Goal: Task Accomplishment & Management: Manage account settings

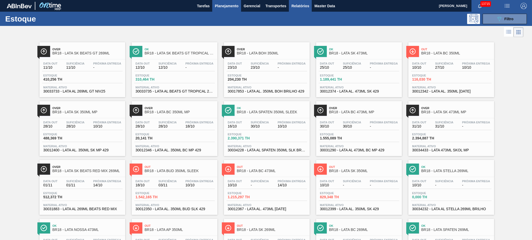
click at [295, 8] on span "Relatórios" at bounding box center [300, 6] width 18 height 6
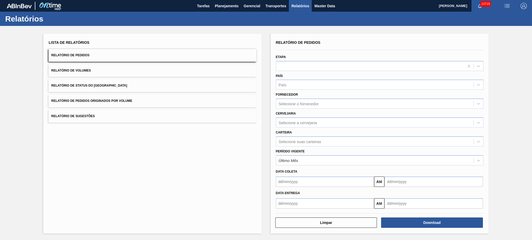
click at [317, 148] on div "Período Vigente Último Mês" at bounding box center [379, 157] width 207 height 18
click at [318, 144] on div "Selecione suas carteiras" at bounding box center [374, 142] width 197 height 8
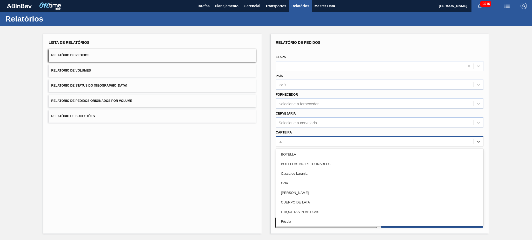
type input "lata"
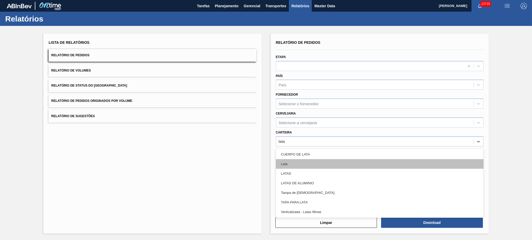
click at [380, 161] on div "Lata" at bounding box center [379, 164] width 207 height 10
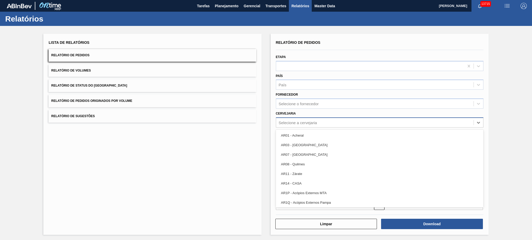
click at [375, 119] on div "Selecione a cervejaria" at bounding box center [374, 123] width 197 height 8
type input "02"
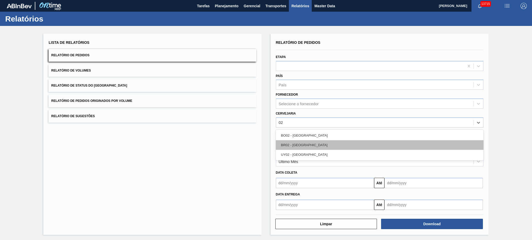
click at [369, 146] on div "BR02 - [GEOGRAPHIC_DATA]" at bounding box center [379, 145] width 207 height 10
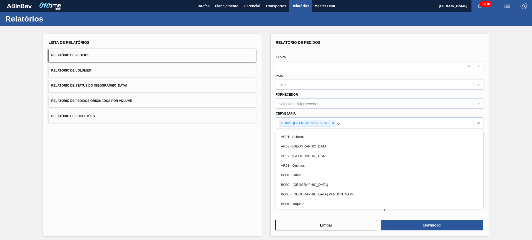
type input "03"
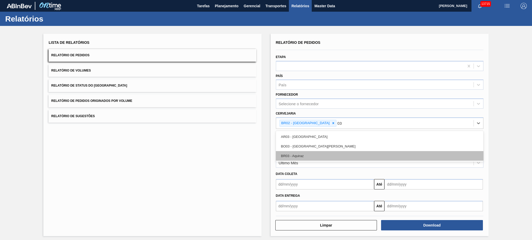
click at [350, 154] on div "BR03 - Aquiraz" at bounding box center [379, 156] width 207 height 10
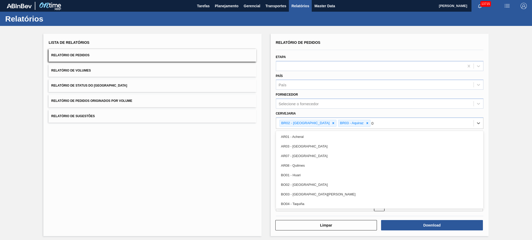
type input "04"
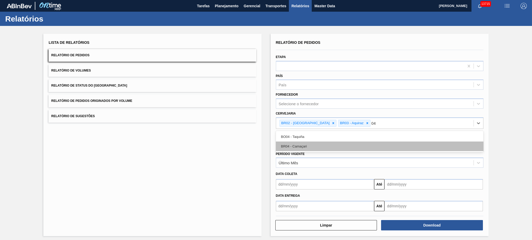
click at [342, 147] on div "BR04 - Camaçari" at bounding box center [379, 147] width 207 height 10
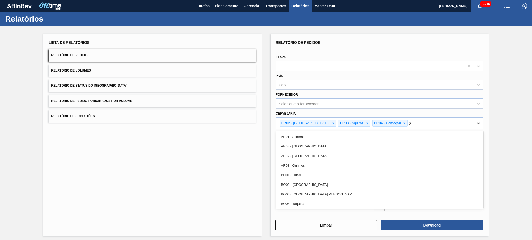
type input "08"
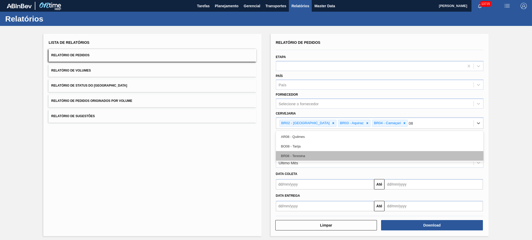
click at [342, 153] on div "BR08 - Teresina" at bounding box center [379, 156] width 207 height 10
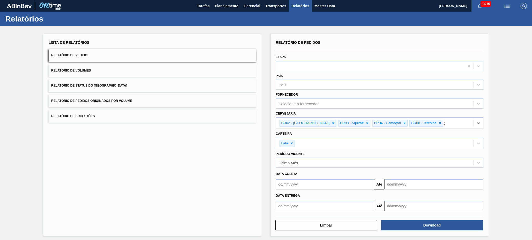
type input "11"
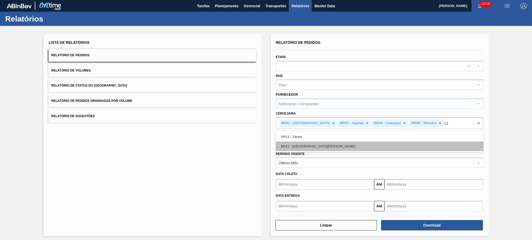
click at [342, 149] on div "BR11 - São Luís" at bounding box center [379, 147] width 207 height 10
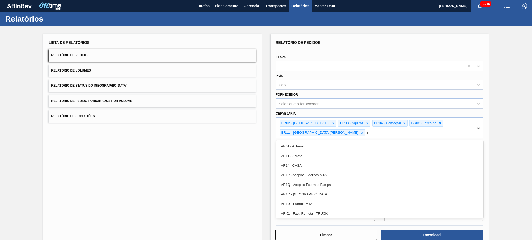
type input "18"
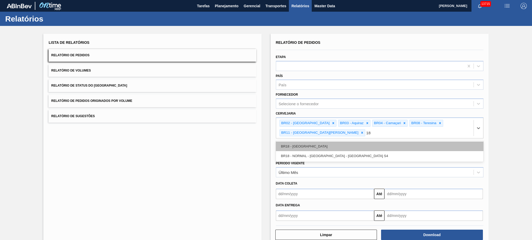
click at [338, 142] on div "BR18 - Pernambuco" at bounding box center [379, 147] width 207 height 10
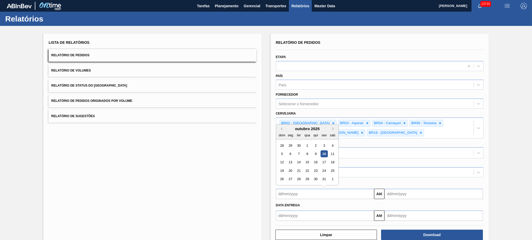
click at [303, 192] on input "text" at bounding box center [325, 194] width 98 height 10
click at [283, 142] on div "28" at bounding box center [281, 145] width 7 height 7
type input "28/09/2025"
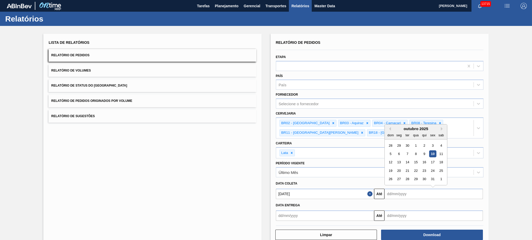
click at [404, 192] on input "text" at bounding box center [433, 194] width 98 height 10
click at [425, 153] on div "9" at bounding box center [423, 154] width 7 height 7
type input "[DATE]"
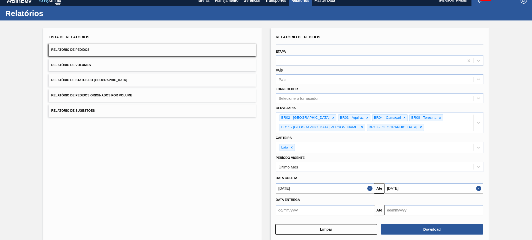
scroll to position [11, 0]
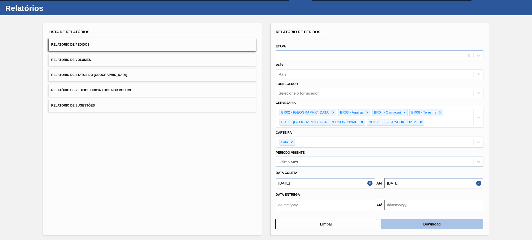
click at [424, 225] on button "Download" at bounding box center [432, 224] width 102 height 10
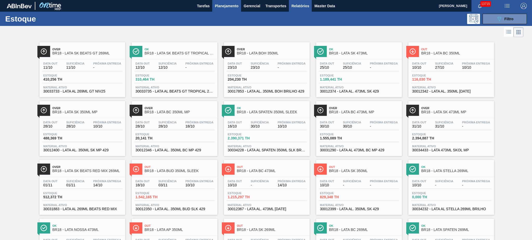
click at [289, 7] on button "Relatórios" at bounding box center [300, 6] width 23 height 12
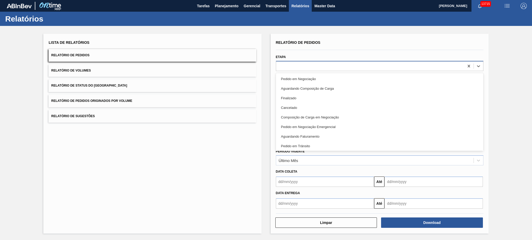
click at [306, 66] on div at bounding box center [370, 66] width 188 height 8
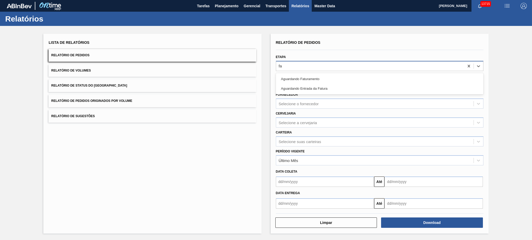
type input "fat"
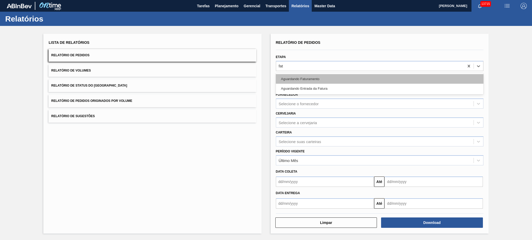
click at [311, 81] on div "Aguardando Faturamento" at bounding box center [379, 79] width 207 height 10
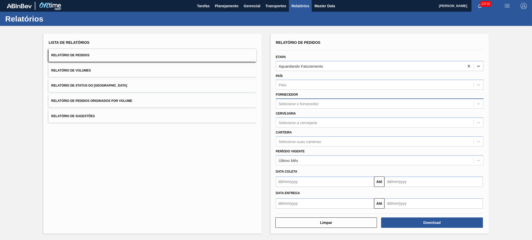
click at [294, 102] on div "Selecione o fornecedor" at bounding box center [298, 104] width 40 height 4
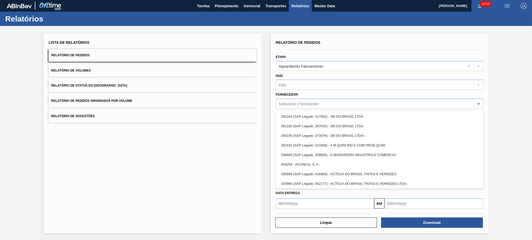
click at [250, 115] on button "Relatório de Sugestões" at bounding box center [152, 116] width 207 height 13
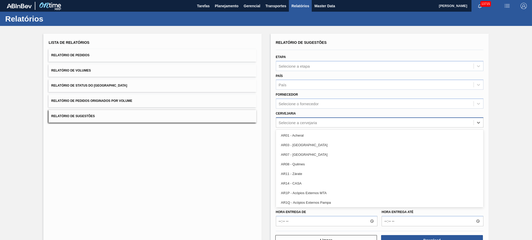
click at [283, 120] on div "Selecione a cervejaria" at bounding box center [297, 122] width 38 height 4
click at [129, 54] on button "Relatório de Pedidos" at bounding box center [152, 55] width 207 height 13
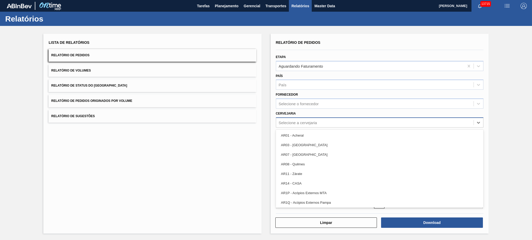
drag, startPoint x: 305, startPoint y: 121, endPoint x: 297, endPoint y: 121, distance: 7.5
click at [305, 121] on div "Selecione a cervejaria" at bounding box center [297, 122] width 38 height 4
type input "02"
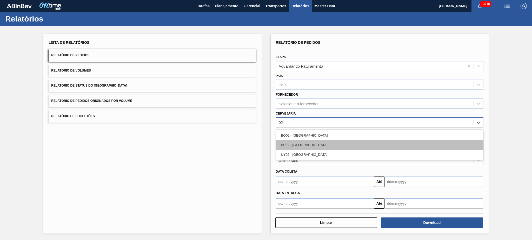
click at [321, 141] on div "BR02 - [GEOGRAPHIC_DATA]" at bounding box center [379, 145] width 207 height 10
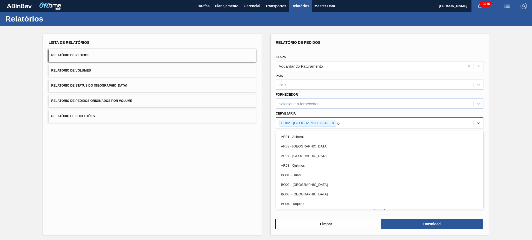
type input "03"
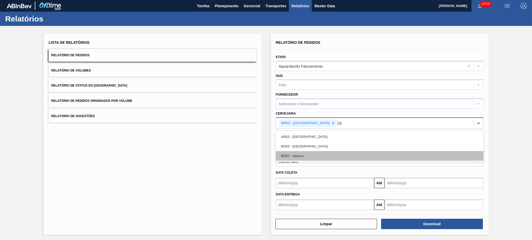
click at [312, 152] on div "BR03 - Aquiraz" at bounding box center [379, 156] width 207 height 10
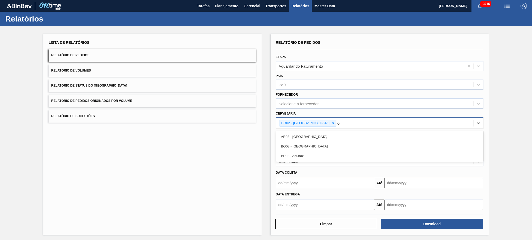
type input "04"
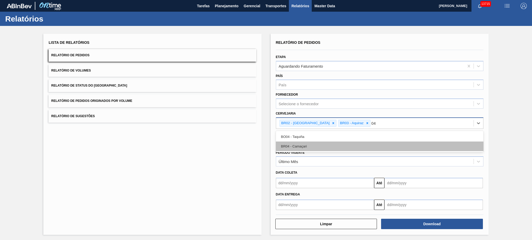
click at [312, 147] on div "BR04 - Camaçari" at bounding box center [379, 147] width 207 height 10
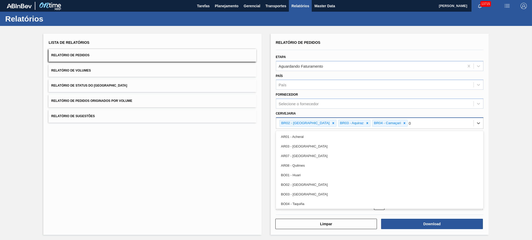
type input "08"
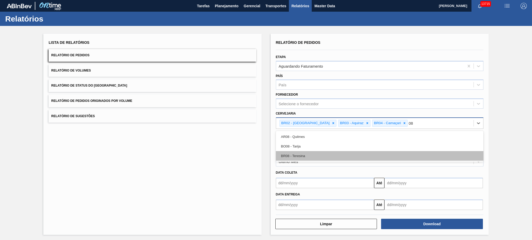
click at [310, 156] on div "BR08 - Teresina" at bounding box center [379, 156] width 207 height 10
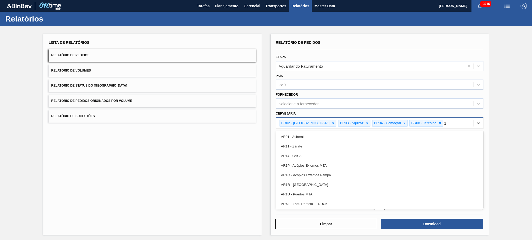
type input "11"
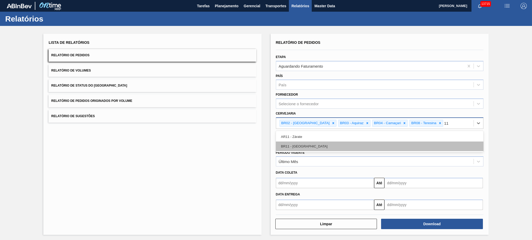
click at [312, 148] on div "BR11 - São Luís" at bounding box center [379, 147] width 207 height 10
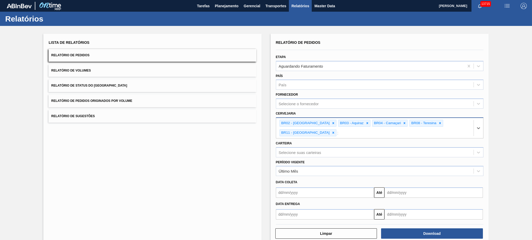
type input "18"
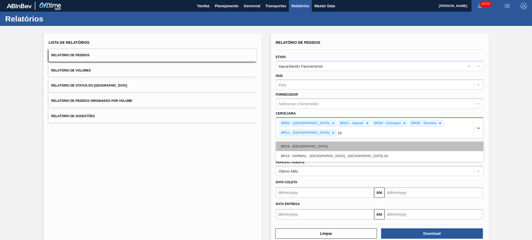
click at [308, 142] on div "BR18 - Pernambuco" at bounding box center [379, 147] width 207 height 10
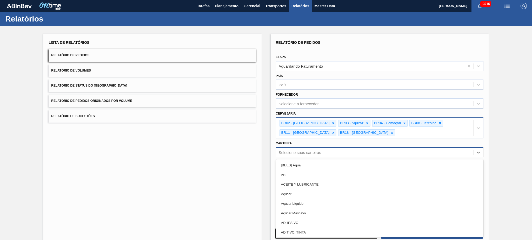
click at [309, 154] on div "Selecione suas carteiras" at bounding box center [374, 153] width 197 height 8
type input "lata"
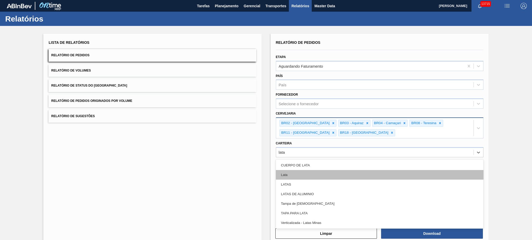
click at [307, 176] on div "Lata" at bounding box center [379, 175] width 207 height 10
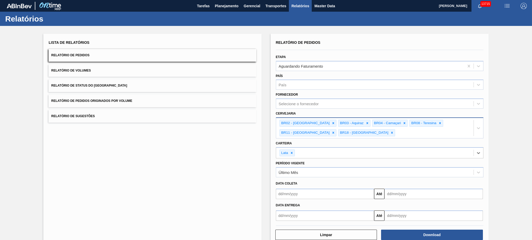
click at [318, 196] on input "text" at bounding box center [325, 194] width 98 height 10
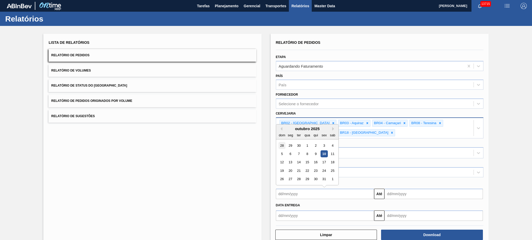
click at [284, 142] on div "28" at bounding box center [281, 145] width 7 height 7
type input "28/09/2025"
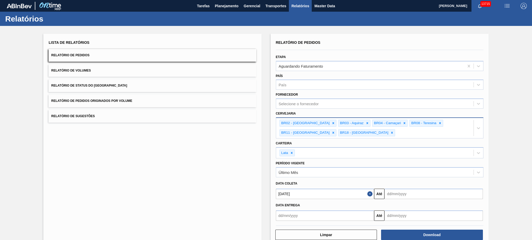
click at [424, 195] on input "text" at bounding box center [433, 194] width 98 height 10
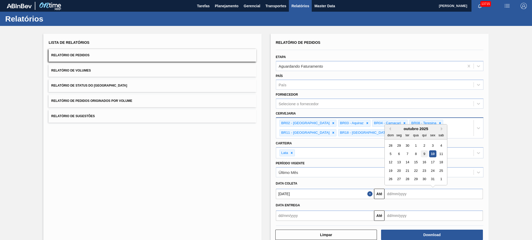
click at [425, 153] on div "9" at bounding box center [423, 154] width 7 height 7
type input "[DATE]"
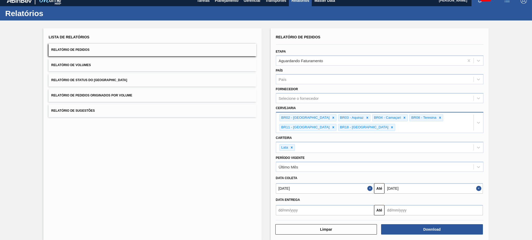
scroll to position [11, 0]
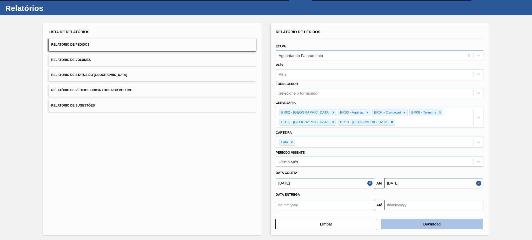
click at [427, 222] on button "Download" at bounding box center [432, 224] width 102 height 10
click at [368, 182] on button "Close" at bounding box center [370, 183] width 7 height 10
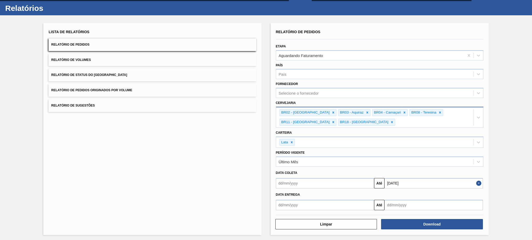
click at [478, 182] on button "Close" at bounding box center [479, 183] width 7 height 10
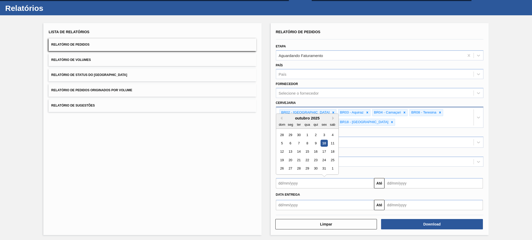
click at [325, 182] on input "text" at bounding box center [325, 183] width 98 height 10
click at [299, 132] on div "30" at bounding box center [298, 135] width 7 height 7
type input "30/09/2025"
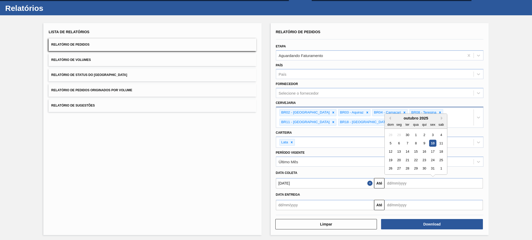
click at [423, 185] on input "text" at bounding box center [433, 183] width 98 height 10
click at [433, 167] on div "31" at bounding box center [432, 168] width 7 height 7
type input "31/10/2025"
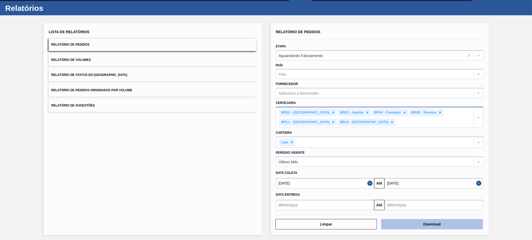
click at [433, 224] on button "Download" at bounding box center [432, 224] width 102 height 10
click at [128, 62] on button "Relatório de Volumes" at bounding box center [152, 60] width 207 height 13
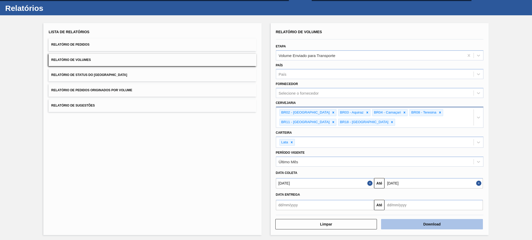
click at [433, 223] on button "Download" at bounding box center [432, 224] width 102 height 10
click at [102, 104] on button "Relatório de Sugestões" at bounding box center [152, 105] width 207 height 13
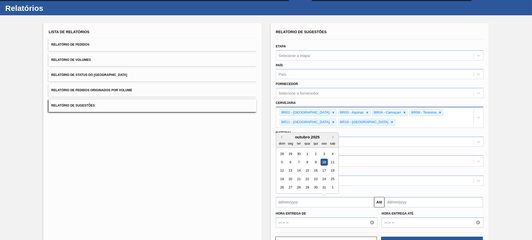
click at [316, 202] on input "text" at bounding box center [325, 202] width 98 height 10
click at [323, 159] on div "10" at bounding box center [323, 162] width 7 height 7
type input "[DATE]"
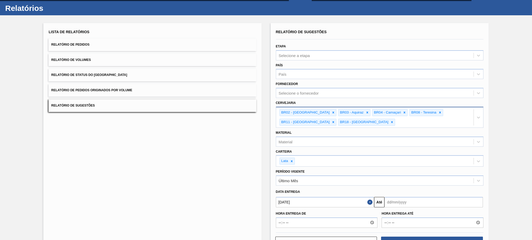
click at [393, 202] on input "text" at bounding box center [433, 202] width 98 height 10
click at [412, 202] on input "text" at bounding box center [433, 202] width 98 height 10
type input "'"
click at [433, 188] on div "31" at bounding box center [432, 187] width 7 height 7
type input "31/10/2025"
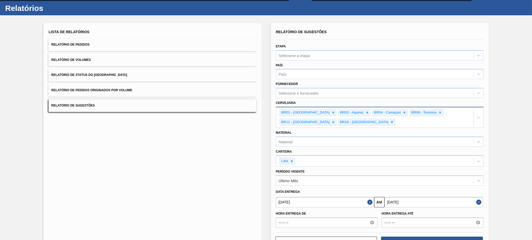
scroll to position [28, 0]
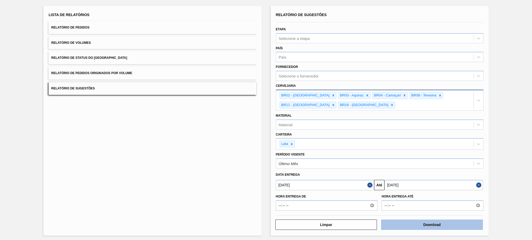
click at [442, 226] on button "Download" at bounding box center [432, 225] width 102 height 10
click at [98, 23] on button "Relatório de Pedidos" at bounding box center [152, 27] width 207 height 13
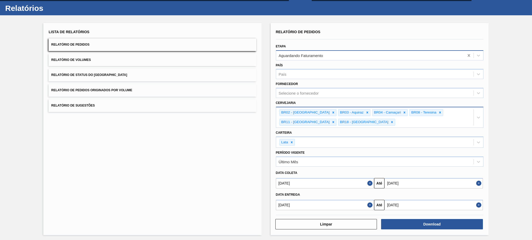
click at [467, 53] on icon at bounding box center [468, 55] width 5 height 5
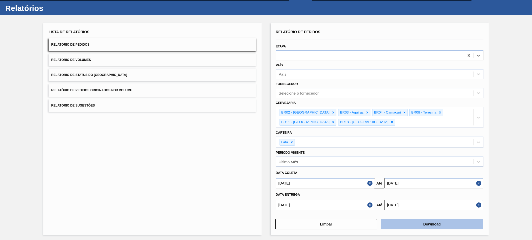
click at [447, 227] on button "Download" at bounding box center [432, 224] width 102 height 10
click at [434, 129] on div "Carteira Lata" at bounding box center [379, 138] width 207 height 19
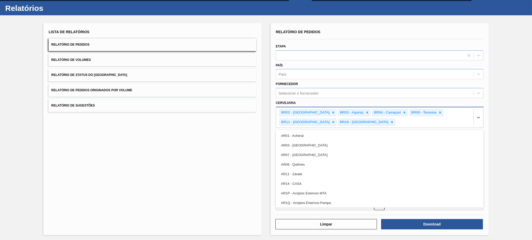
click at [339, 126] on div "BR02 - Sergipe BR03 - Aquiraz BR04 - Camaçari BR08 - Teresina BR11 - São Luís B…" at bounding box center [374, 117] width 197 height 20
type input "23"
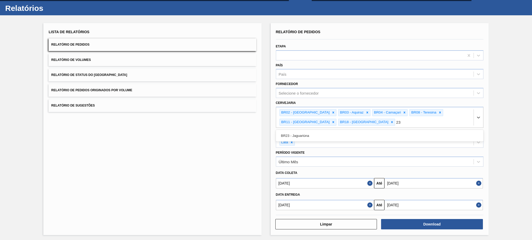
click at [339, 133] on div "BR23 - Jaguariúna" at bounding box center [379, 136] width 207 height 10
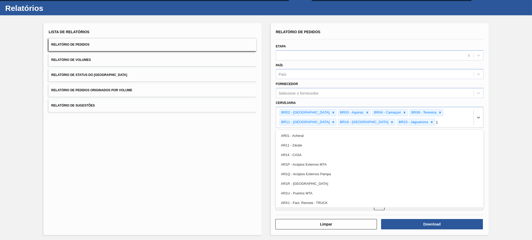
type input "10"
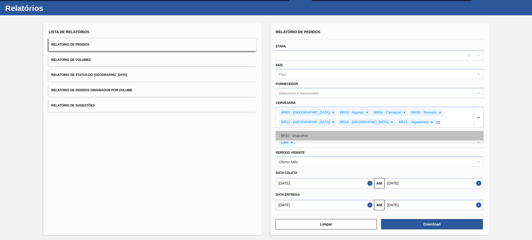
click at [339, 133] on div "BR10 - Guarulhos" at bounding box center [379, 136] width 207 height 10
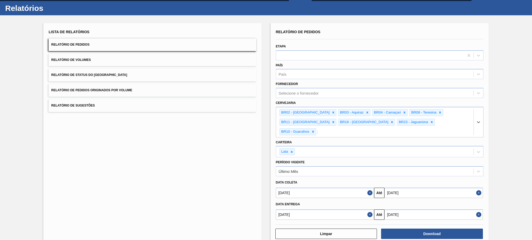
type input "15"
click at [339, 141] on div "BR15 - Jundiaí" at bounding box center [379, 146] width 207 height 10
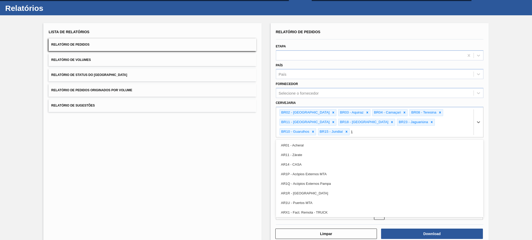
type input "16"
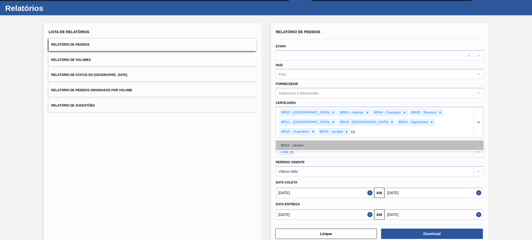
click at [339, 141] on div "BR16 - Jacareí" at bounding box center [379, 146] width 207 height 10
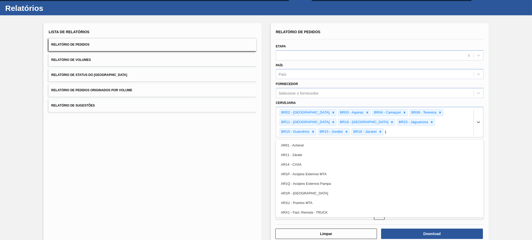
type input "19"
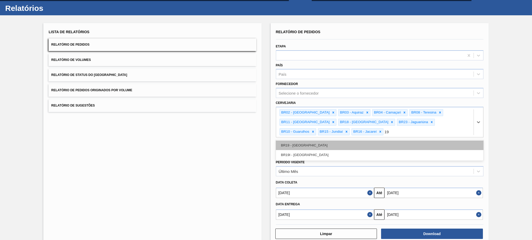
click at [341, 146] on div "BR19 - Nova Rio" at bounding box center [379, 146] width 207 height 10
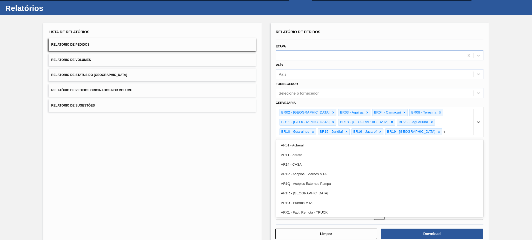
type input "13"
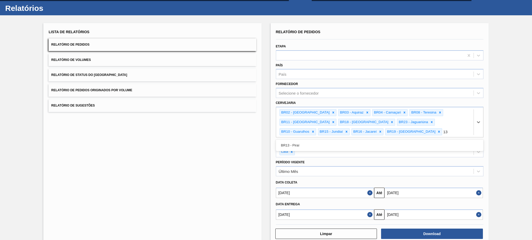
click at [341, 146] on div "BR13 - Piraí" at bounding box center [379, 146] width 207 height 10
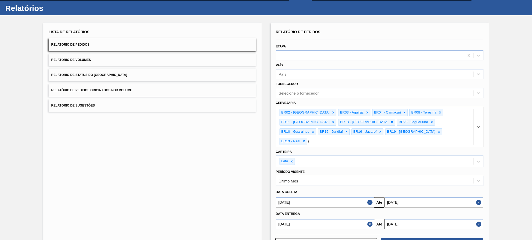
type input "07"
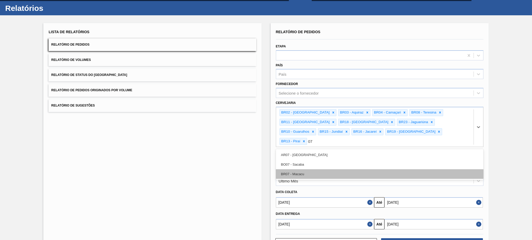
click at [337, 169] on div "BR07 - Macacu" at bounding box center [379, 174] width 207 height 10
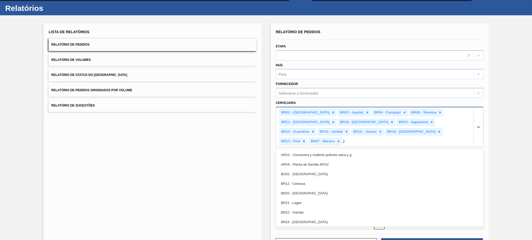
type input "21"
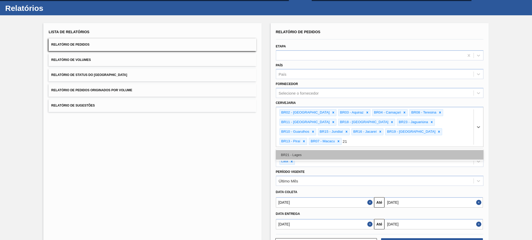
click at [388, 150] on div "BR21 - Lages" at bounding box center [379, 155] width 207 height 10
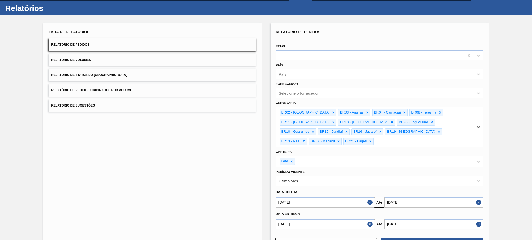
type input "22"
click at [388, 150] on div "BR22 - Viamão" at bounding box center [379, 155] width 207 height 10
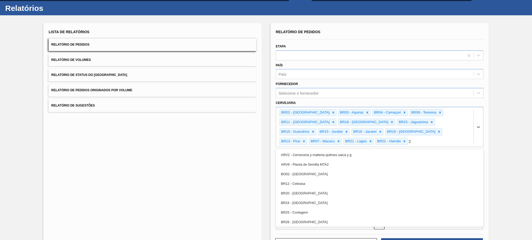
type input "24"
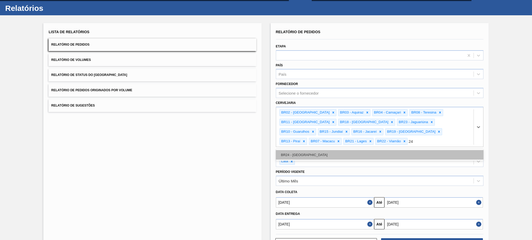
click at [388, 150] on div "BR24 - Ponta Grossa" at bounding box center [379, 155] width 207 height 10
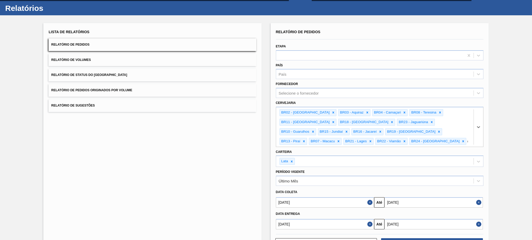
type input "09"
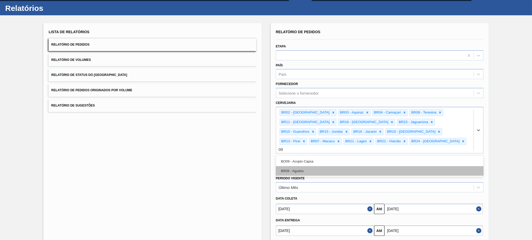
click at [382, 166] on div "BR09 - Agudos" at bounding box center [379, 171] width 207 height 10
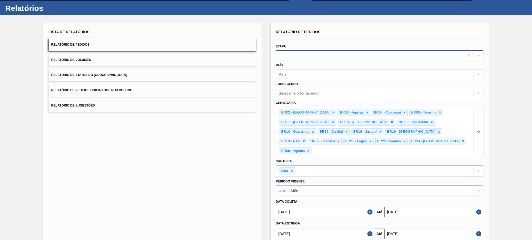
click at [372, 57] on div at bounding box center [370, 56] width 188 height 8
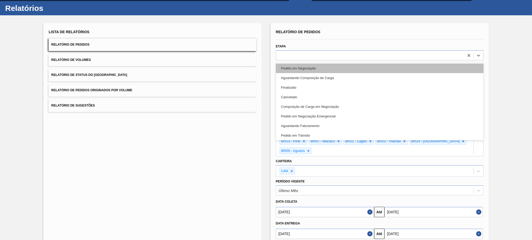
click at [358, 65] on div "Pedido em Negociação" at bounding box center [379, 69] width 207 height 10
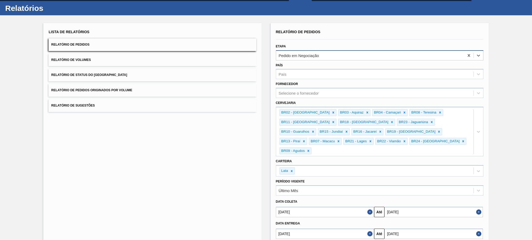
click at [364, 55] on div "Pedido em Negociação" at bounding box center [370, 56] width 188 height 8
click at [468, 53] on icon at bounding box center [468, 55] width 5 height 5
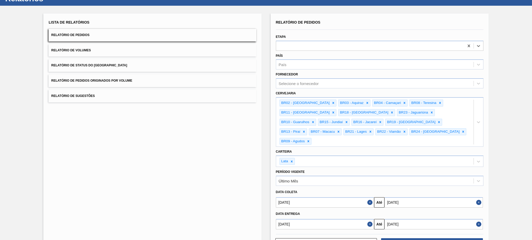
scroll to position [30, 0]
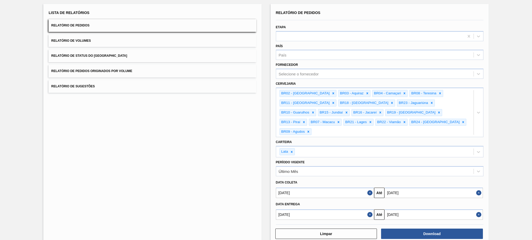
click at [370, 210] on button "Close" at bounding box center [370, 215] width 7 height 10
click at [479, 210] on button "Close" at bounding box center [479, 215] width 7 height 10
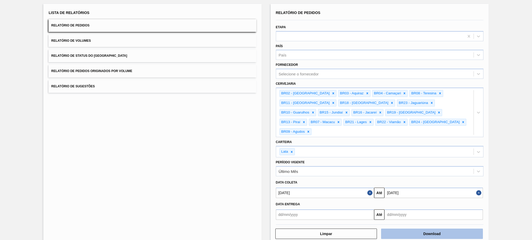
click at [446, 229] on button "Download" at bounding box center [432, 234] width 102 height 10
click at [109, 36] on button "Relatório de Volumes" at bounding box center [152, 41] width 207 height 13
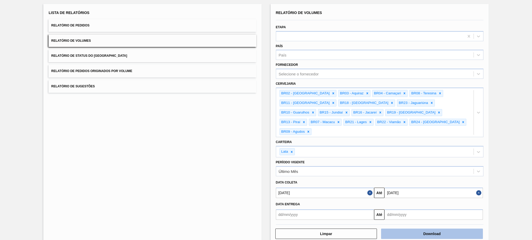
click at [413, 229] on button "Download" at bounding box center [432, 234] width 102 height 10
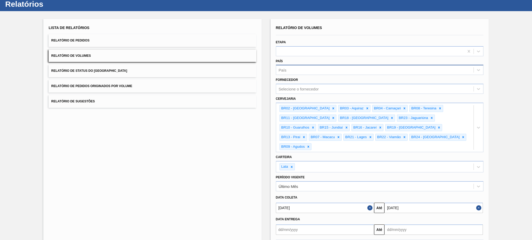
scroll to position [0, 0]
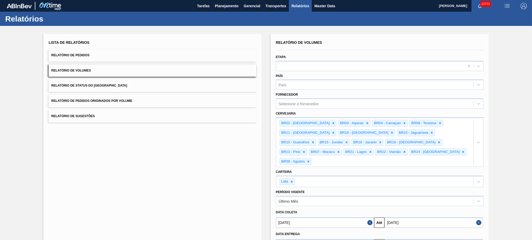
click at [104, 55] on button "Relatório de Pedidos" at bounding box center [152, 55] width 207 height 13
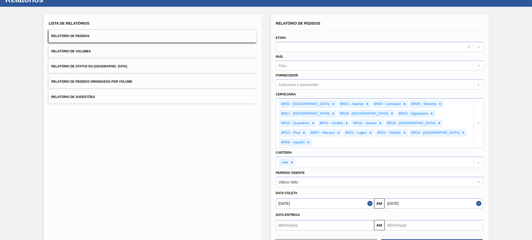
scroll to position [30, 0]
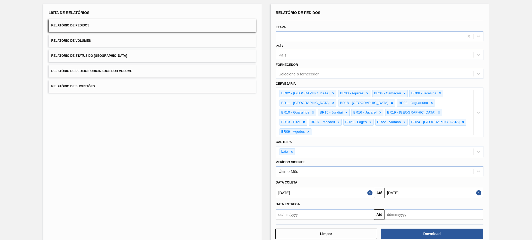
click at [378, 124] on div "BR02 - Sergipe BR03 - Aquiraz BR04 - Camaçari BR08 - Teresina BR11 - São Luís B…" at bounding box center [374, 112] width 197 height 49
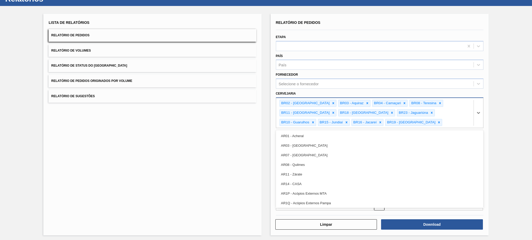
scroll to position [11, 0]
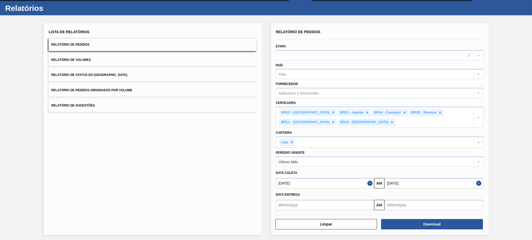
click at [504, 122] on div "Lista de Relatórios Relatório de Pedidos Relatório de Volumes Relatório de Stat…" at bounding box center [266, 128] width 532 height 227
click at [413, 223] on button "Download" at bounding box center [432, 224] width 102 height 10
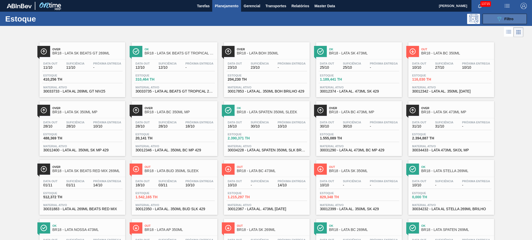
click at [504, 17] on div "089F7B8B-B2A5-4AFE-B5C0-19BA573D28AC Filtro" at bounding box center [504, 19] width 17 height 6
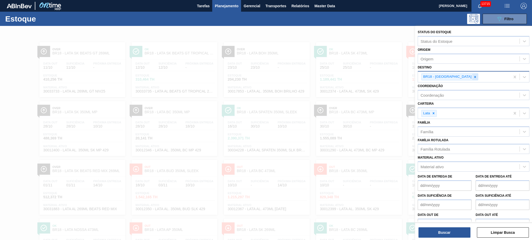
click at [473, 75] on icon at bounding box center [475, 77] width 4 height 4
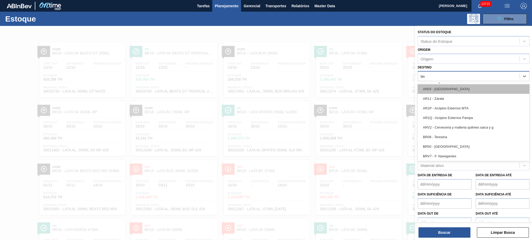
type input "tere"
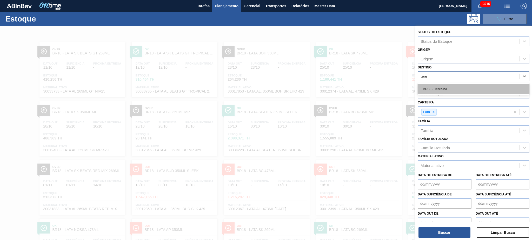
click at [450, 91] on div "BR08 - Teresina" at bounding box center [473, 89] width 112 height 10
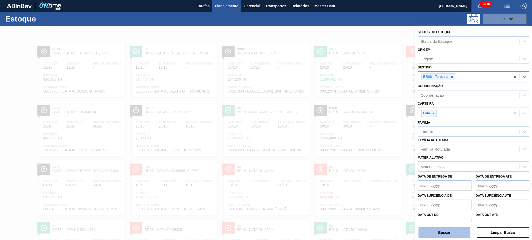
click at [462, 236] on button "Buscar" at bounding box center [444, 233] width 52 height 10
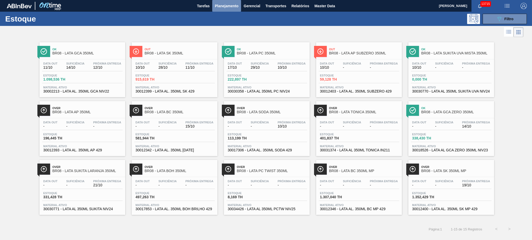
click at [221, 6] on span "Planejamento" at bounding box center [227, 6] width 24 height 6
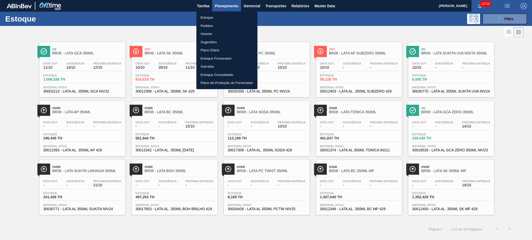
click at [206, 26] on li "Pedidos" at bounding box center [226, 26] width 61 height 8
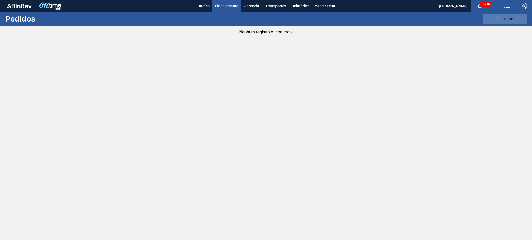
click at [504, 14] on button "089F7B8B-B2A5-4AFE-B5C0-19BA573D28AC Filtro" at bounding box center [504, 19] width 44 height 10
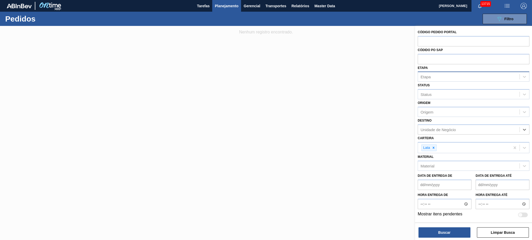
drag, startPoint x: 514, startPoint y: 137, endPoint x: 512, endPoint y: 156, distance: 19.3
click at [440, 59] on input "text" at bounding box center [473, 59] width 112 height 10
paste input "5800391090"
type input "5800391090"
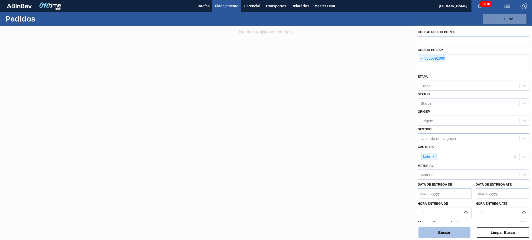
click at [457, 228] on button "Buscar" at bounding box center [444, 233] width 52 height 10
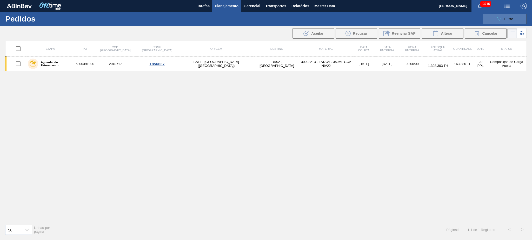
click at [503, 23] on button "089F7B8B-B2A5-4AFE-B5C0-19BA573D28AC Filtro" at bounding box center [504, 19] width 44 height 10
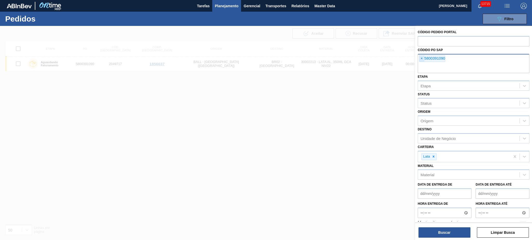
click at [419, 57] on span "×" at bounding box center [421, 59] width 5 height 6
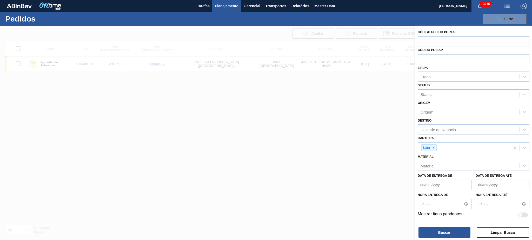
paste input "text"
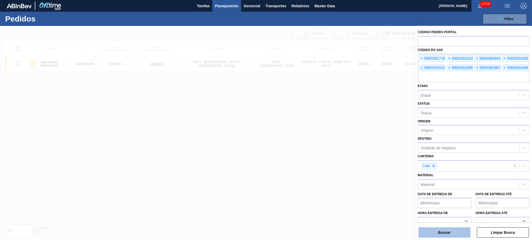
click at [452, 237] on button "Buscar" at bounding box center [444, 233] width 52 height 10
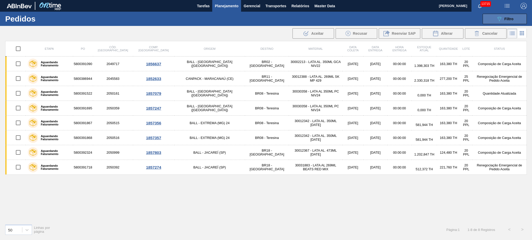
click at [497, 23] on button "089F7B8B-B2A5-4AFE-B5C0-19BA573D28AC Filtro" at bounding box center [504, 19] width 44 height 10
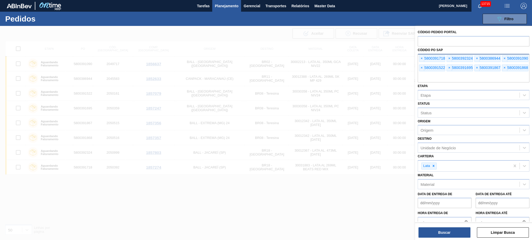
click at [476, 75] on input "text" at bounding box center [473, 78] width 112 height 10
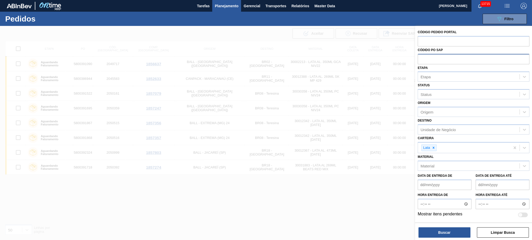
paste input "text"
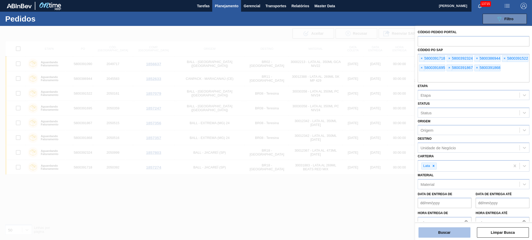
click at [459, 234] on button "Buscar" at bounding box center [444, 233] width 52 height 10
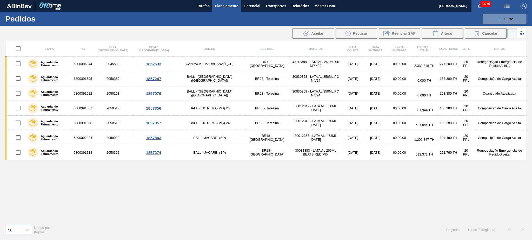
click at [17, 49] on input "checkbox" at bounding box center [18, 48] width 11 height 11
checkbox input "true"
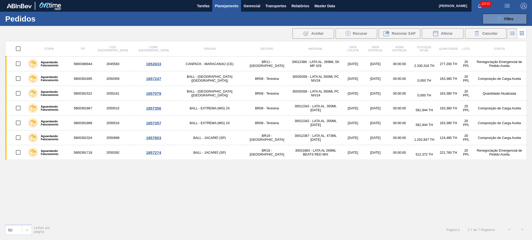
checkbox input "true"
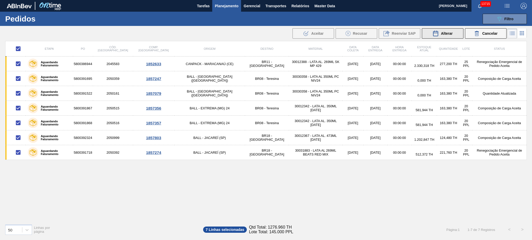
click at [462, 34] on button "Alterar" at bounding box center [443, 33] width 42 height 10
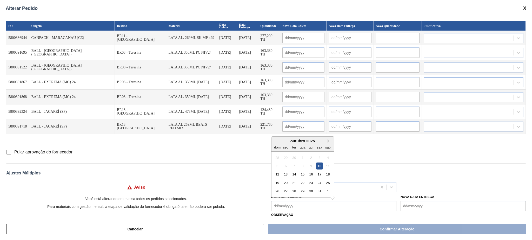
click at [312, 206] on Coleta "Nova Data Coleta" at bounding box center [333, 206] width 125 height 10
click at [318, 167] on div "10" at bounding box center [319, 166] width 7 height 7
type Coleta "[DATE]"
type input "[DATE]"
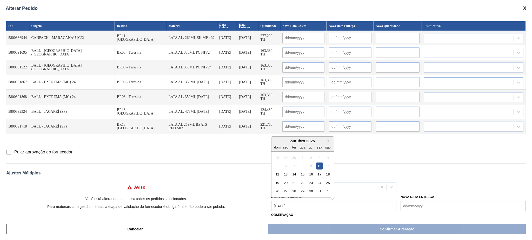
type input "[DATE]"
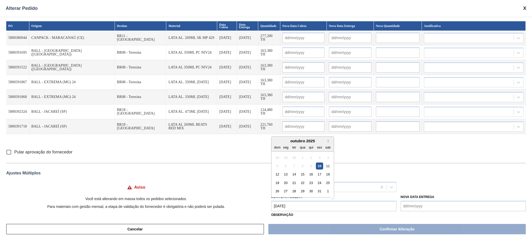
type input "[DATE]"
type input "16/10/2025"
type input "[DATE]"
type input "16/10/2025"
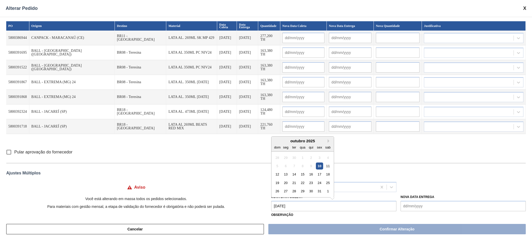
type input "[DATE]"
type input "16/10/2025"
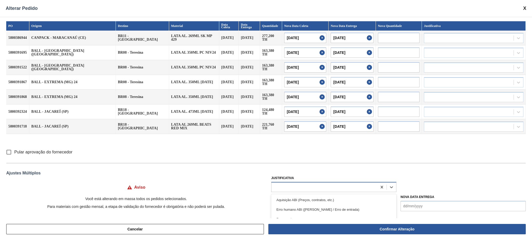
click at [330, 186] on div at bounding box center [324, 187] width 106 height 8
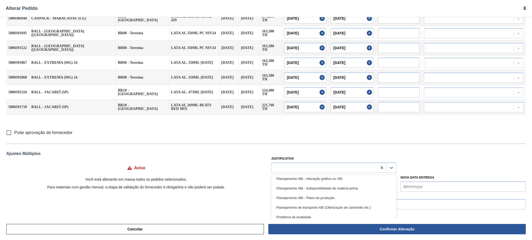
scroll to position [104, 0]
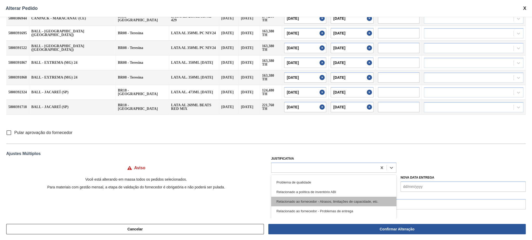
click at [376, 203] on div "Relacionado ao fornecedor - Atrasos, limitações de capacidade, etc." at bounding box center [333, 202] width 125 height 10
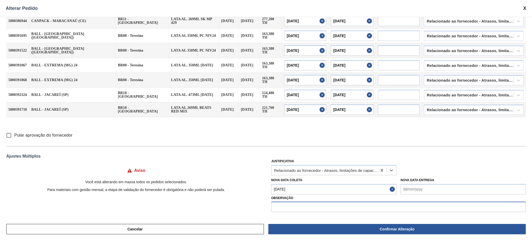
click at [316, 212] on div "PO Origem Destino Material Data Coleta Data Entrega Quantidade Nova Data Coleta…" at bounding box center [266, 118] width 532 height 202
type input "D"
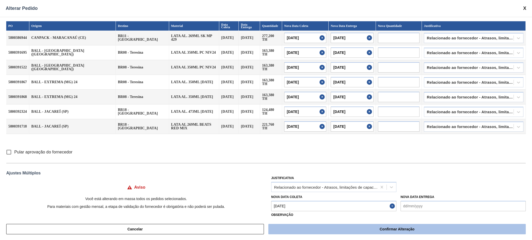
type input "Furo D-1"
click at [377, 230] on button "Confirmar Alteração" at bounding box center [396, 229] width 257 height 10
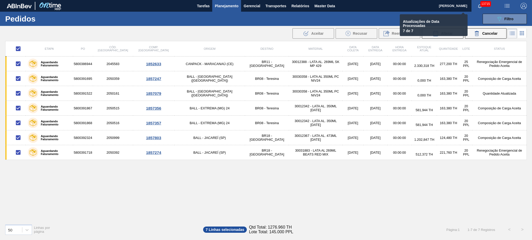
checkbox input "false"
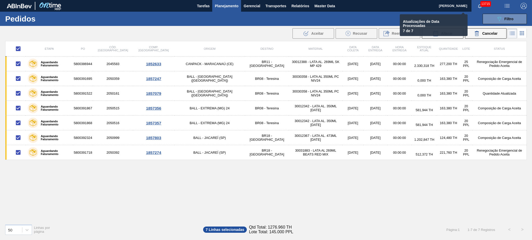
checkbox input "false"
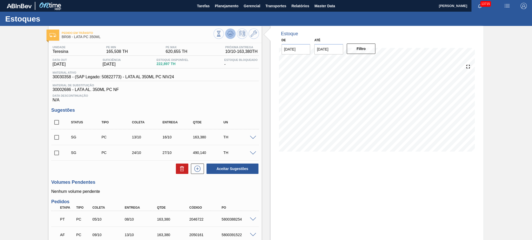
click at [228, 34] on icon at bounding box center [230, 34] width 6 height 6
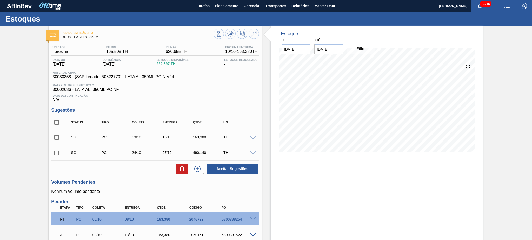
click at [55, 122] on input "checkbox" at bounding box center [56, 122] width 11 height 11
checkbox input "true"
click at [181, 168] on icon at bounding box center [182, 169] width 6 height 6
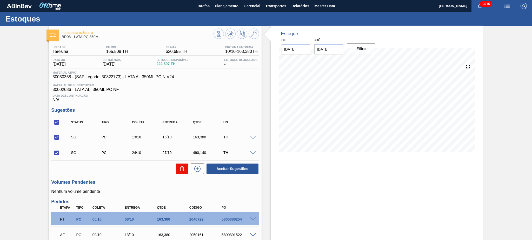
checkbox input "false"
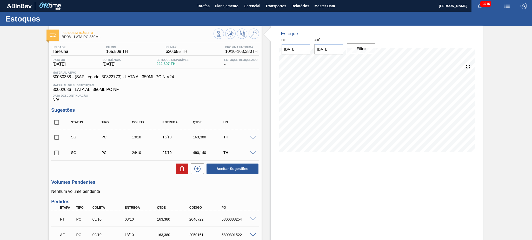
drag, startPoint x: 63, startPoint y: 123, endPoint x: 60, endPoint y: 123, distance: 3.1
click at [62, 123] on div "Status Tipo Coleta Entrega Qtde UN" at bounding box center [154, 123] width 207 height 14
click at [59, 123] on input "checkbox" at bounding box center [56, 122] width 11 height 11
checkbox input "true"
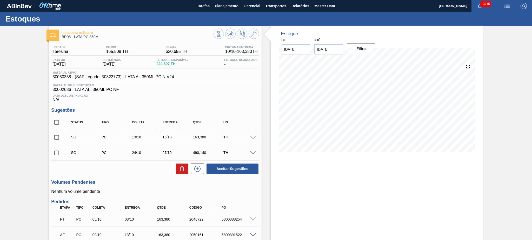
checkbox input "true"
click at [178, 169] on button at bounding box center [182, 169] width 12 height 10
checkbox input "false"
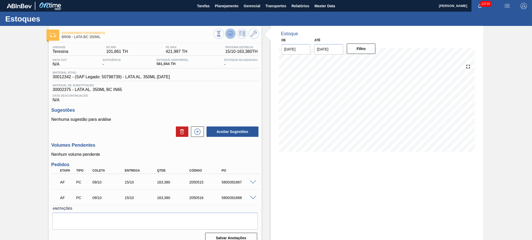
click at [226, 34] on button at bounding box center [230, 34] width 10 height 10
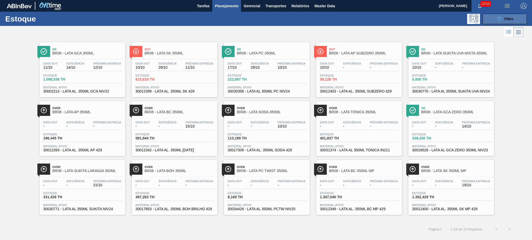
click at [521, 16] on button "089F7B8B-B2A5-4AFE-B5C0-19BA573D28AC Filtro" at bounding box center [504, 19] width 44 height 10
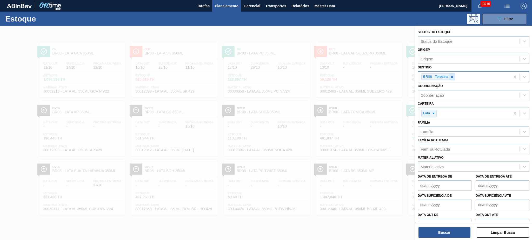
click at [450, 75] on icon at bounding box center [452, 77] width 4 height 4
type input "18"
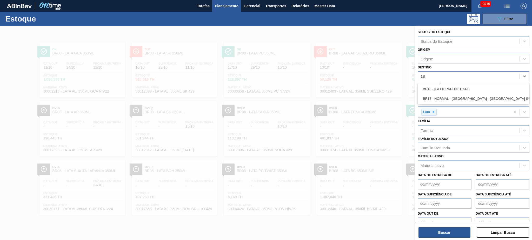
drag, startPoint x: 454, startPoint y: 91, endPoint x: 455, endPoint y: 95, distance: 4.2
click at [454, 91] on div "BR18 - Pernambuco" at bounding box center [473, 89] width 112 height 10
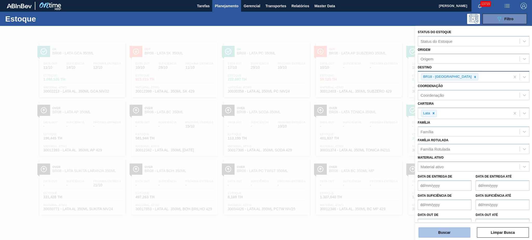
click at [451, 230] on button "Buscar" at bounding box center [444, 233] width 52 height 10
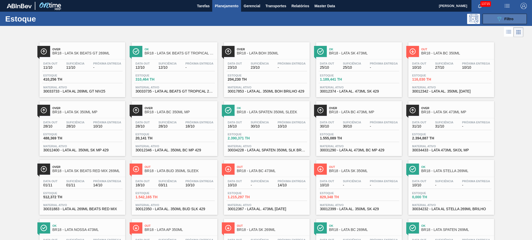
click at [509, 21] on span "Filtro" at bounding box center [508, 19] width 9 height 4
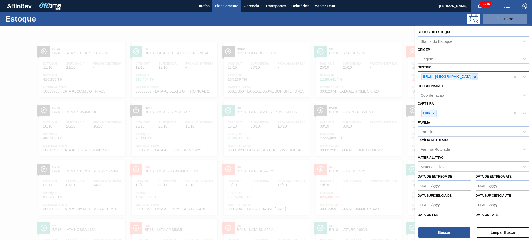
click at [473, 75] on icon at bounding box center [475, 77] width 4 height 4
type input "04"
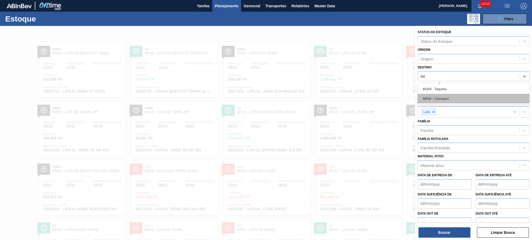
click at [446, 96] on div "BR04 - Camaçari" at bounding box center [473, 99] width 112 height 10
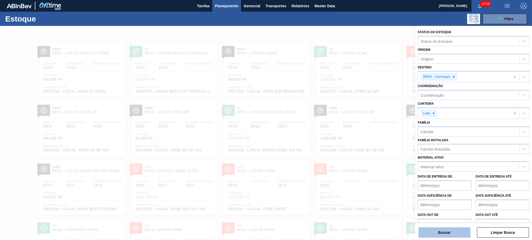
click at [450, 234] on button "Buscar" at bounding box center [444, 233] width 52 height 10
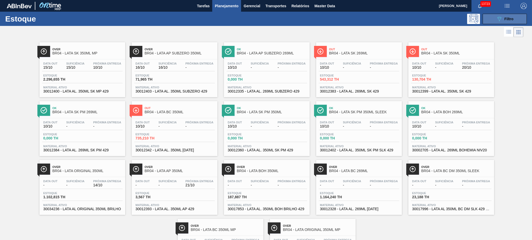
click at [499, 17] on icon at bounding box center [499, 19] width 4 height 4
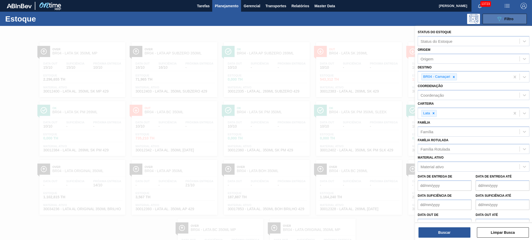
click at [511, 16] on div "089F7B8B-B2A5-4AFE-B5C0-19BA573D28AC Filtro" at bounding box center [504, 19] width 17 height 6
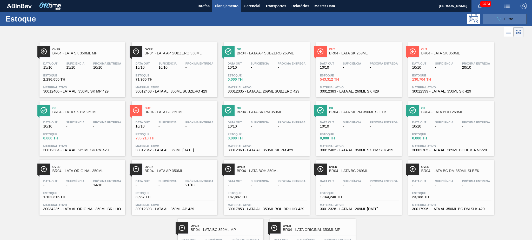
click at [508, 20] on span "Filtro" at bounding box center [508, 19] width 9 height 4
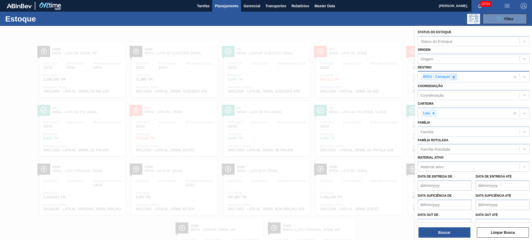
click at [452, 77] on icon at bounding box center [454, 77] width 4 height 4
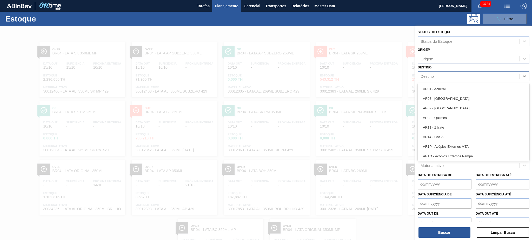
click at [451, 77] on div "Destino" at bounding box center [468, 77] width 101 height 8
type input "11"
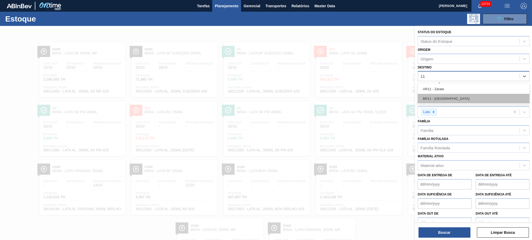
click at [450, 101] on div "BR11 - São Luís" at bounding box center [473, 99] width 112 height 10
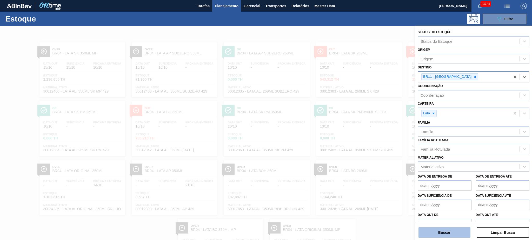
click at [448, 233] on button "Buscar" at bounding box center [444, 233] width 52 height 10
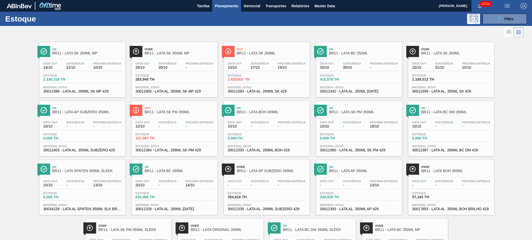
click at [11, 69] on div "Ok BR11 - LATA SK 269ML MP Data out 14/10 Suficiência 21/10 Próxima Entrega 10/…" at bounding box center [266, 156] width 532 height 236
click at [507, 18] on span "Filtro" at bounding box center [508, 19] width 9 height 4
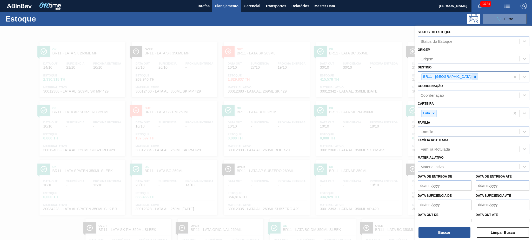
click at [472, 76] on div at bounding box center [475, 77] width 6 height 6
type input "04"
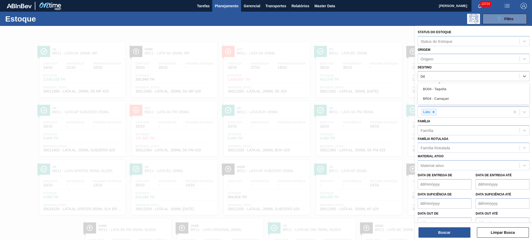
click at [438, 100] on div "BR04 - Camaçari" at bounding box center [473, 99] width 112 height 10
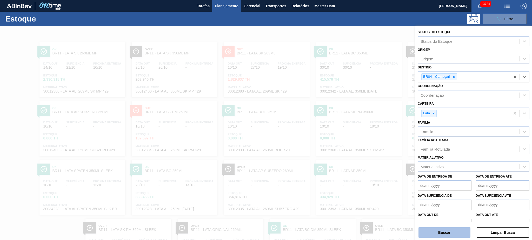
click at [441, 228] on button "Buscar" at bounding box center [444, 233] width 52 height 10
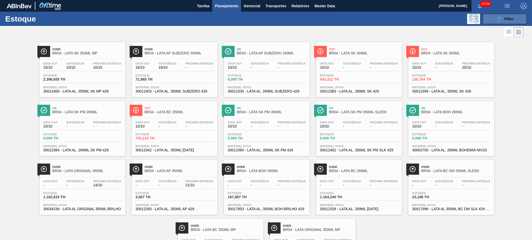
click at [494, 16] on button "089F7B8B-B2A5-4AFE-B5C0-19BA573D28AC Filtro" at bounding box center [504, 19] width 44 height 10
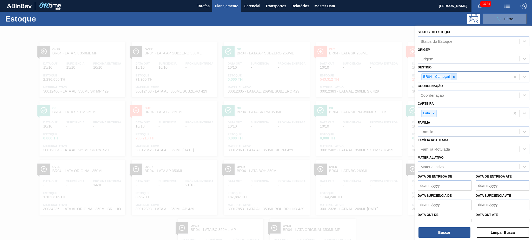
click at [452, 75] on icon at bounding box center [454, 77] width 4 height 4
type input "02"
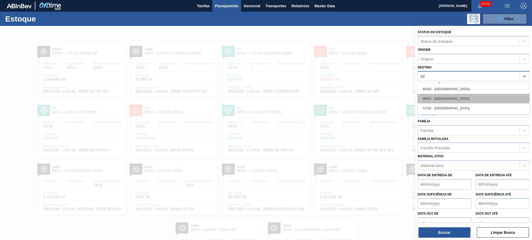
click at [452, 96] on div "BR02 - Sergipe" at bounding box center [473, 99] width 112 height 10
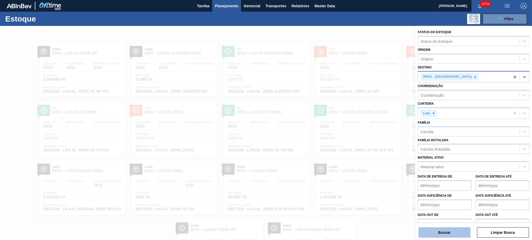
click at [449, 234] on button "Buscar" at bounding box center [444, 233] width 52 height 10
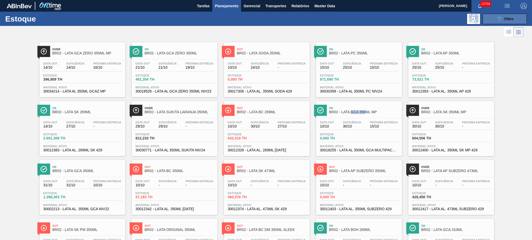
click at [487, 18] on button "089F7B8B-B2A5-4AFE-B5C0-19BA573D28AC Filtro" at bounding box center [504, 19] width 44 height 10
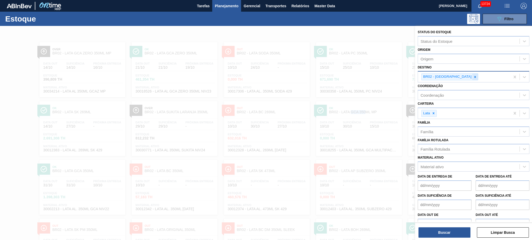
click at [473, 75] on icon at bounding box center [475, 77] width 4 height 4
type input "18"
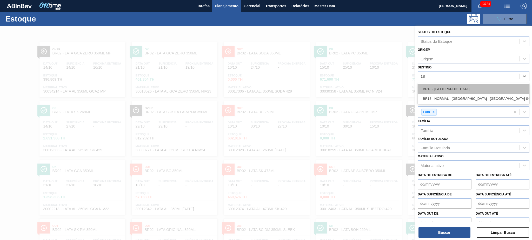
click at [444, 87] on div "BR18 - Pernambuco" at bounding box center [473, 89] width 112 height 10
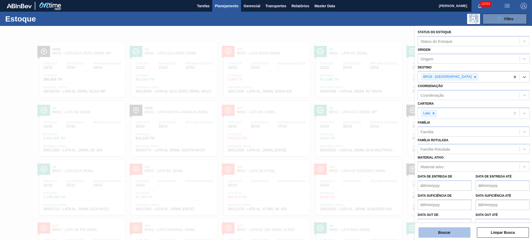
click at [456, 229] on button "Buscar" at bounding box center [444, 233] width 52 height 10
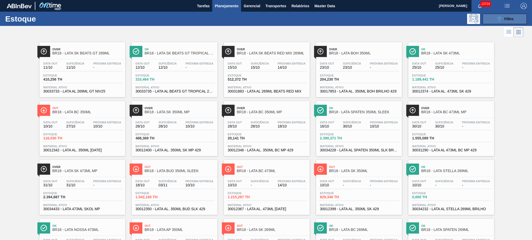
click at [509, 17] on span "Filtro" at bounding box center [508, 19] width 9 height 4
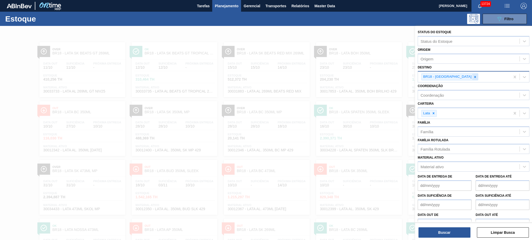
click at [474, 76] on icon at bounding box center [475, 77] width 2 height 2
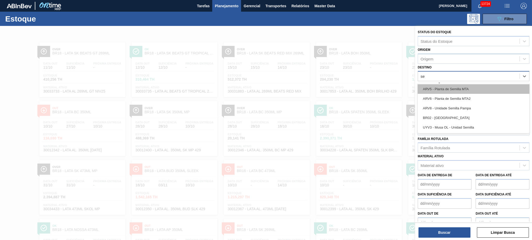
type input "ser"
click at [450, 91] on div "BR02 - [GEOGRAPHIC_DATA]" at bounding box center [473, 89] width 112 height 10
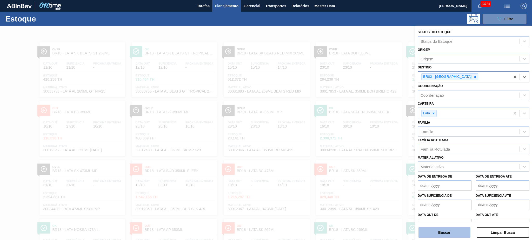
click at [445, 231] on button "Buscar" at bounding box center [444, 233] width 52 height 10
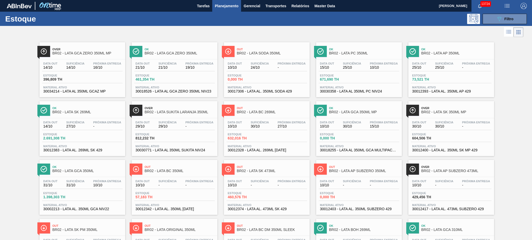
drag, startPoint x: 501, startPoint y: 21, endPoint x: 500, endPoint y: 32, distance: 11.2
click at [501, 21] on icon "089F7B8B-B2A5-4AFE-B5C0-19BA573D28AC" at bounding box center [499, 19] width 6 height 6
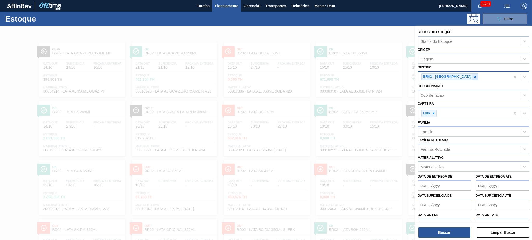
click at [473, 77] on icon at bounding box center [475, 77] width 4 height 4
type input "04"
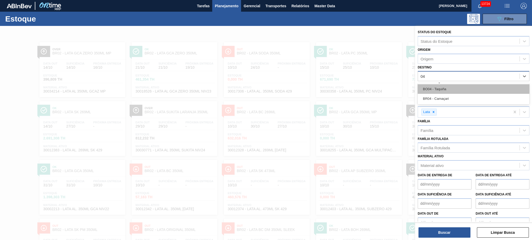
click at [433, 90] on div "BO04 - Taquiña" at bounding box center [473, 89] width 112 height 10
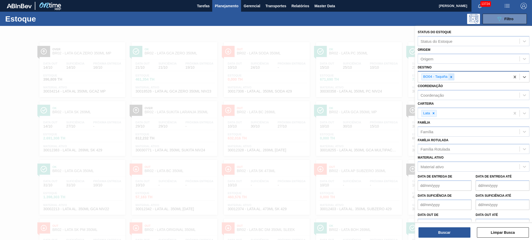
click at [453, 76] on div at bounding box center [451, 77] width 6 height 6
type input "04"
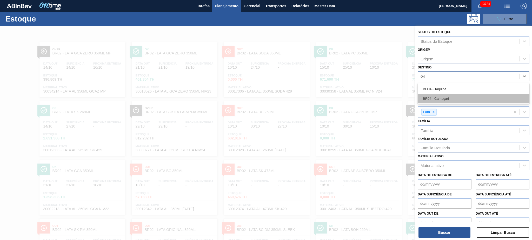
click at [453, 94] on div "BR04 - Camaçari" at bounding box center [473, 99] width 112 height 10
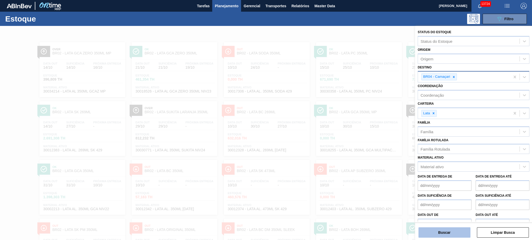
click at [445, 231] on button "Buscar" at bounding box center [444, 233] width 52 height 10
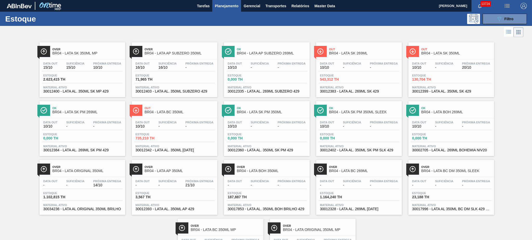
drag, startPoint x: 264, startPoint y: 51, endPoint x: 193, endPoint y: 52, distance: 71.1
drag, startPoint x: 492, startPoint y: 14, endPoint x: 494, endPoint y: 16, distance: 2.8
click at [493, 14] on button "089F7B8B-B2A5-4AFE-B5C0-19BA573D28AC Filtro" at bounding box center [504, 19] width 44 height 10
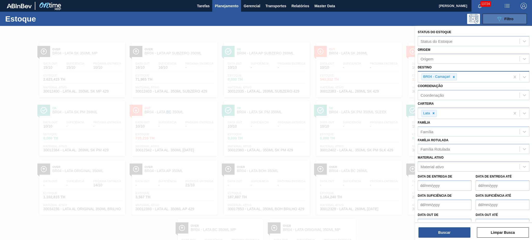
click at [495, 23] on button "089F7B8B-B2A5-4AFE-B5C0-19BA573D28AC Filtro" at bounding box center [504, 19] width 44 height 10
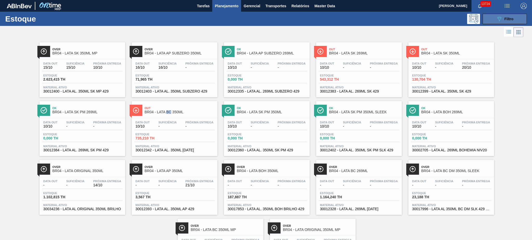
click at [496, 19] on icon "089F7B8B-B2A5-4AFE-B5C0-19BA573D28AC" at bounding box center [499, 19] width 6 height 6
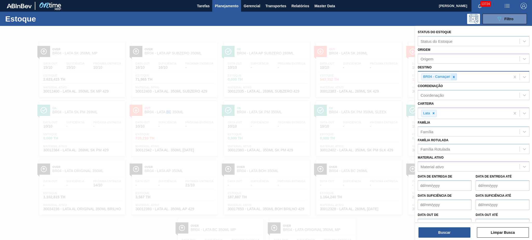
click at [453, 75] on icon at bounding box center [454, 77] width 4 height 4
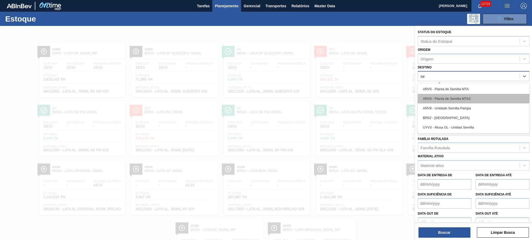
type input "ser"
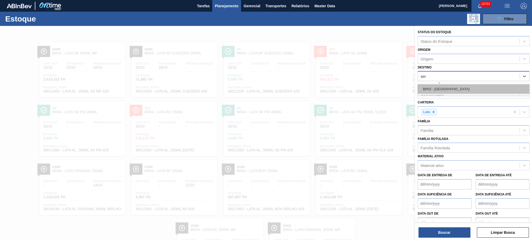
click at [438, 90] on div "BR02 - Sergipe" at bounding box center [473, 89] width 112 height 10
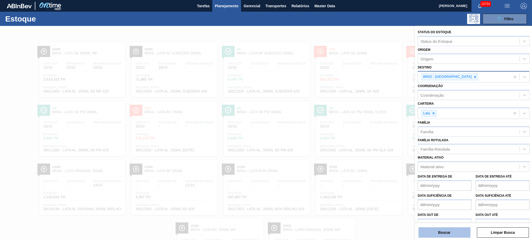
click at [442, 230] on button "Buscar" at bounding box center [444, 233] width 52 height 10
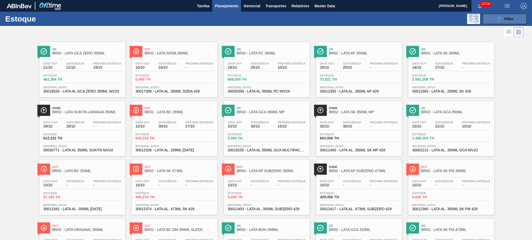
click at [496, 18] on icon "089F7B8B-B2A5-4AFE-B5C0-19BA573D28AC" at bounding box center [499, 19] width 6 height 6
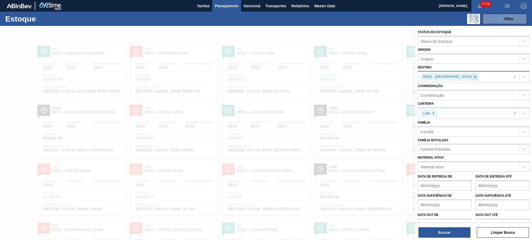
click at [474, 76] on icon at bounding box center [475, 77] width 2 height 2
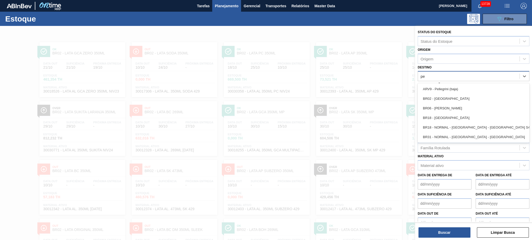
type input "per"
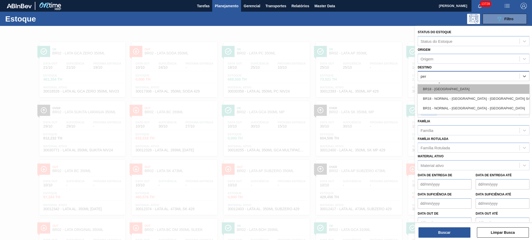
click at [453, 90] on div "BR18 - Pernambuco" at bounding box center [473, 89] width 112 height 10
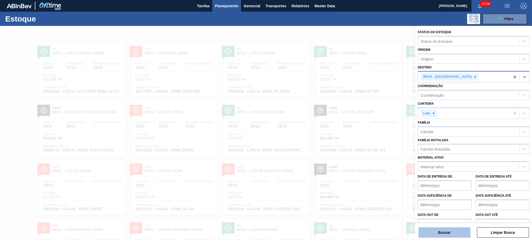
click at [446, 233] on button "Buscar" at bounding box center [444, 233] width 52 height 10
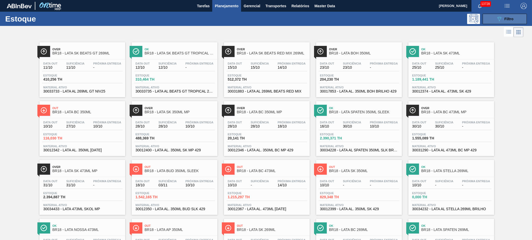
click at [504, 19] on span "Filtro" at bounding box center [508, 19] width 9 height 4
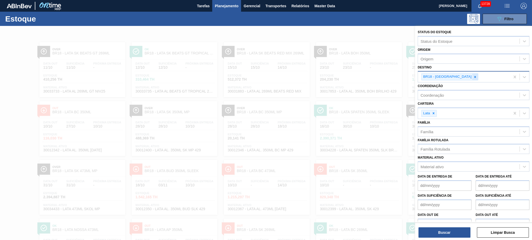
click at [473, 76] on icon at bounding box center [475, 77] width 4 height 4
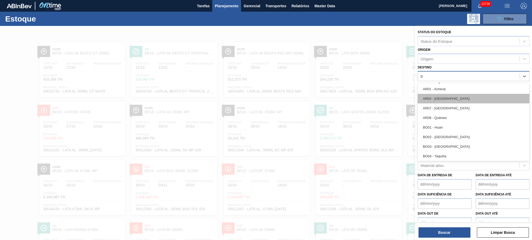
type input "04"
click at [446, 96] on div "BR04 - Camaçari" at bounding box center [473, 99] width 112 height 10
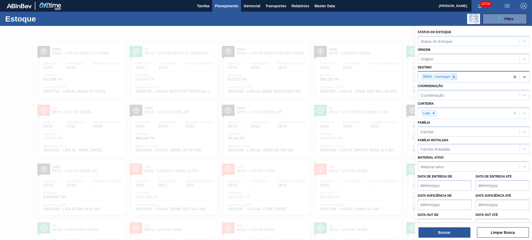
click at [455, 75] on div at bounding box center [454, 77] width 6 height 6
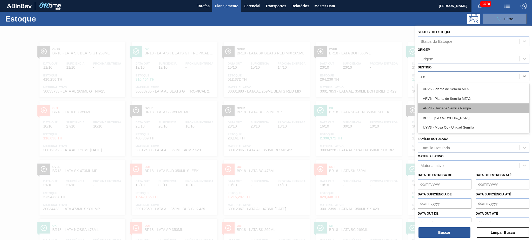
type input "ser"
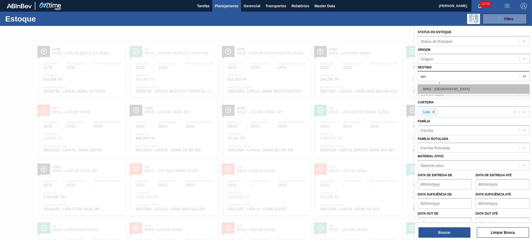
click at [442, 90] on div "BR02 - Sergipe" at bounding box center [473, 89] width 112 height 10
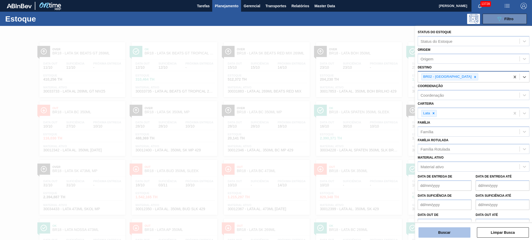
click at [443, 236] on button "Buscar" at bounding box center [444, 233] width 52 height 10
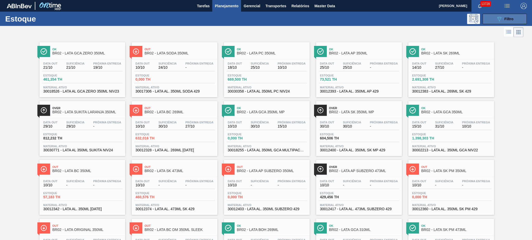
drag, startPoint x: 506, startPoint y: 21, endPoint x: 509, endPoint y: 22, distance: 3.7
click at [506, 20] on div "089F7B8B-B2A5-4AFE-B5C0-19BA573D28AC Filtro" at bounding box center [504, 19] width 17 height 6
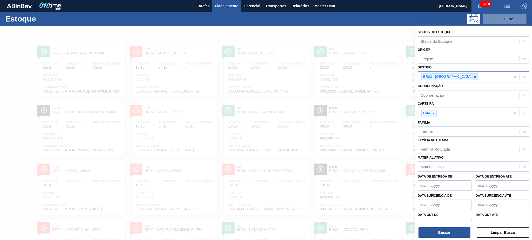
click at [472, 74] on div at bounding box center [475, 77] width 6 height 6
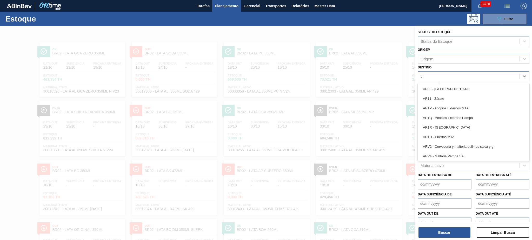
type input "tere"
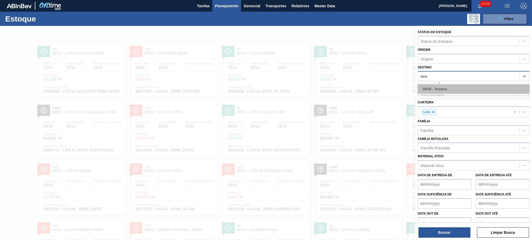
click at [450, 92] on div "BR08 - Teresina" at bounding box center [473, 89] width 112 height 10
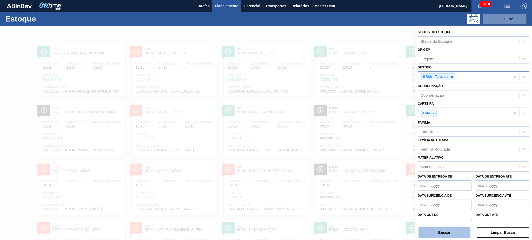
click at [439, 232] on button "Buscar" at bounding box center [444, 233] width 52 height 10
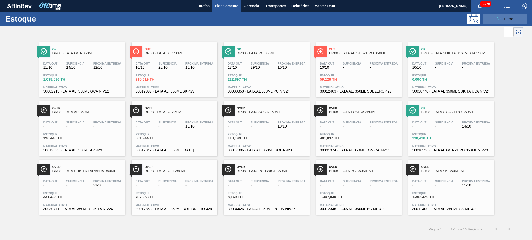
click at [494, 20] on button "089F7B8B-B2A5-4AFE-B5C0-19BA573D28AC Filtro" at bounding box center [504, 19] width 44 height 10
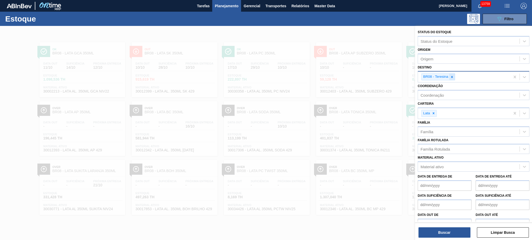
click at [453, 77] on icon at bounding box center [452, 77] width 4 height 4
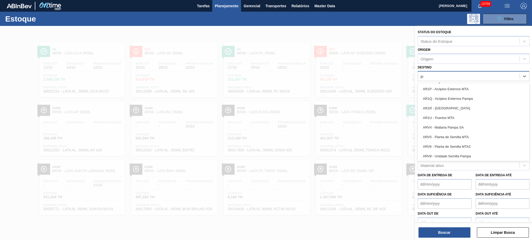
type input "per"
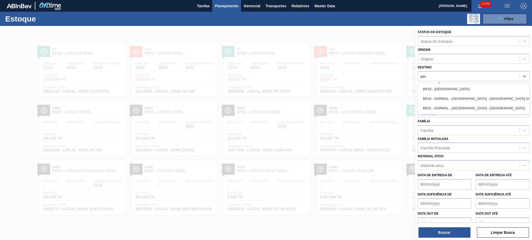
click at [451, 83] on div "BR18 - Pernambuco BR18 - NORMAL - Pernambuco - Porto S4 BR31 - NORMAL - Pernamb…" at bounding box center [473, 98] width 112 height 31
click at [453, 92] on div "BR18 - Pernambuco" at bounding box center [473, 89] width 112 height 10
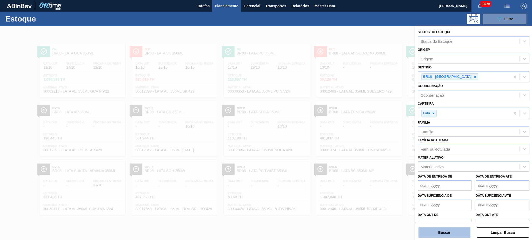
click at [461, 235] on button "Buscar" at bounding box center [444, 233] width 52 height 10
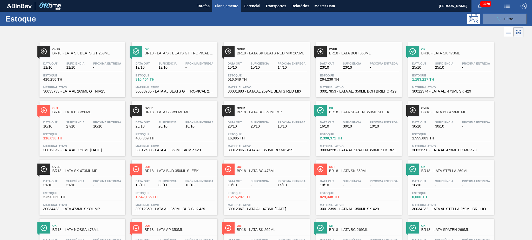
drag, startPoint x: 500, startPoint y: 20, endPoint x: 505, endPoint y: 31, distance: 12.8
click at [500, 19] on icon "089F7B8B-B2A5-4AFE-B5C0-19BA573D28AC" at bounding box center [499, 19] width 6 height 6
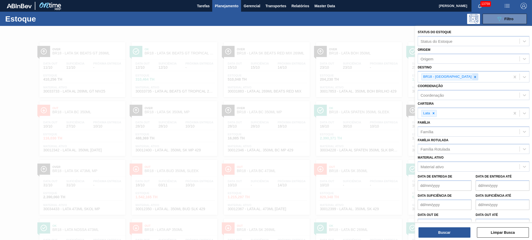
click at [473, 77] on icon at bounding box center [475, 77] width 4 height 4
type input "11"
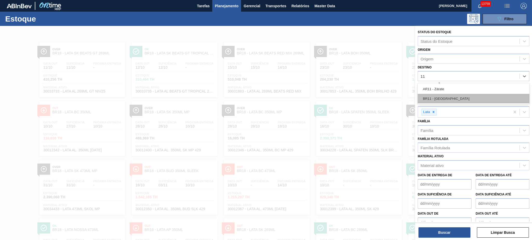
click at [448, 99] on div "BR11 - São Luís" at bounding box center [473, 99] width 112 height 10
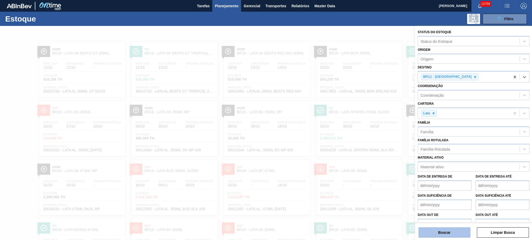
click at [454, 228] on button "Buscar" at bounding box center [444, 233] width 52 height 10
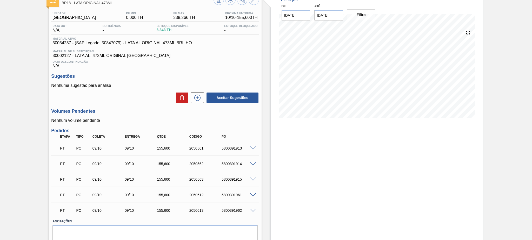
scroll to position [54, 0]
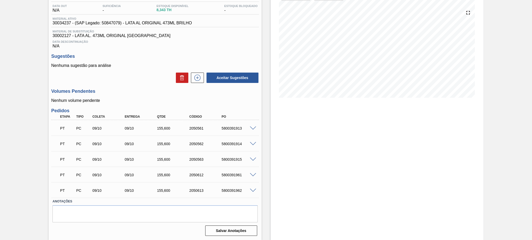
click at [347, 158] on div "Estoque De [DATE] Até [DATE] Filtro" at bounding box center [376, 106] width 213 height 269
click at [234, 132] on div "PT PC 09/10 09/10 155,[PHONE_NUMBER] 5800391913" at bounding box center [154, 128] width 194 height 10
click at [234, 131] on div "PT PC 09/10 09/10 155,[PHONE_NUMBER] 5800391913" at bounding box center [154, 128] width 194 height 10
click at [232, 128] on div "5800391913" at bounding box center [238, 128] width 36 height 4
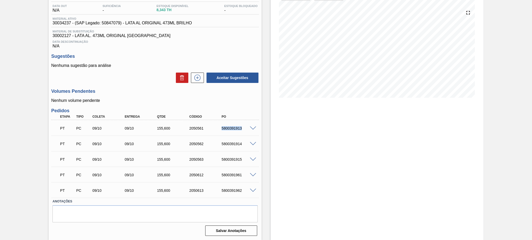
copy div "5800391913"
click at [235, 143] on div "5800391914" at bounding box center [238, 144] width 36 height 4
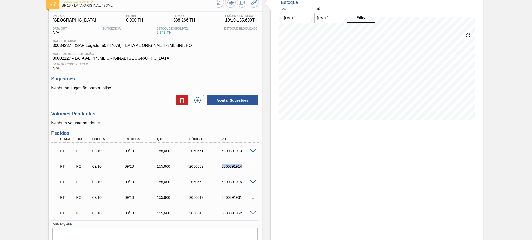
scroll to position [19, 0]
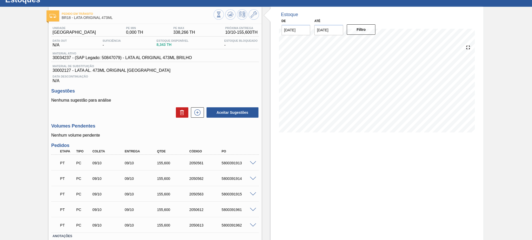
click at [251, 161] on span at bounding box center [253, 163] width 6 height 4
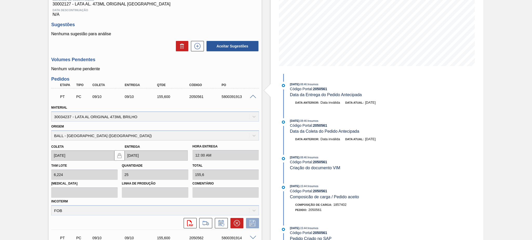
scroll to position [75, 0]
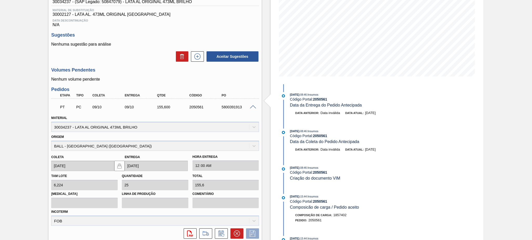
click at [252, 110] on div "PT PC 09/10 09/10 155,[PHONE_NUMBER] 5800391913" at bounding box center [154, 106] width 207 height 13
click at [252, 106] on span at bounding box center [253, 107] width 6 height 4
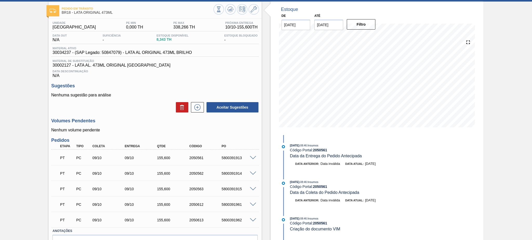
scroll to position [0, 0]
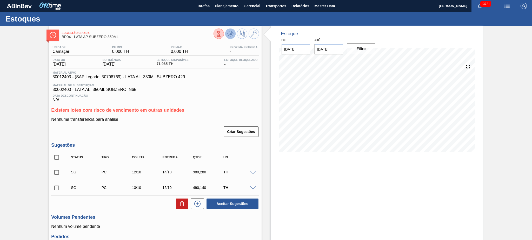
click at [226, 38] on button at bounding box center [230, 34] width 10 height 10
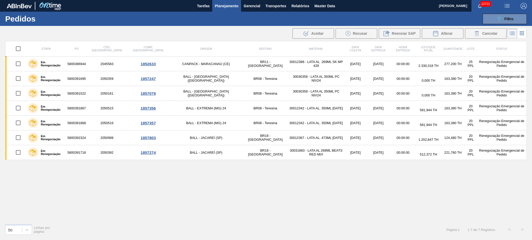
click at [222, 2] on button "Planejamento" at bounding box center [226, 6] width 29 height 12
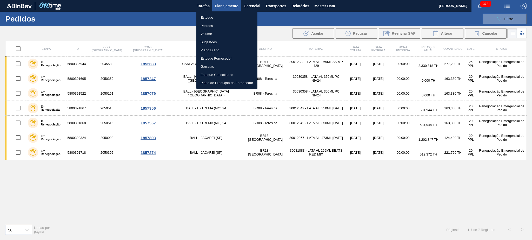
click at [214, 32] on li "Volume" at bounding box center [226, 34] width 61 height 8
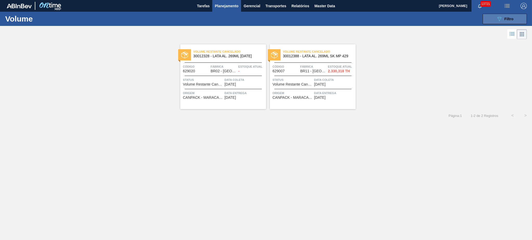
click at [499, 18] on icon "089F7B8B-B2A5-4AFE-B5C0-19BA573D28AC" at bounding box center [499, 19] width 6 height 6
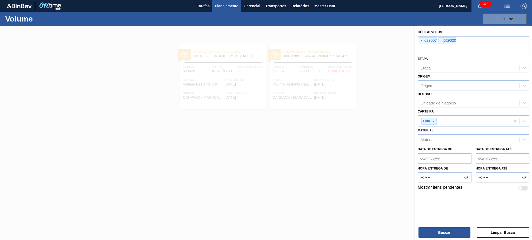
drag, startPoint x: 434, startPoint y: 119, endPoint x: 434, endPoint y: 105, distance: 13.8
click at [434, 120] on icon at bounding box center [433, 122] width 4 height 4
click at [440, 40] on span "×" at bounding box center [440, 41] width 5 height 6
click at [422, 40] on span "×" at bounding box center [421, 41] width 5 height 6
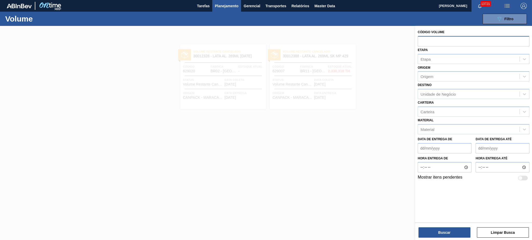
paste input "V629022"
click at [420, 42] on input "V629022" at bounding box center [473, 41] width 112 height 10
type input "629022"
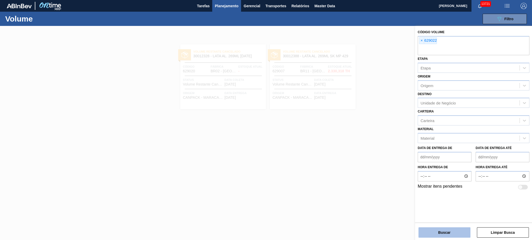
click at [441, 230] on button "Buscar" at bounding box center [444, 233] width 52 height 10
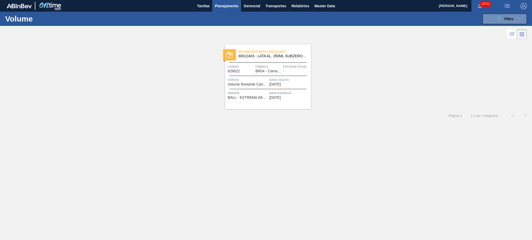
click at [267, 68] on span "Fábrica" at bounding box center [268, 66] width 26 height 5
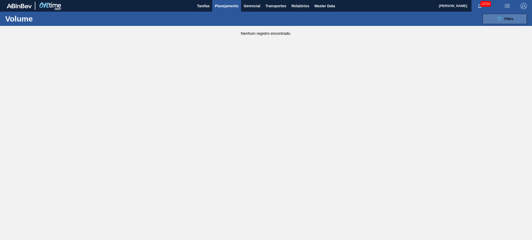
click at [515, 17] on button "089F7B8B-B2A5-4AFE-B5C0-19BA573D28AC Filtro" at bounding box center [504, 19] width 44 height 10
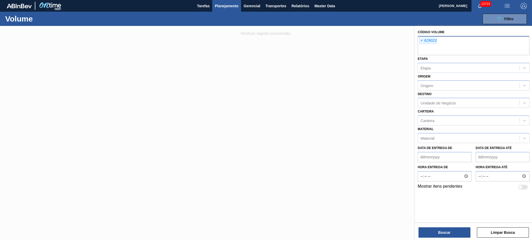
click at [418, 39] on div "× 629022" at bounding box center [473, 45] width 112 height 19
click at [420, 39] on span "×" at bounding box center [421, 41] width 5 height 6
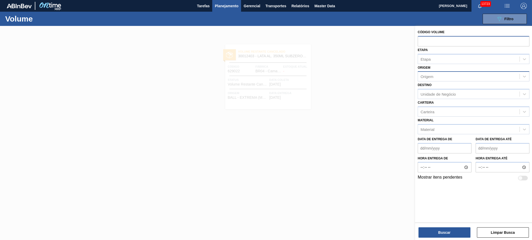
paste input "629019"
type input "629019"
click at [449, 234] on button "Buscar" at bounding box center [444, 233] width 52 height 10
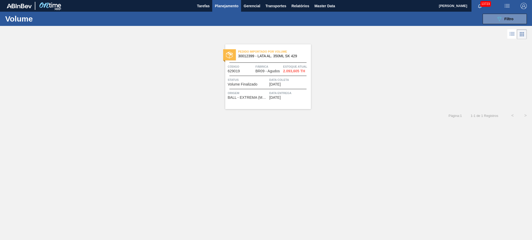
click at [510, 33] on icon at bounding box center [511, 34] width 6 height 6
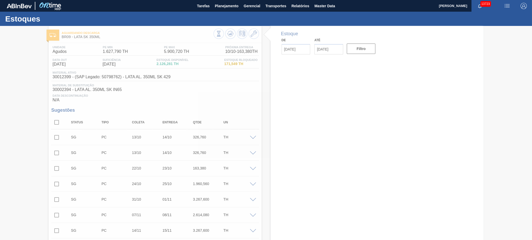
type input "[DATE]"
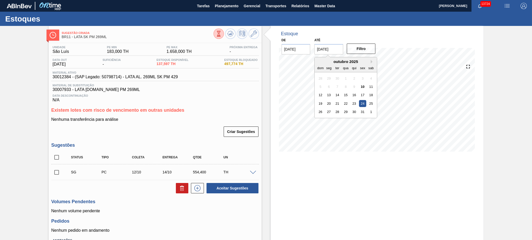
click at [336, 50] on input "[DATE]" at bounding box center [328, 49] width 29 height 10
click at [372, 60] on button "Next Month" at bounding box center [372, 62] width 4 height 4
click at [371, 118] on div "6" at bounding box center [370, 120] width 7 height 7
type input "[DATE]"
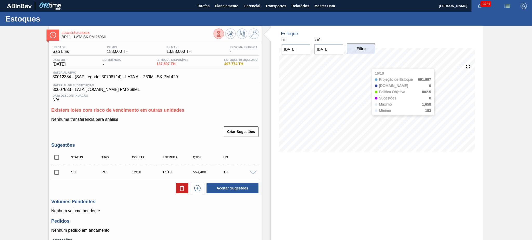
click at [363, 48] on button "Filtro" at bounding box center [360, 49] width 29 height 10
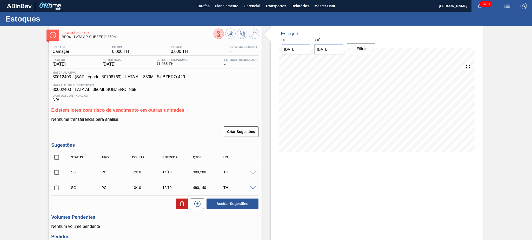
click at [337, 50] on input "[DATE]" at bounding box center [328, 49] width 29 height 10
click at [318, 62] on button "Previous Month" at bounding box center [319, 62] width 4 height 4
click at [373, 162] on div "Estoque De 10/10/2025 Até 06/12/2025 Next Month outubro 2025 dom seg ter qua qu…" at bounding box center [376, 160] width 213 height 269
click at [323, 49] on input "06/12/2025" at bounding box center [328, 49] width 29 height 10
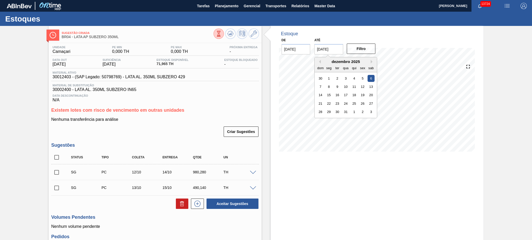
click at [320, 62] on div "dezembro 2025" at bounding box center [345, 61] width 62 height 4
click at [318, 62] on button "Previous Month" at bounding box center [319, 62] width 4 height 4
click at [359, 110] on div "31" at bounding box center [362, 111] width 7 height 7
click at [338, 52] on input "31/10/2025" at bounding box center [328, 49] width 29 height 10
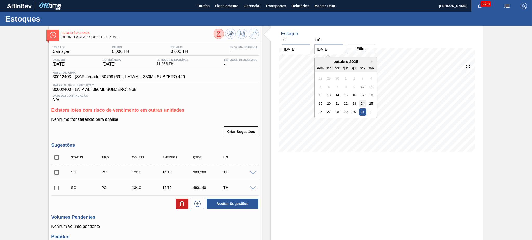
click at [364, 106] on div "24" at bounding box center [362, 103] width 7 height 7
type input "[DATE]"
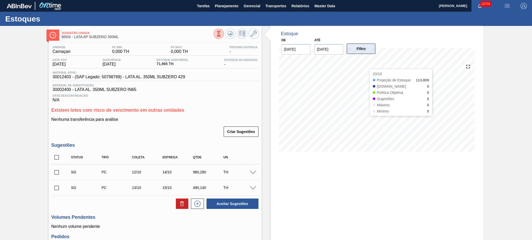
click at [363, 49] on button "Filtro" at bounding box center [360, 49] width 29 height 10
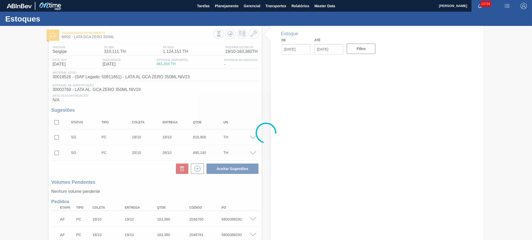
type input "[DATE]"
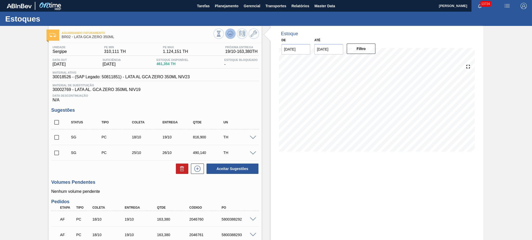
click at [230, 32] on icon at bounding box center [230, 34] width 6 height 6
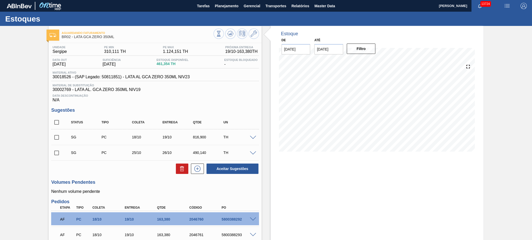
click at [56, 121] on input "checkbox" at bounding box center [56, 122] width 11 height 11
checkbox input "true"
click at [178, 167] on button at bounding box center [182, 169] width 12 height 10
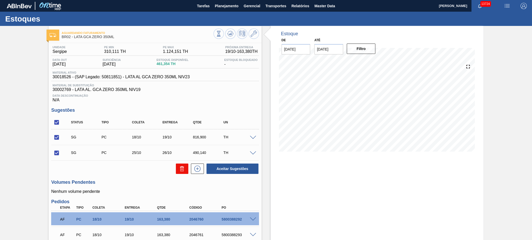
checkbox input "false"
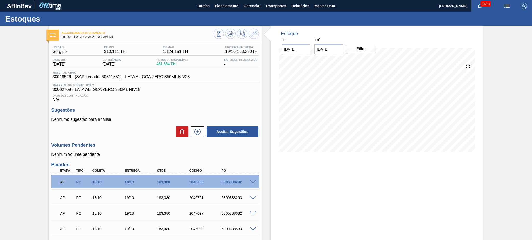
click at [384, 196] on div "Estoque De 10/10/2025 Até 24/10/2025 Filtro 21/10 Projeção de Estoque -313.702 …" at bounding box center [376, 199] width 213 height 346
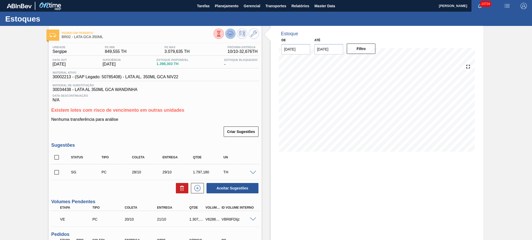
click at [230, 36] on icon at bounding box center [230, 34] width 6 height 6
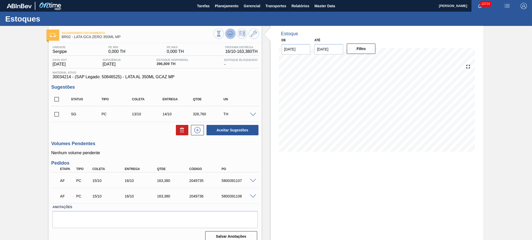
click at [230, 36] on icon at bounding box center [230, 34] width 6 height 6
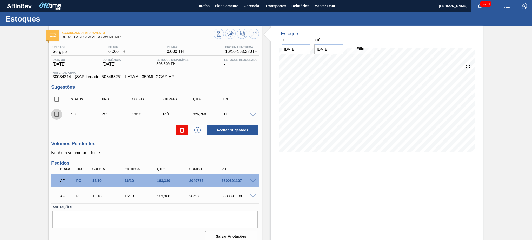
drag, startPoint x: 56, startPoint y: 113, endPoint x: 186, endPoint y: 127, distance: 131.0
click at [56, 113] on input "checkbox" at bounding box center [56, 114] width 11 height 11
click at [181, 131] on icon at bounding box center [182, 130] width 6 height 6
checkbox input "false"
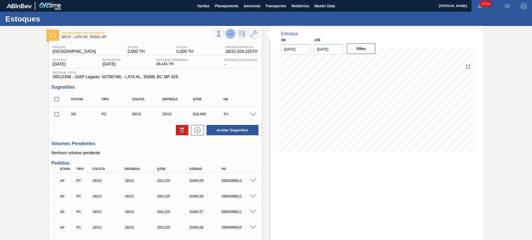
click at [229, 31] on icon at bounding box center [230, 34] width 6 height 6
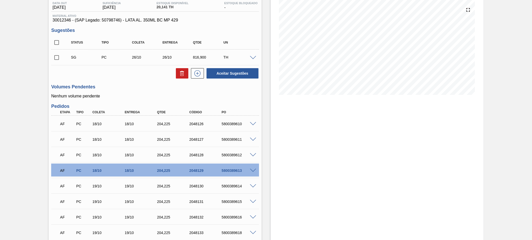
scroll to position [69, 0]
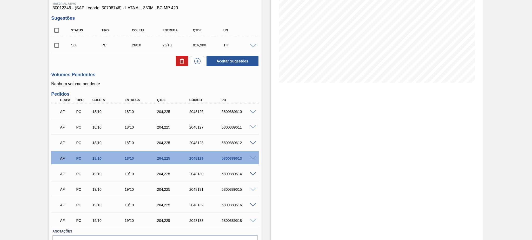
click at [373, 177] on div "Estoque De 10/10/2025 Até 24/10/2025 Filtro 22/10 Projeção de Estoque 511.073 N…" at bounding box center [376, 114] width 213 height 314
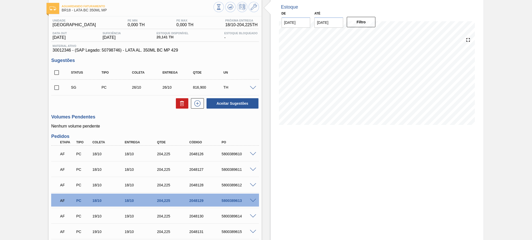
scroll to position [0, 0]
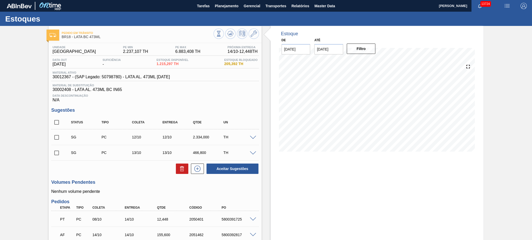
click at [235, 33] on div at bounding box center [235, 35] width 45 height 12
click at [233, 33] on button at bounding box center [230, 34] width 10 height 10
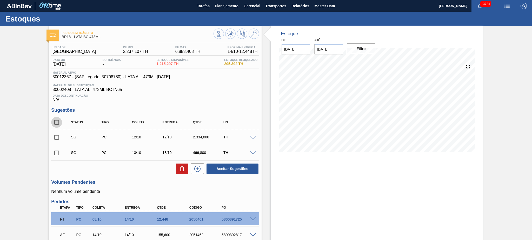
click at [58, 119] on input "checkbox" at bounding box center [56, 122] width 11 height 11
checkbox input "true"
click at [184, 167] on icon at bounding box center [182, 169] width 6 height 6
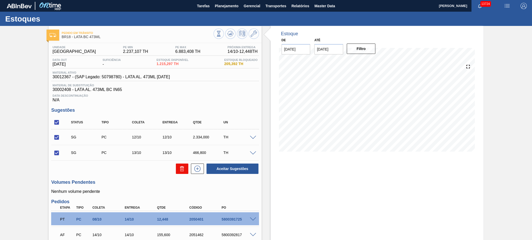
checkbox input "false"
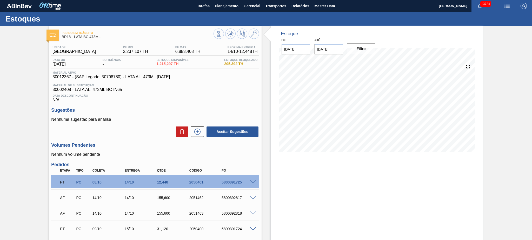
click at [371, 209] on div "Estoque De 10/10/2025 Até 24/10/2025 Filtro 16/10 Projeção de Estoque 426.049 N…" at bounding box center [376, 160] width 213 height 269
click at [229, 32] on icon at bounding box center [230, 34] width 6 height 6
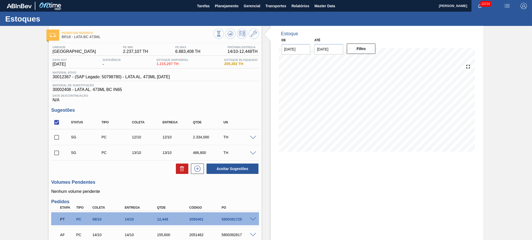
click at [253, 151] on div at bounding box center [253, 153] width 10 height 4
click at [252, 153] on span at bounding box center [253, 154] width 6 height 4
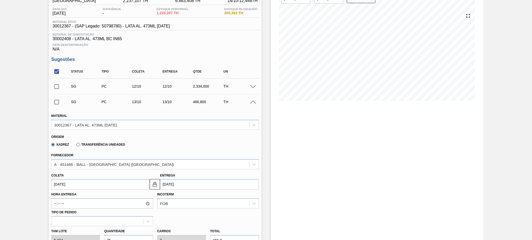
scroll to position [104, 0]
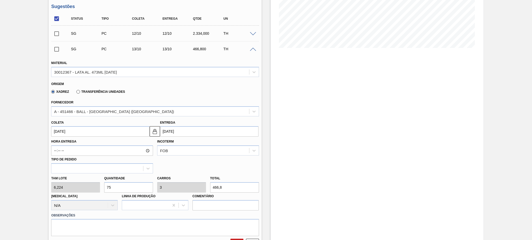
click at [64, 184] on div "Tam lote 6,224 Quantidade 75 Carros 3 Total 466,8 Doca N/A Linha de Produção Co…" at bounding box center [155, 192] width 212 height 37
type input "2"
type input "0,08"
type input "12,448"
type input "25"
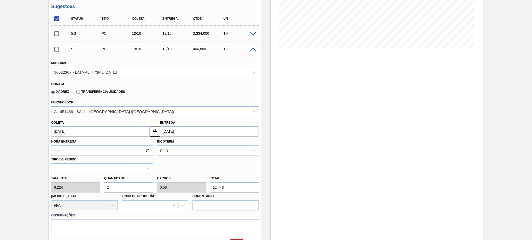
type input "1"
type input "155,6"
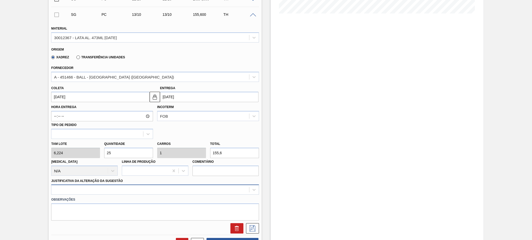
type input "25"
click at [150, 188] on div at bounding box center [154, 190] width 207 height 10
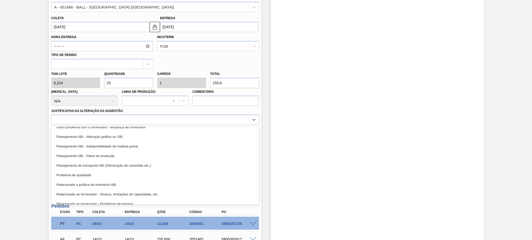
scroll to position [69, 0]
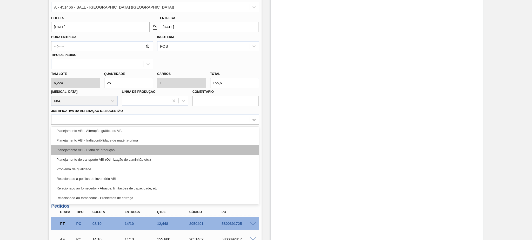
click at [148, 146] on div "Planejamento ABI - Plano de produção" at bounding box center [154, 150] width 207 height 10
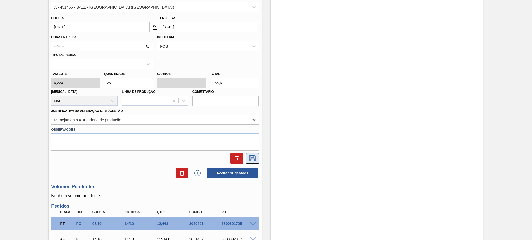
click at [249, 155] on icon at bounding box center [252, 158] width 8 height 6
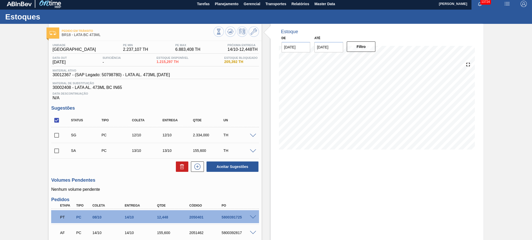
scroll to position [0, 0]
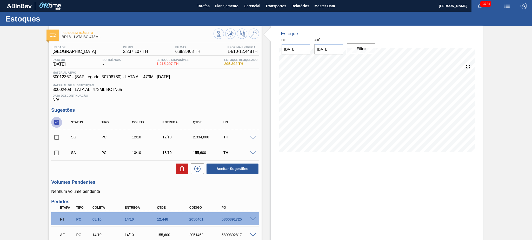
click at [55, 121] on input "checkbox" at bounding box center [56, 122] width 11 height 11
checkbox input "false"
click at [252, 153] on span at bounding box center [253, 154] width 6 height 4
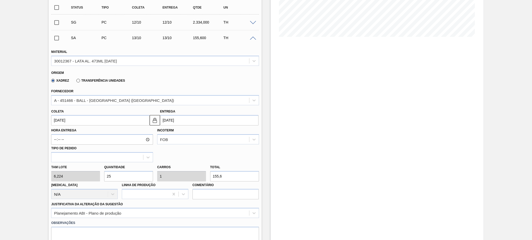
scroll to position [104, 0]
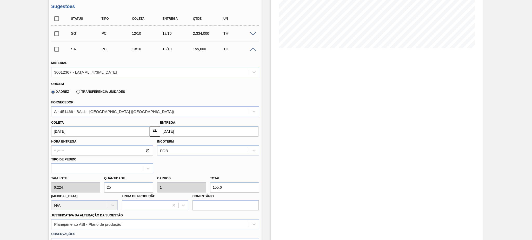
click at [250, 52] on div "SA PC 13/10 13/10 155,600 TH" at bounding box center [154, 49] width 207 height 13
click at [250, 49] on span at bounding box center [253, 50] width 6 height 4
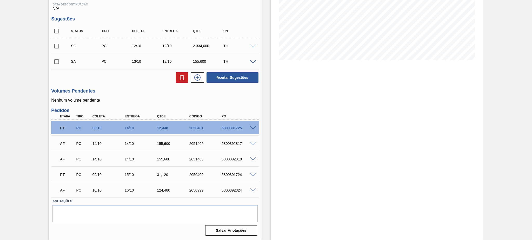
scroll to position [91, 0]
click at [53, 62] on input "checkbox" at bounding box center [56, 62] width 11 height 11
checkbox input "true"
click at [240, 81] on button "Aceitar Sugestões" at bounding box center [232, 78] width 52 height 10
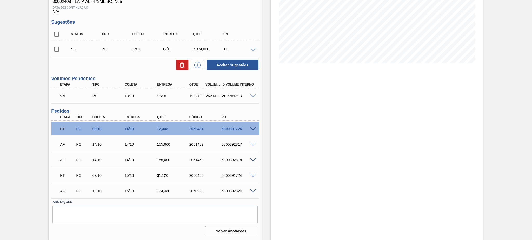
scroll to position [19, 0]
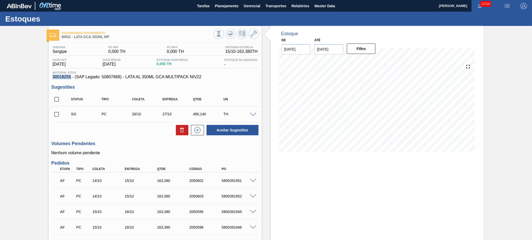
drag, startPoint x: 52, startPoint y: 75, endPoint x: 71, endPoint y: 78, distance: 18.7
click at [71, 78] on span "30018255 - (SAP Legado: 50807868) - LATA AL 350ML GCA MULTIPACK NIV22" at bounding box center [154, 77] width 205 height 5
copy span "30018255"
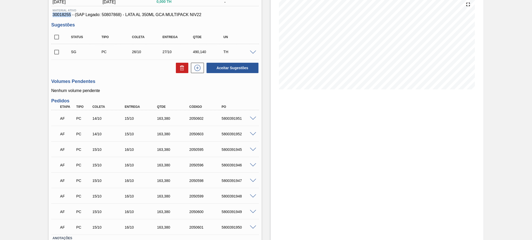
scroll to position [99, 0]
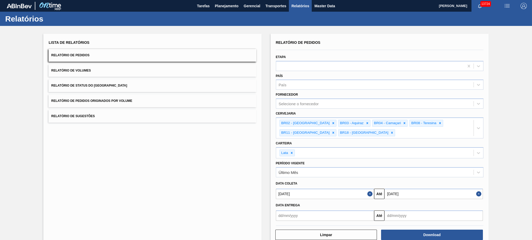
scroll to position [11, 0]
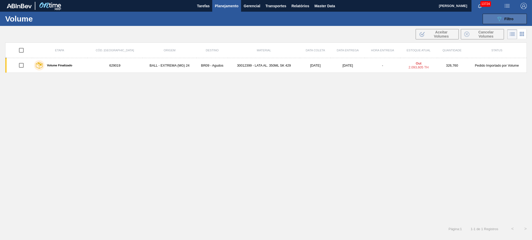
click at [497, 23] on button "089F7B8B-B2A5-4AFE-B5C0-19BA573D28AC Filtro" at bounding box center [504, 19] width 44 height 10
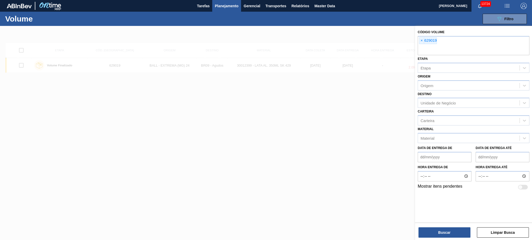
click at [231, 6] on span "Planejamento" at bounding box center [227, 6] width 24 height 6
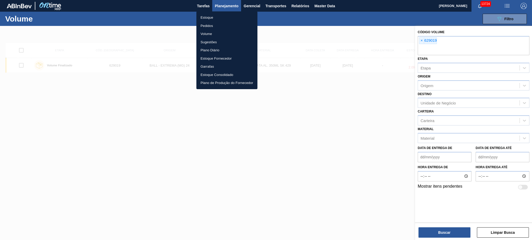
click at [210, 27] on li "Pedidos" at bounding box center [226, 26] width 61 height 8
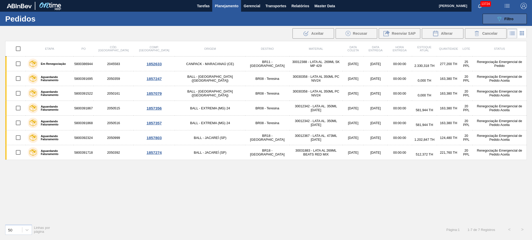
click at [513, 18] on button "089F7B8B-B2A5-4AFE-B5C0-19BA573D28AC Filtro" at bounding box center [504, 19] width 44 height 10
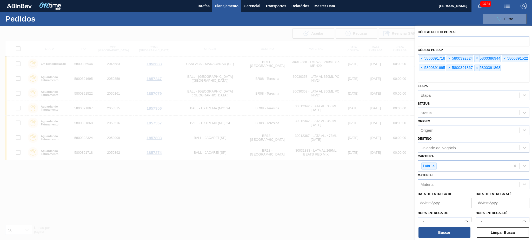
click at [508, 73] on input "text" at bounding box center [473, 78] width 112 height 10
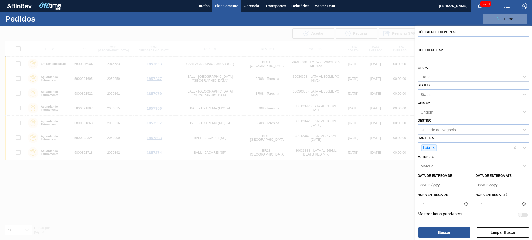
click at [425, 162] on div "Material" at bounding box center [468, 166] width 101 height 8
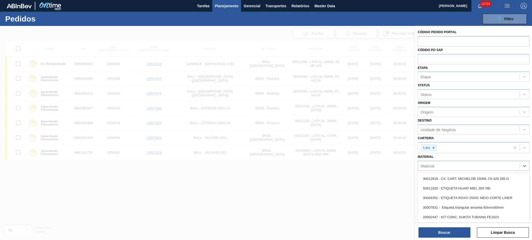
paste input "30018255"
type input "30018255"
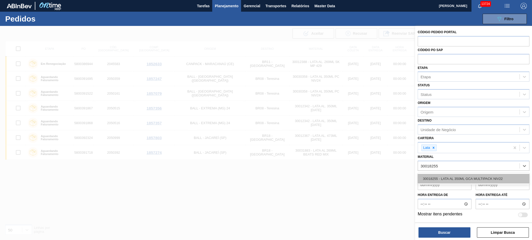
click at [447, 176] on div "30018255 - LATA AL 350ML GCA MULTIPACK NIV22" at bounding box center [473, 179] width 112 height 10
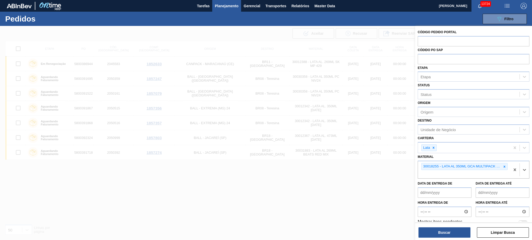
click at [441, 135] on div "Carteira Lata" at bounding box center [473, 144] width 112 height 19
click at [441, 130] on div "Unidade de Negócio" at bounding box center [437, 129] width 35 height 4
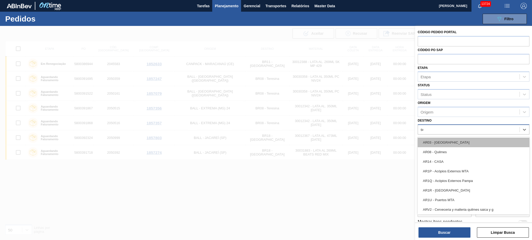
type input "ser"
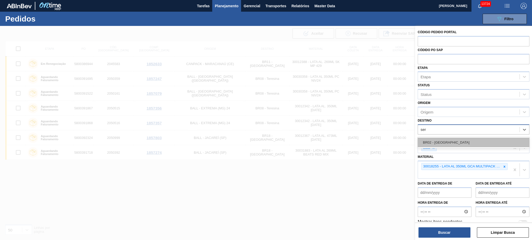
click at [441, 142] on div "BR02 - Sergipe" at bounding box center [473, 143] width 112 height 10
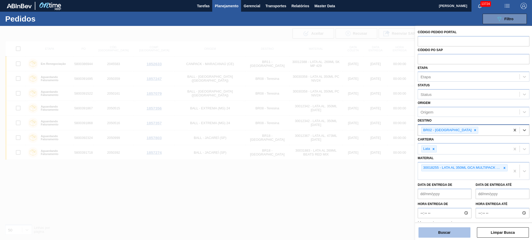
click at [453, 230] on button "Buscar" at bounding box center [444, 233] width 52 height 10
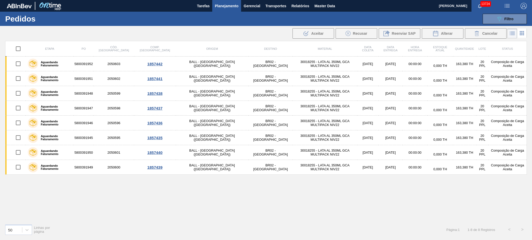
click at [18, 49] on input "checkbox" at bounding box center [18, 48] width 11 height 11
checkbox input "true"
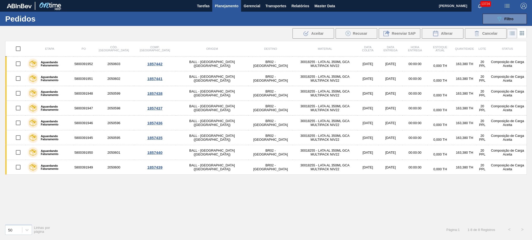
checkbox input "true"
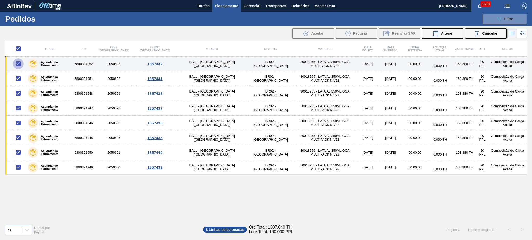
click at [18, 62] on input "checkbox" at bounding box center [18, 63] width 11 height 11
checkbox input "false"
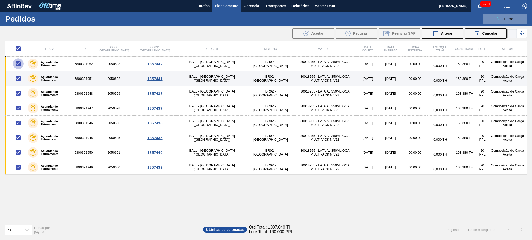
checkbox input "false"
click at [19, 81] on input "checkbox" at bounding box center [18, 78] width 11 height 11
checkbox input "false"
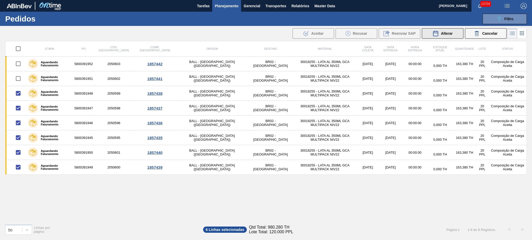
click at [449, 31] on span "Alterar" at bounding box center [446, 33] width 12 height 4
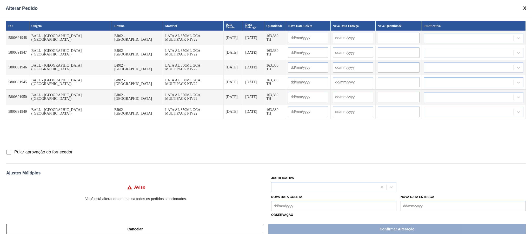
click at [451, 210] on Entrega "Nova Data Entrega" at bounding box center [462, 206] width 125 height 10
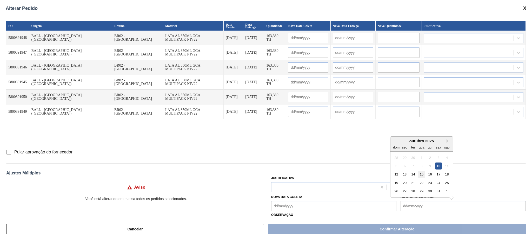
click at [422, 175] on div "15" at bounding box center [421, 174] width 7 height 7
type Entrega "[DATE]"
type input "14/10/2025"
type input "[DATE]"
type input "14/10/2025"
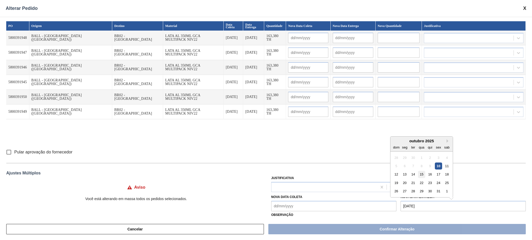
type input "[DATE]"
type input "14/10/2025"
type input "[DATE]"
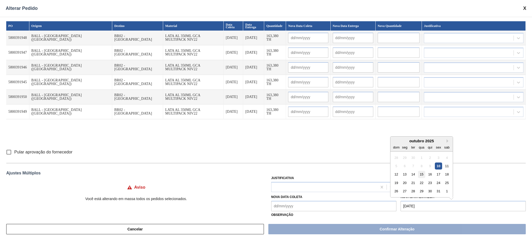
type input "[DATE]"
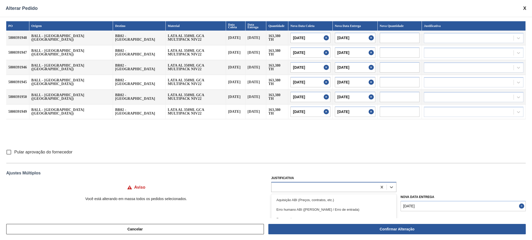
click at [310, 184] on div at bounding box center [324, 187] width 106 height 8
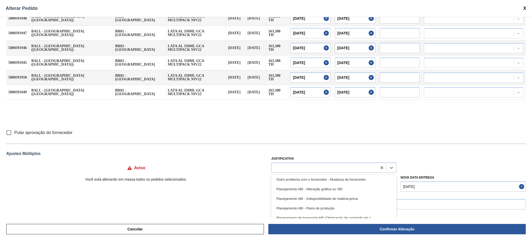
scroll to position [69, 0]
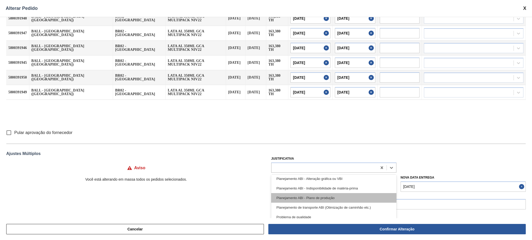
click at [342, 194] on div "Planejamento ABI - Plano de produção" at bounding box center [333, 198] width 125 height 10
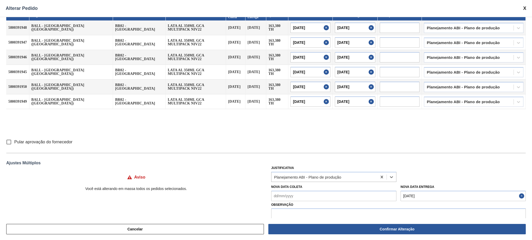
scroll to position [0, 0]
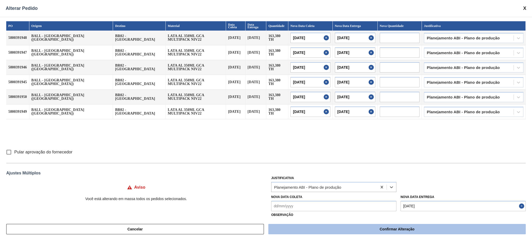
click at [375, 228] on button "Confirmar Alteração" at bounding box center [396, 229] width 257 height 10
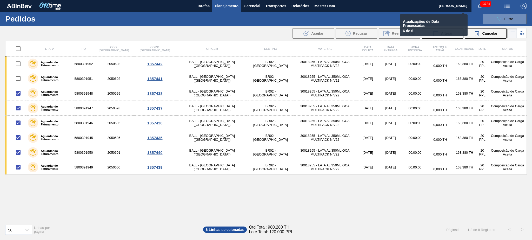
checkbox input "false"
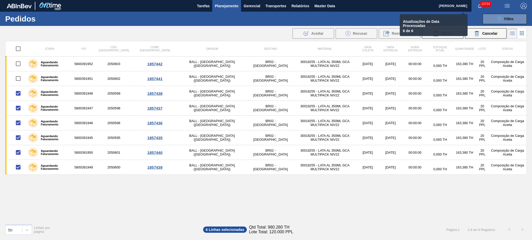
checkbox input "false"
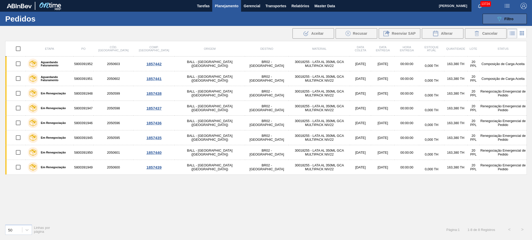
click at [496, 16] on icon "089F7B8B-B2A5-4AFE-B5C0-19BA573D28AC" at bounding box center [499, 19] width 6 height 6
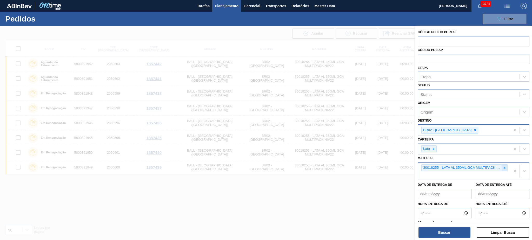
click at [501, 169] on div at bounding box center [504, 168] width 6 height 6
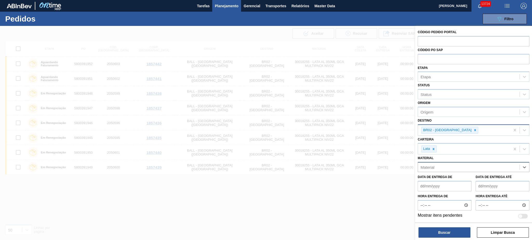
paste input "30002213"
type input "30002213"
click at [455, 175] on div "30002213 - LATA AL. 350ML GCA NIV22" at bounding box center [473, 180] width 112 height 10
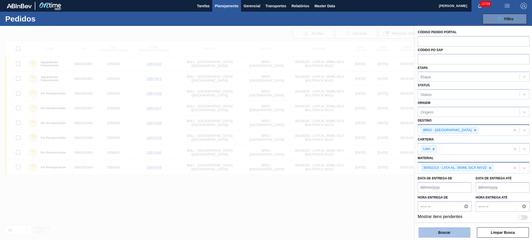
click at [451, 230] on button "Buscar" at bounding box center [444, 233] width 52 height 10
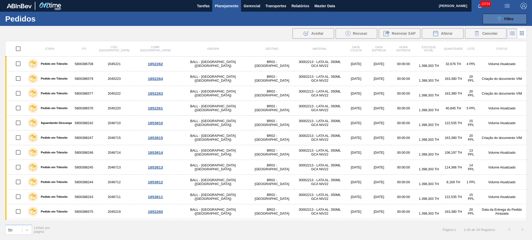
click at [510, 23] on button "089F7B8B-B2A5-4AFE-B5C0-19BA573D28AC Filtro" at bounding box center [504, 19] width 44 height 10
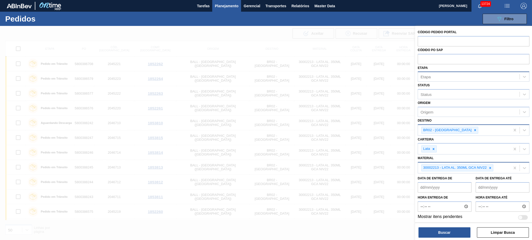
click at [439, 77] on div "Etapa" at bounding box center [468, 77] width 101 height 8
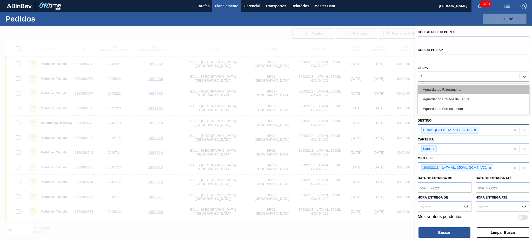
type input "fat"
drag, startPoint x: 437, startPoint y: 89, endPoint x: 447, endPoint y: 128, distance: 40.5
click at [437, 89] on div "Aguardando Faturamento" at bounding box center [473, 90] width 112 height 10
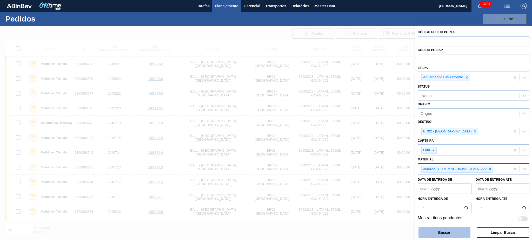
click at [448, 232] on button "Buscar" at bounding box center [444, 233] width 52 height 10
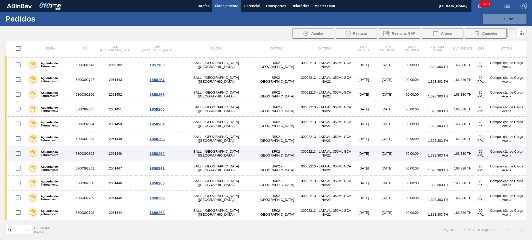
scroll to position [23, 0]
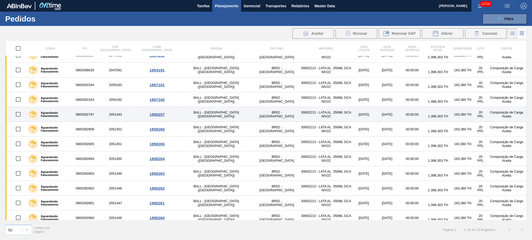
click at [19, 114] on input "checkbox" at bounding box center [18, 114] width 11 height 11
checkbox input "true"
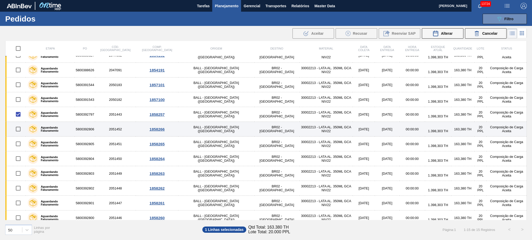
click at [19, 131] on input "checkbox" at bounding box center [18, 129] width 11 height 11
checkbox input "true"
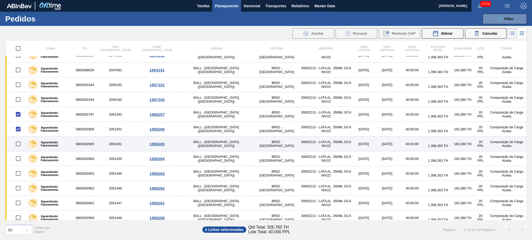
click at [19, 143] on input "checkbox" at bounding box center [18, 144] width 11 height 11
checkbox input "true"
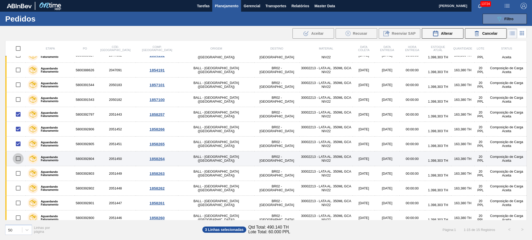
click at [19, 157] on input "checkbox" at bounding box center [18, 158] width 11 height 11
checkbox input "true"
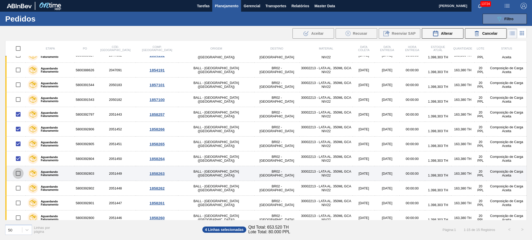
click at [19, 173] on input "checkbox" at bounding box center [18, 173] width 11 height 11
checkbox input "true"
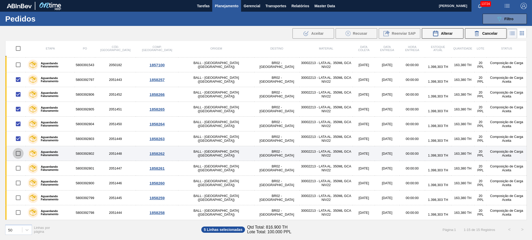
click at [19, 157] on input "checkbox" at bounding box center [18, 153] width 11 height 11
checkbox input "true"
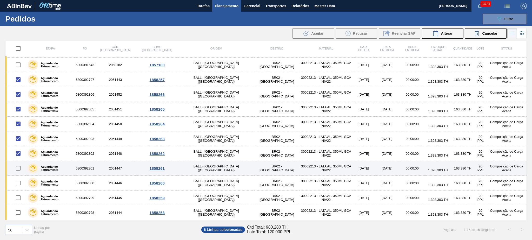
click at [20, 169] on input "checkbox" at bounding box center [18, 168] width 11 height 11
checkbox input "true"
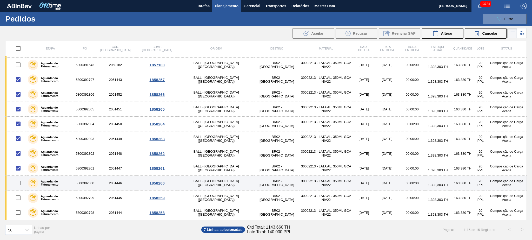
click at [20, 183] on input "checkbox" at bounding box center [18, 183] width 11 height 11
checkbox input "true"
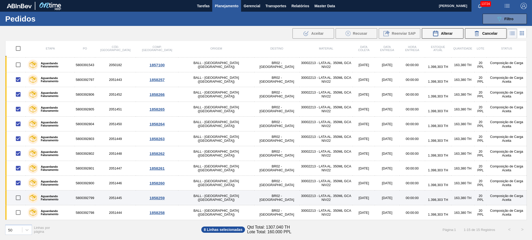
click at [20, 196] on input "checkbox" at bounding box center [18, 198] width 11 height 11
checkbox input "true"
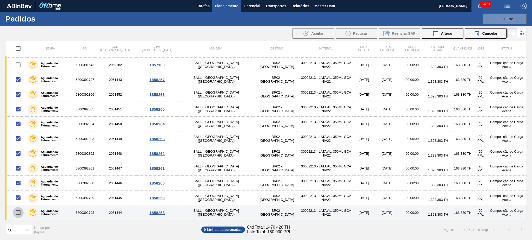
click at [20, 209] on input "checkbox" at bounding box center [18, 212] width 11 height 11
checkbox input "true"
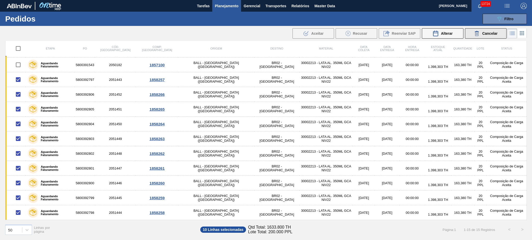
click at [484, 34] on span "Cancelar" at bounding box center [489, 33] width 15 height 4
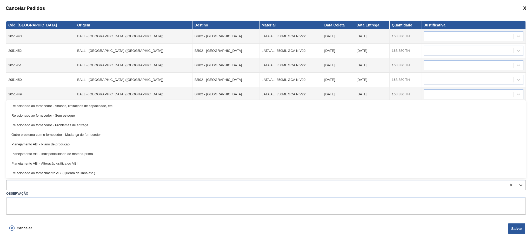
click at [103, 188] on div at bounding box center [256, 186] width 500 height 8
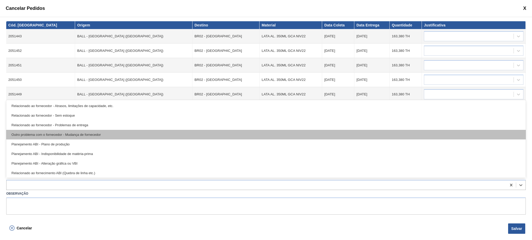
scroll to position [97, 0]
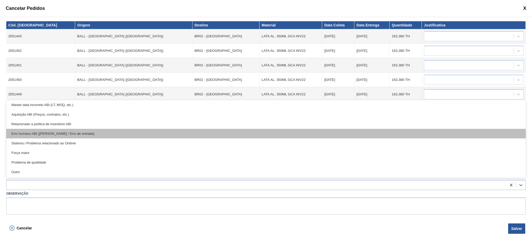
click at [94, 131] on div "Erro humano ABI (Cálculo / Erro de entrada)" at bounding box center [265, 134] width 519 height 10
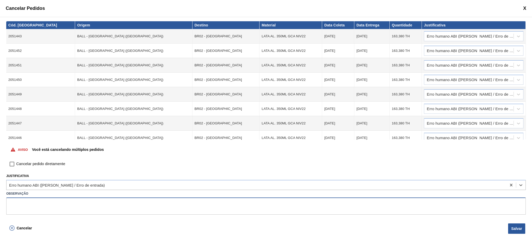
click at [51, 213] on textarea at bounding box center [265, 206] width 519 height 17
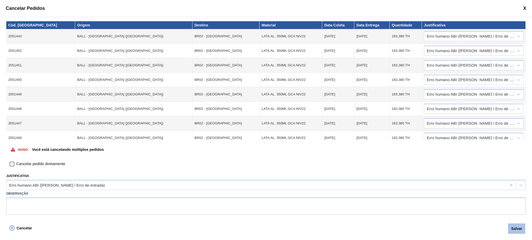
click at [517, 229] on button "Salvar" at bounding box center [516, 229] width 17 height 10
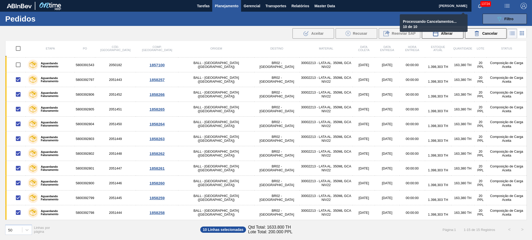
checkbox input "false"
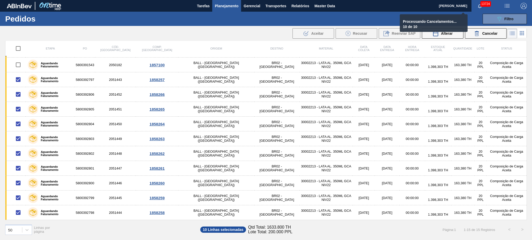
checkbox input "false"
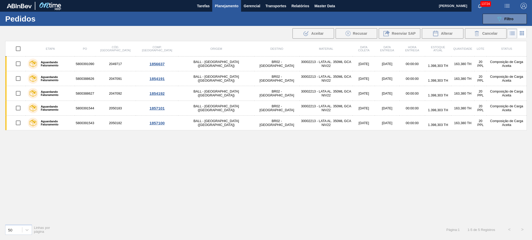
scroll to position [0, 0]
click at [304, 157] on div "Etapa PO Cód. Pedido Comp. Carga Origem Destino Material Data coleta Data Entre…" at bounding box center [265, 130] width 521 height 179
click at [501, 19] on icon "089F7B8B-B2A5-4AFE-B5C0-19BA573D28AC" at bounding box center [499, 19] width 6 height 6
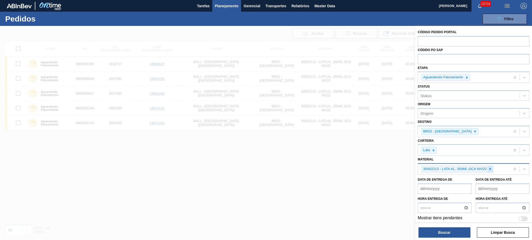
click at [492, 168] on icon at bounding box center [490, 169] width 4 height 4
paste input "30030358"
type input "30030358"
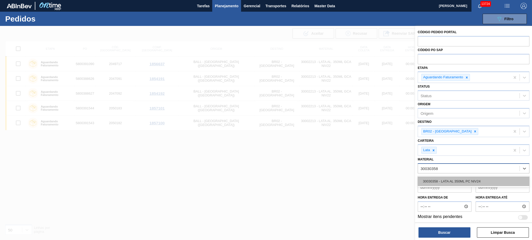
click at [467, 182] on div "30030358 - LATA AL 350ML PC NIV24" at bounding box center [473, 182] width 112 height 10
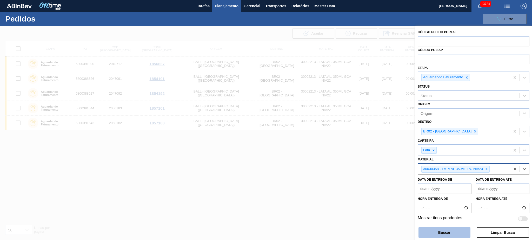
click at [456, 235] on button "Buscar" at bounding box center [444, 233] width 52 height 10
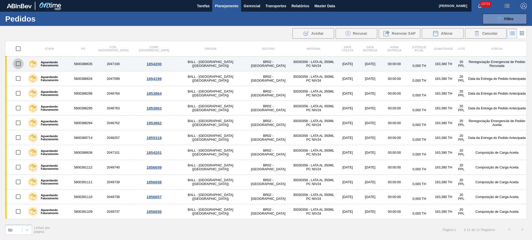
click at [19, 65] on input "checkbox" at bounding box center [18, 63] width 11 height 11
checkbox input "true"
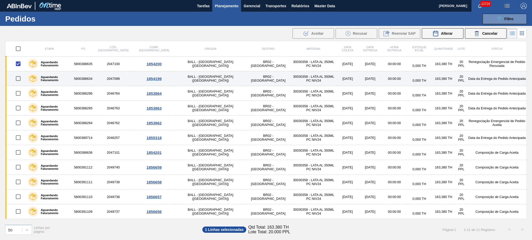
click at [19, 79] on input "checkbox" at bounding box center [18, 78] width 11 height 11
checkbox input "true"
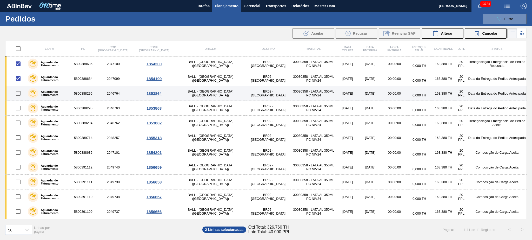
click at [20, 94] on input "checkbox" at bounding box center [18, 93] width 11 height 11
checkbox input "true"
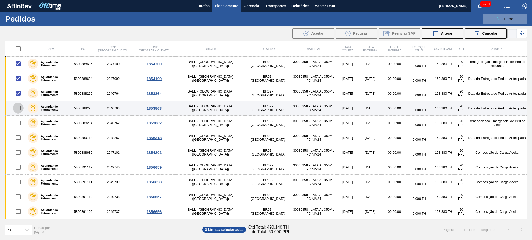
click at [20, 109] on input "checkbox" at bounding box center [18, 108] width 11 height 11
checkbox input "true"
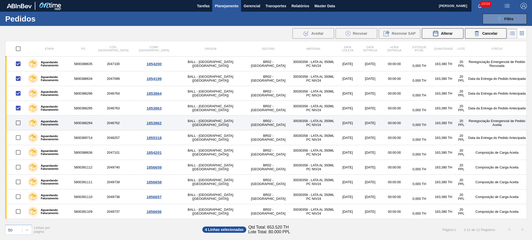
click at [20, 124] on input "checkbox" at bounding box center [18, 123] width 11 height 11
checkbox input "true"
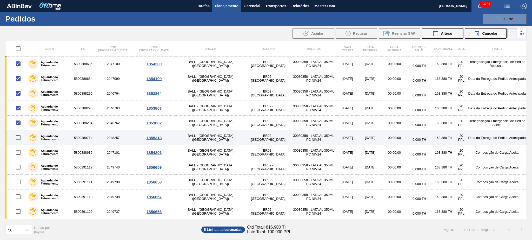
click at [21, 138] on input "checkbox" at bounding box center [18, 137] width 11 height 11
checkbox input "true"
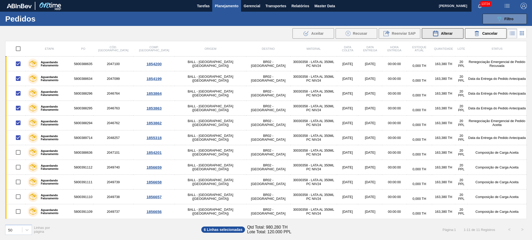
click at [434, 36] on icon at bounding box center [435, 33] width 5 height 5
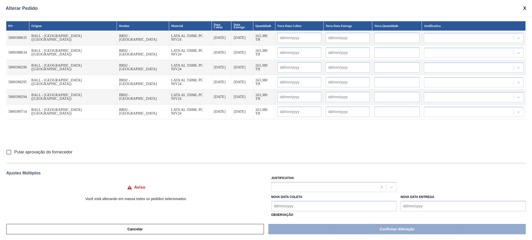
click at [437, 206] on Entrega "Nova Data Entrega" at bounding box center [462, 206] width 125 height 10
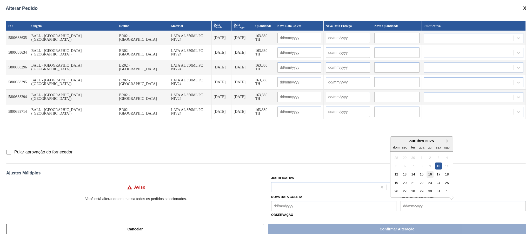
click at [430, 176] on div "16" at bounding box center [429, 174] width 7 height 7
type Entrega "16/10/2025"
type input "15/10/2025"
type input "16/10/2025"
type input "15/10/2025"
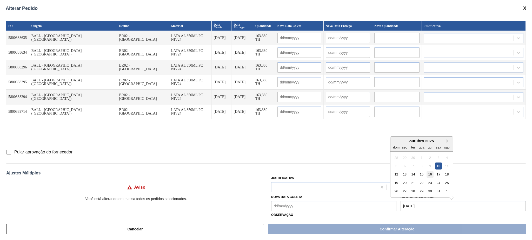
type input "16/10/2025"
type input "15/10/2025"
type input "16/10/2025"
type input "15/10/2025"
type input "16/10/2025"
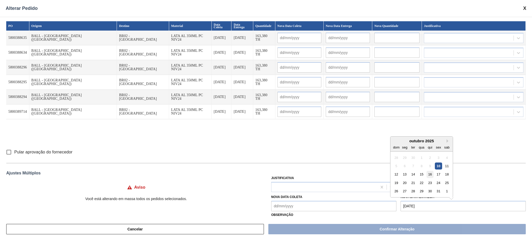
type input "15/10/2025"
type input "16/10/2025"
type input "15/10/2025"
type input "16/10/2025"
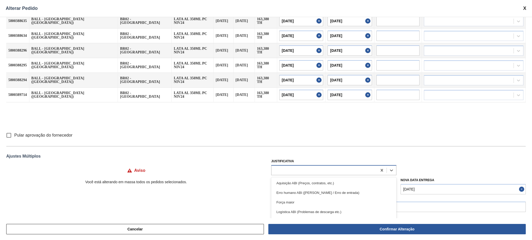
click at [314, 172] on div at bounding box center [324, 171] width 106 height 8
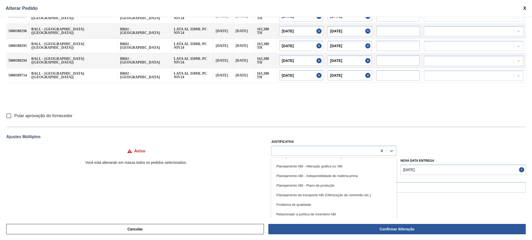
scroll to position [69, 0]
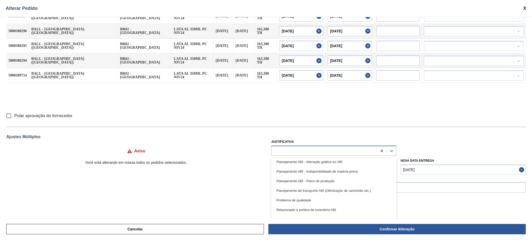
click at [341, 173] on div "Planejamento ABI - Indisponibilidade de matéria-prima" at bounding box center [333, 172] width 125 height 10
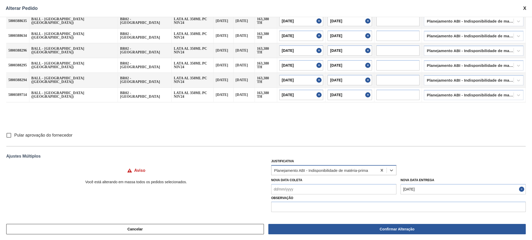
scroll to position [17, 0]
click at [311, 207] on input "text" at bounding box center [398, 207] width 254 height 10
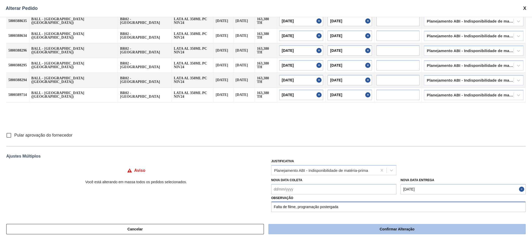
type input "Falta de filme, programação postergada"
click at [358, 229] on button "Confirmar Alteração" at bounding box center [396, 229] width 257 height 10
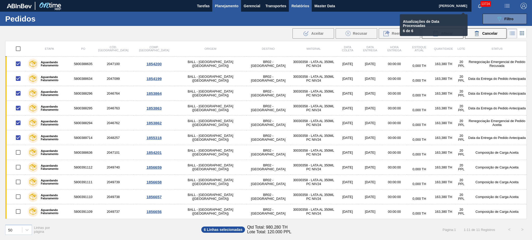
checkbox input "false"
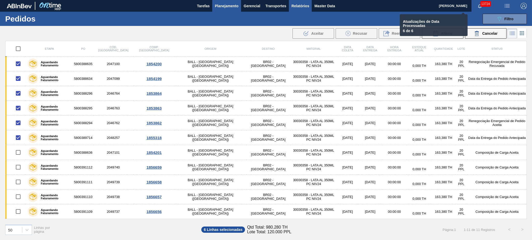
checkbox input "false"
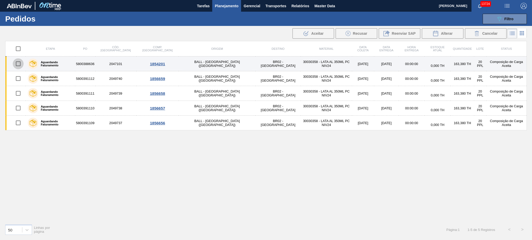
click at [22, 63] on input "checkbox" at bounding box center [18, 63] width 11 height 11
checkbox input "true"
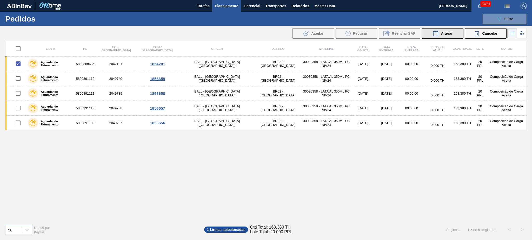
click at [441, 32] on span "Alterar" at bounding box center [446, 33] width 12 height 4
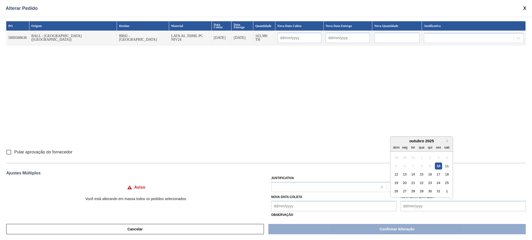
click at [434, 203] on Entrega "Nova Data Entrega" at bounding box center [462, 206] width 125 height 10
click at [422, 184] on div "22" at bounding box center [421, 183] width 7 height 7
type Entrega "22/10/2025"
type input "21/10/2025"
type input "22/10/2025"
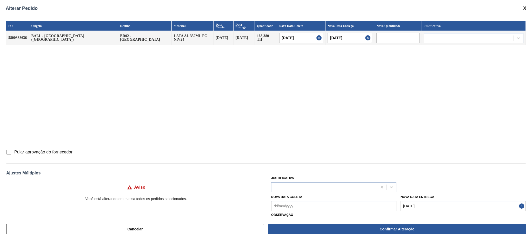
click at [325, 186] on div at bounding box center [324, 187] width 106 height 8
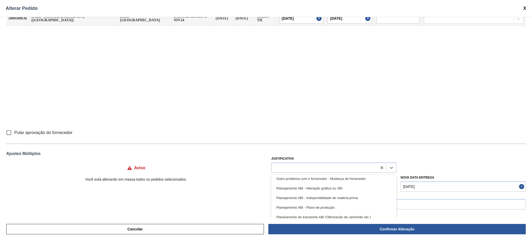
scroll to position [69, 0]
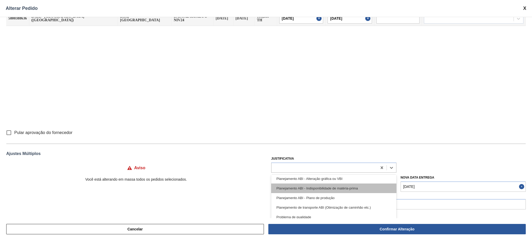
click at [340, 189] on div "Planejamento ABI - Indisponibilidade de matéria-prima" at bounding box center [333, 189] width 125 height 10
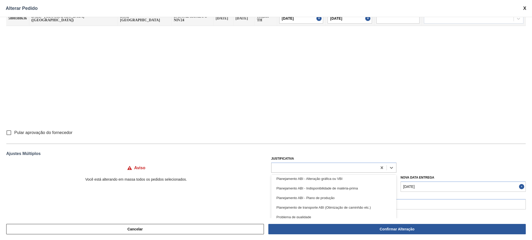
scroll to position [17, 0]
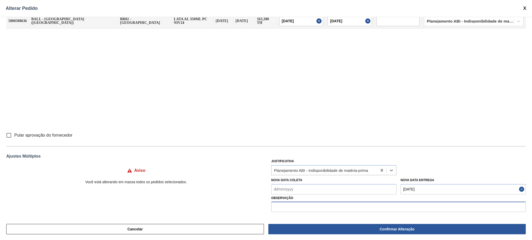
click at [309, 206] on input "text" at bounding box center [398, 207] width 254 height 10
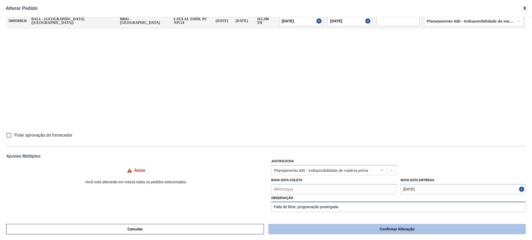
type input "Falta de filme, programação postergada"
click at [370, 226] on button "Confirmar Alteração" at bounding box center [396, 229] width 257 height 10
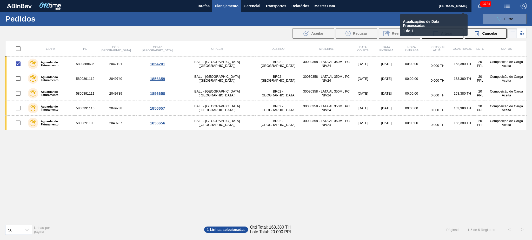
checkbox input "false"
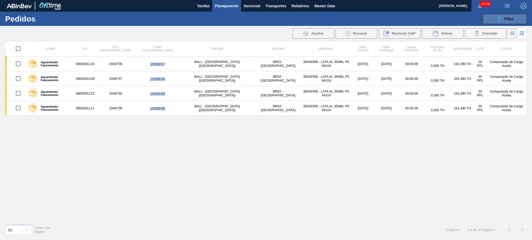
click at [494, 15] on button "089F7B8B-B2A5-4AFE-B5C0-19BA573D28AC Filtro" at bounding box center [504, 19] width 44 height 10
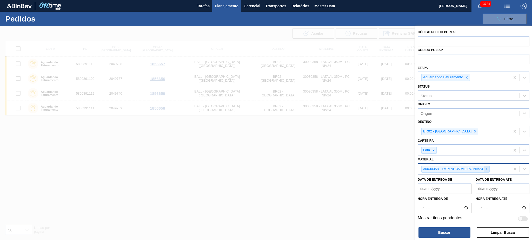
click at [487, 168] on icon at bounding box center [486, 169] width 4 height 4
paste input "30034236"
type input "30034236"
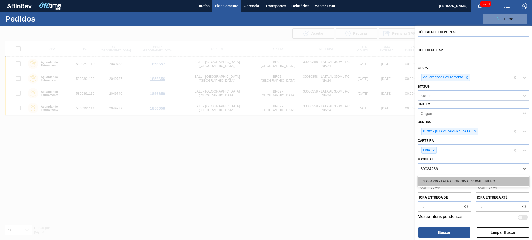
click at [453, 180] on div "30034236 - LATA AL ORIGINAL 350ML BRILHO" at bounding box center [473, 182] width 112 height 10
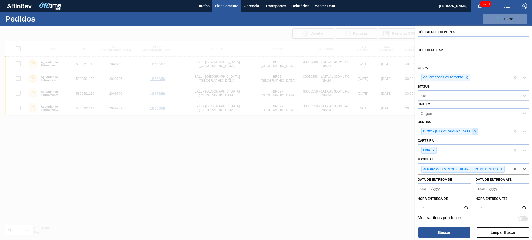
click at [472, 133] on div at bounding box center [475, 131] width 6 height 6
type input "04"
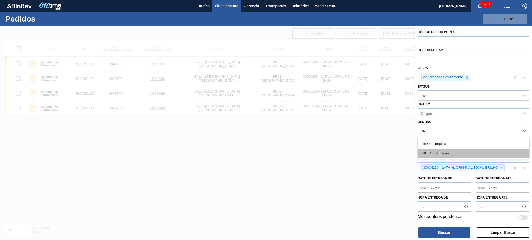
click at [449, 153] on div "BR04 - Camaçari" at bounding box center [473, 154] width 112 height 10
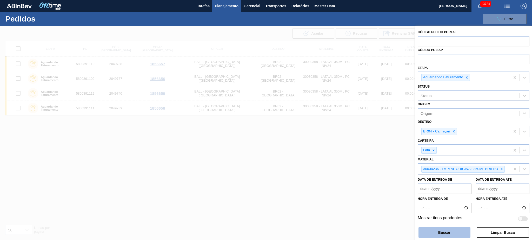
click at [448, 231] on button "Buscar" at bounding box center [444, 233] width 52 height 10
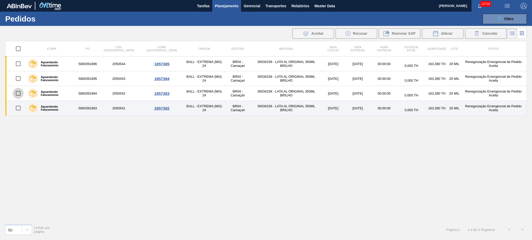
drag, startPoint x: 20, startPoint y: 95, endPoint x: 19, endPoint y: 107, distance: 12.5
click at [19, 95] on input "checkbox" at bounding box center [18, 93] width 11 height 11
checkbox input "true"
click at [18, 109] on input "checkbox" at bounding box center [18, 108] width 11 height 11
checkbox input "true"
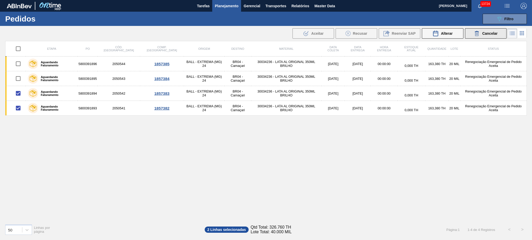
click at [480, 33] on div "Cancelar" at bounding box center [485, 33] width 24 height 6
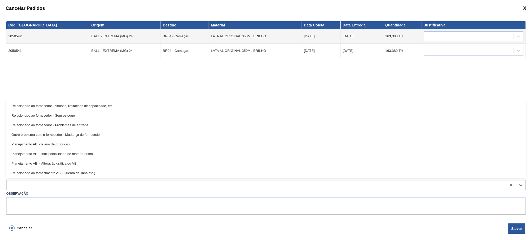
click at [98, 185] on div at bounding box center [256, 186] width 500 height 8
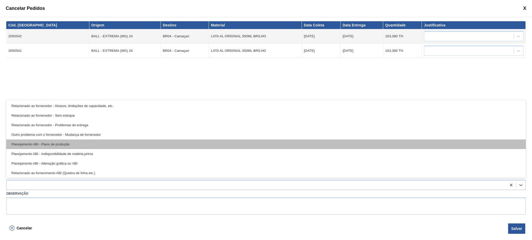
click at [114, 141] on div "Planejamento ABI - Plano de produção" at bounding box center [265, 145] width 519 height 10
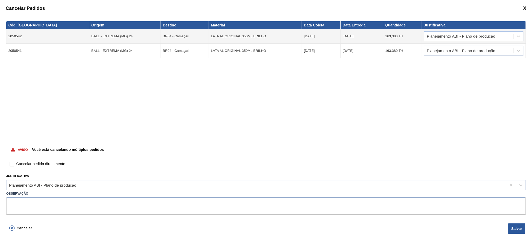
click at [86, 202] on textarea at bounding box center [265, 206] width 519 height 17
type textarea "Redução malha S1"
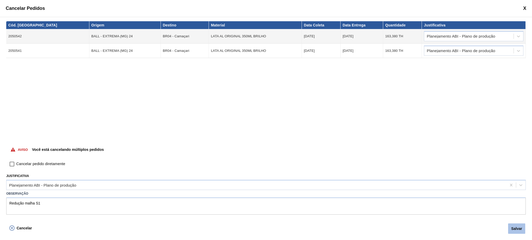
click at [512, 227] on button "Salvar" at bounding box center [516, 229] width 17 height 10
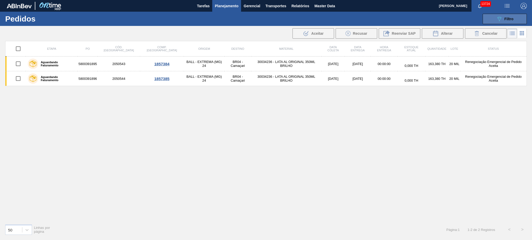
click at [495, 18] on button "089F7B8B-B2A5-4AFE-B5C0-19BA573D28AC Filtro" at bounding box center [504, 19] width 44 height 10
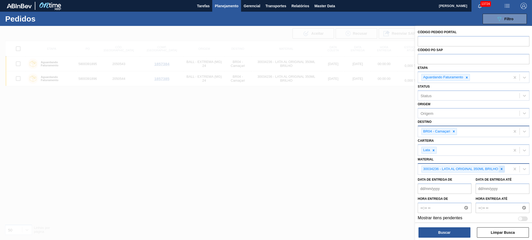
click at [501, 169] on icon at bounding box center [501, 169] width 4 height 4
paste input "30034410"
type input "30034410"
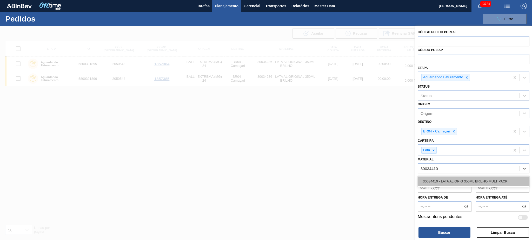
click at [450, 178] on div "30034410 - LATA AL ORIG 350ML BRILHO MULTIPACK" at bounding box center [473, 182] width 112 height 10
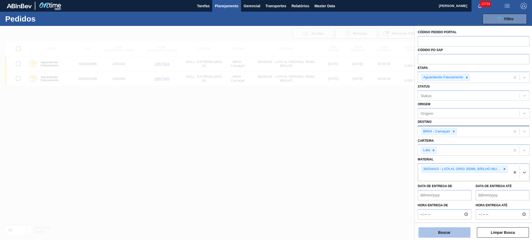
click at [446, 231] on button "Buscar" at bounding box center [444, 233] width 52 height 10
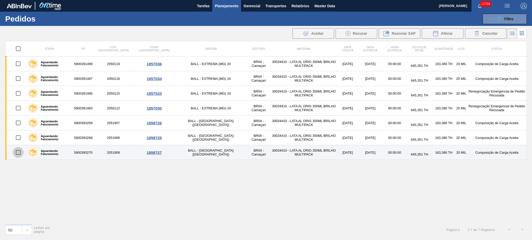
click at [20, 152] on input "checkbox" at bounding box center [18, 152] width 11 height 11
checkbox input "true"
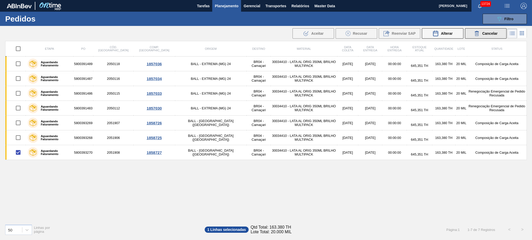
click at [479, 32] on icon at bounding box center [476, 33] width 6 height 6
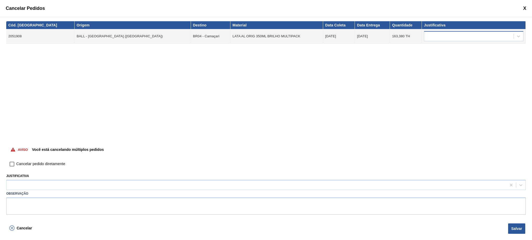
click at [453, 37] on div at bounding box center [468, 37] width 89 height 8
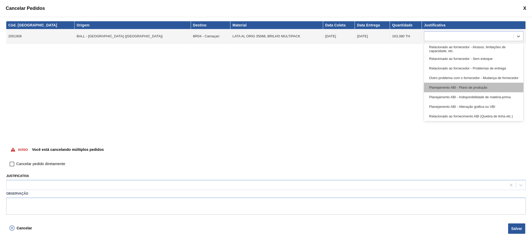
click at [450, 83] on div "Planejamento ABI - Plano de produção" at bounding box center [473, 88] width 99 height 10
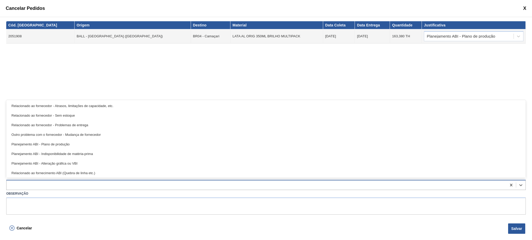
click at [84, 187] on div at bounding box center [256, 186] width 500 height 8
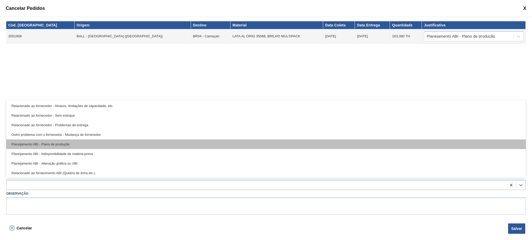
click at [89, 144] on div "Planejamento ABI - Plano de produção" at bounding box center [265, 145] width 519 height 10
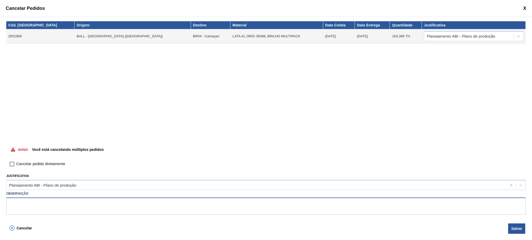
click at [72, 201] on textarea at bounding box center [265, 206] width 519 height 17
type textarea "Redução malha S1"
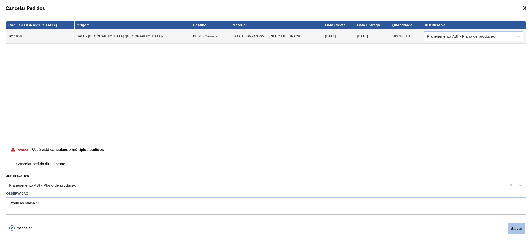
click at [518, 231] on button "Salvar" at bounding box center [516, 229] width 17 height 10
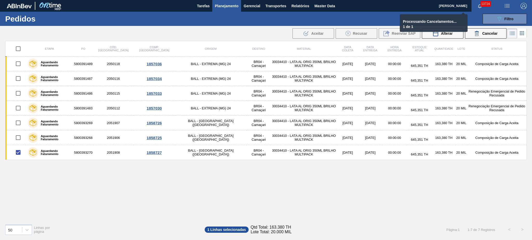
checkbox input "false"
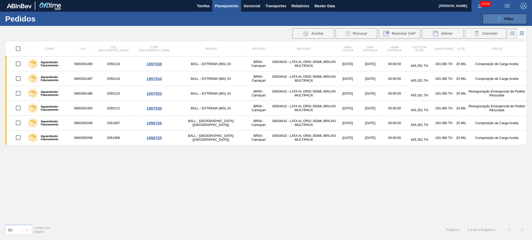
click at [496, 19] on icon "089F7B8B-B2A5-4AFE-B5C0-19BA573D28AC" at bounding box center [499, 19] width 6 height 6
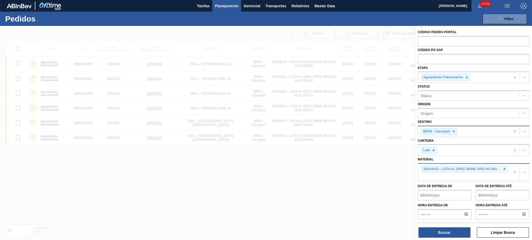
click at [504, 167] on icon at bounding box center [504, 169] width 4 height 4
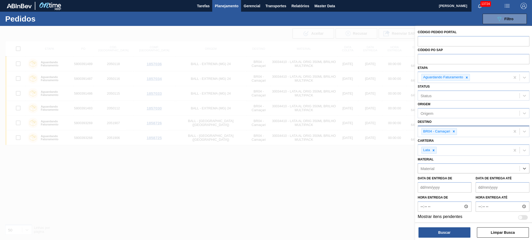
paste input "30012400"
type input "30012400"
click at [461, 179] on div "30012400 - LATA AL. 350ML SK MP 429" at bounding box center [473, 182] width 112 height 10
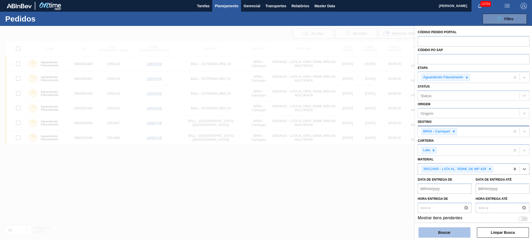
click at [453, 236] on button "Buscar" at bounding box center [444, 233] width 52 height 10
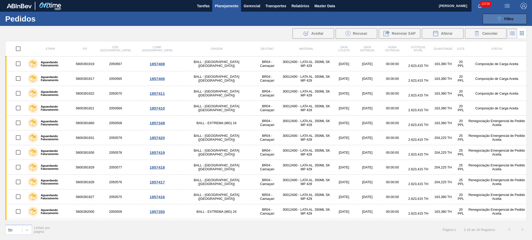
click at [513, 14] on button "089F7B8B-B2A5-4AFE-B5C0-19BA573D28AC Filtro" at bounding box center [504, 19] width 44 height 10
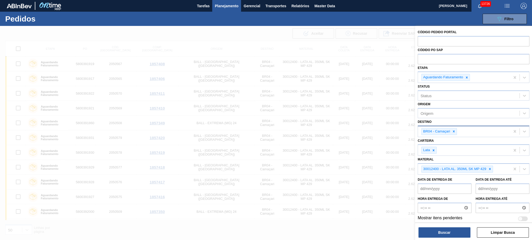
drag, startPoint x: 487, startPoint y: 168, endPoint x: 476, endPoint y: 132, distance: 37.1
click at [488, 168] on icon at bounding box center [490, 169] width 4 height 4
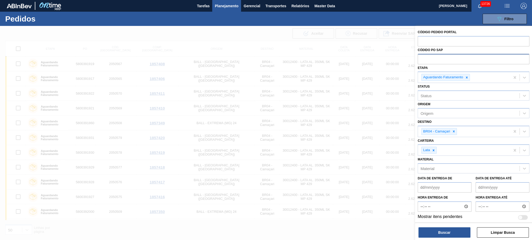
click at [457, 62] on input "text" at bounding box center [473, 59] width 112 height 10
paste input "5800392324"
type input "5800392324"
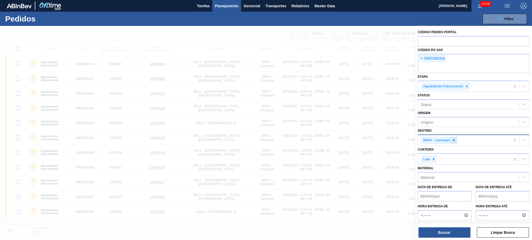
click at [452, 142] on div at bounding box center [454, 140] width 6 height 6
click at [446, 231] on button "Buscar" at bounding box center [444, 233] width 52 height 10
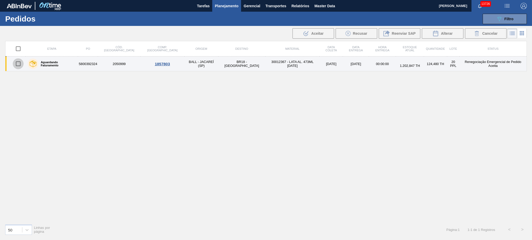
click at [19, 63] on input "checkbox" at bounding box center [18, 63] width 11 height 11
checkbox input "true"
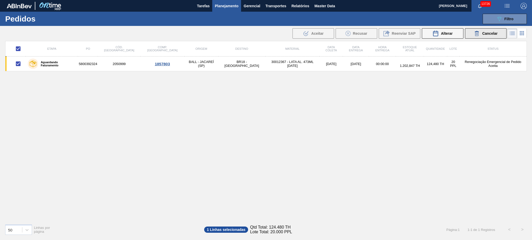
click at [483, 32] on span "Cancelar" at bounding box center [489, 33] width 15 height 4
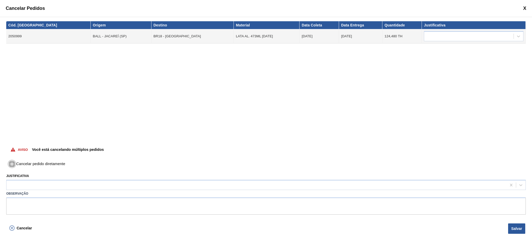
click at [12, 164] on input "Cancelar pedido diretamente" at bounding box center [12, 164] width 9 height 9
checkbox input "true"
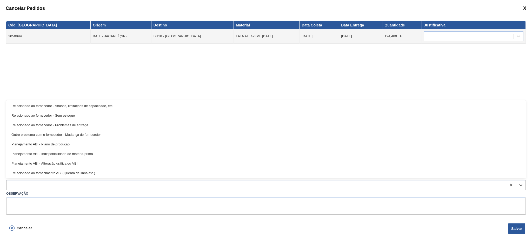
click at [61, 184] on div at bounding box center [256, 186] width 500 height 8
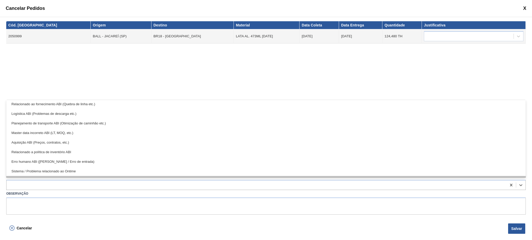
scroll to position [97, 0]
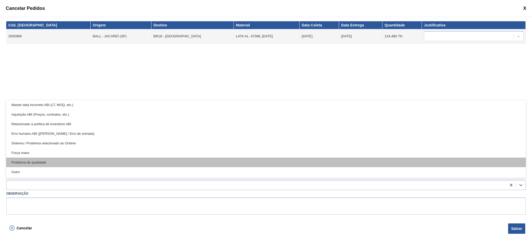
click at [141, 160] on div "Problema de qualidade" at bounding box center [265, 163] width 519 height 10
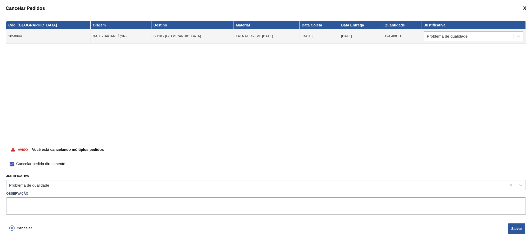
click at [97, 205] on textarea at bounding box center [265, 206] width 519 height 17
type textarea "Cancelamento solicitado pela Ball, problemas de qualidade na lata"
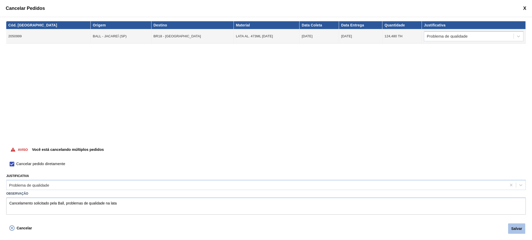
click at [518, 229] on button "Salvar" at bounding box center [516, 229] width 17 height 10
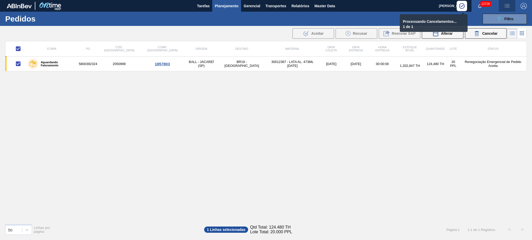
click at [507, 5] on img "button" at bounding box center [507, 6] width 6 height 6
click at [500, 14] on li "Pedido Contingência" at bounding box center [503, 18] width 47 height 9
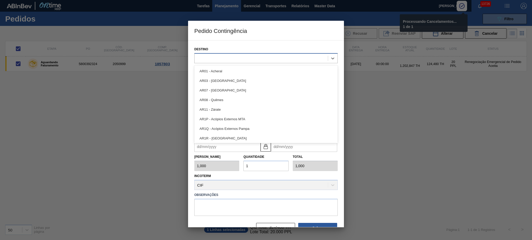
click at [253, 57] on div at bounding box center [260, 59] width 133 height 8
checkbox input "false"
type input "i"
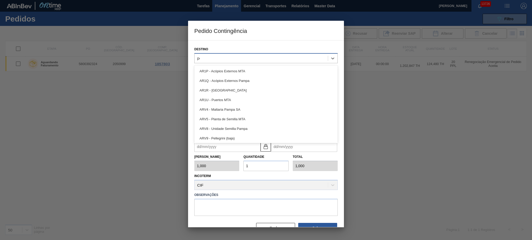
type input "per"
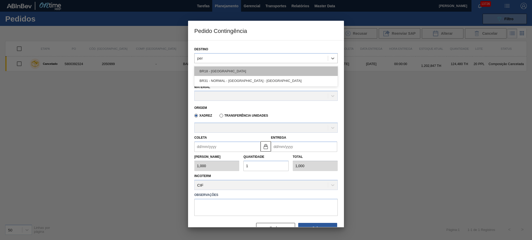
click at [263, 71] on div "BR18 - Pernambuco" at bounding box center [265, 71] width 143 height 10
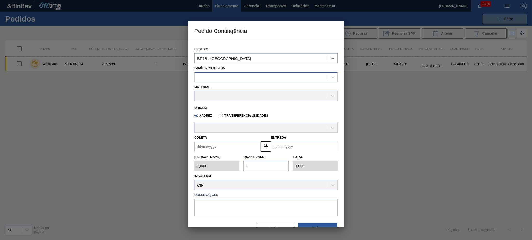
click at [252, 76] on div at bounding box center [260, 77] width 133 height 8
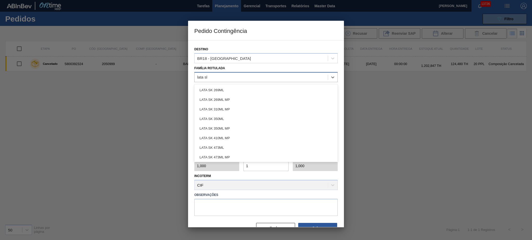
type Rotulada "lata sk"
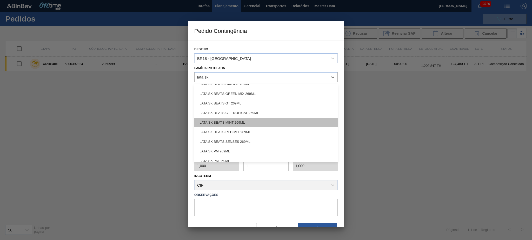
scroll to position [104, 0]
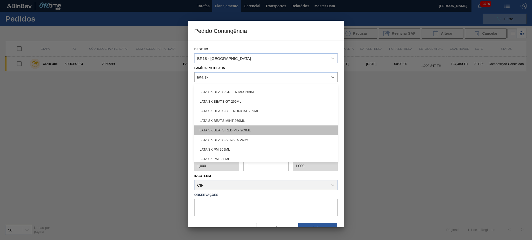
click at [261, 128] on div "LATA SK BEATS RED MIX 269ML" at bounding box center [265, 131] width 143 height 10
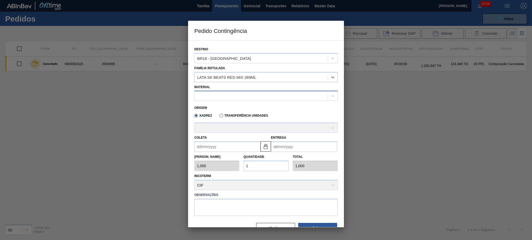
click at [247, 99] on div at bounding box center [260, 96] width 133 height 8
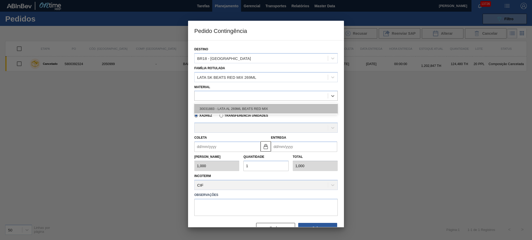
click at [250, 106] on div "30031883 - LATA AL 269ML BEATS RED MIX" at bounding box center [265, 109] width 143 height 10
type input "11,088"
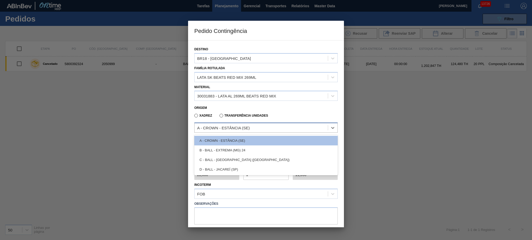
click at [243, 128] on div "A - CROWN - ESTÂNCIA (SE)" at bounding box center [223, 128] width 53 height 4
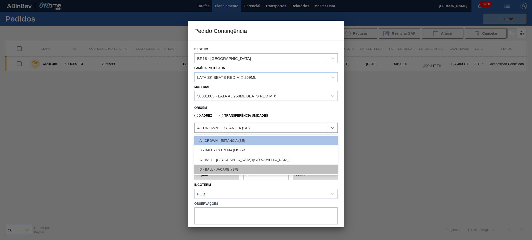
click at [237, 168] on div "D - BALL - JACAREÍ (SP)" at bounding box center [265, 170] width 143 height 10
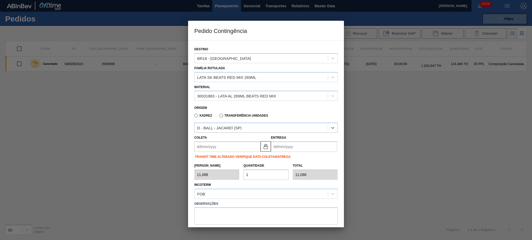
click at [226, 151] on input "Coleta" at bounding box center [227, 147] width 66 height 10
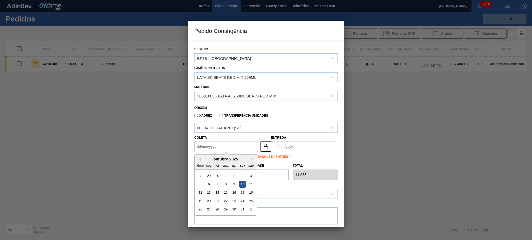
click at [242, 181] on div "10" at bounding box center [242, 184] width 7 height 7
type input "[DATE]"
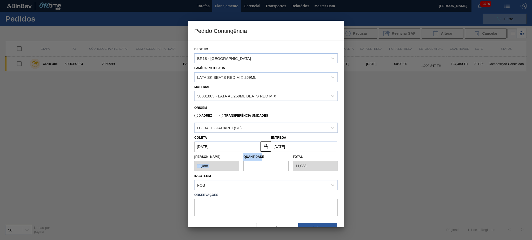
click at [233, 165] on div "Tam Lote 11,088 Quantidade 1 Total 11,088" at bounding box center [265, 161] width 147 height 19
drag, startPoint x: 250, startPoint y: 169, endPoint x: 231, endPoint y: 172, distance: 18.6
click at [232, 172] on div "Destino BR18 - Pernambuco Família Rotulada LATA SK BEATS RED MIX 269ML Material…" at bounding box center [265, 138] width 143 height 192
type input "2"
type input "22,176"
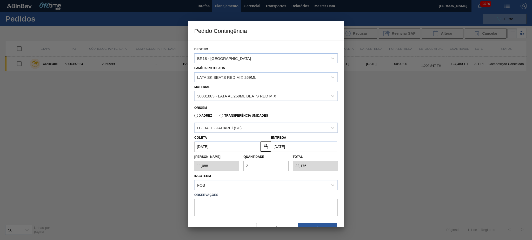
type input "20"
type input "221,760"
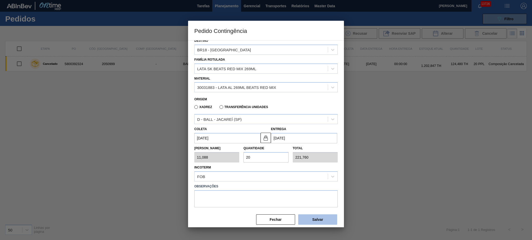
scroll to position [13, 0]
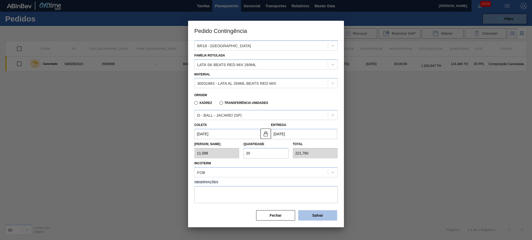
type input "20"
click at [315, 213] on button "Salvar" at bounding box center [317, 215] width 39 height 10
type input "1,000"
type input "1"
type input "1,000"
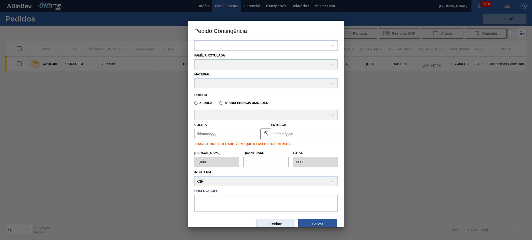
click at [273, 219] on button "Fechar" at bounding box center [275, 224] width 39 height 10
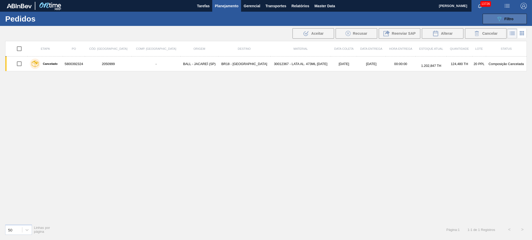
click at [522, 16] on button "089F7B8B-B2A5-4AFE-B5C0-19BA573D28AC Filtro" at bounding box center [504, 19] width 44 height 10
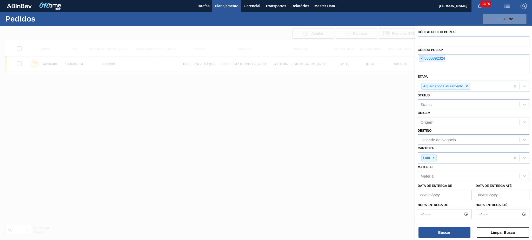
click at [420, 58] on span "×" at bounding box center [421, 59] width 5 height 6
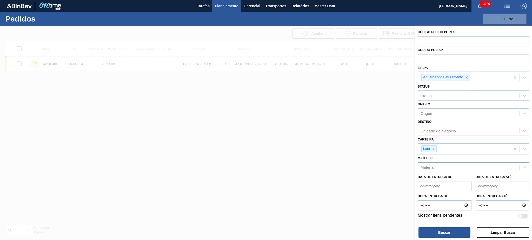
click at [438, 170] on div "Material" at bounding box center [473, 167] width 112 height 10
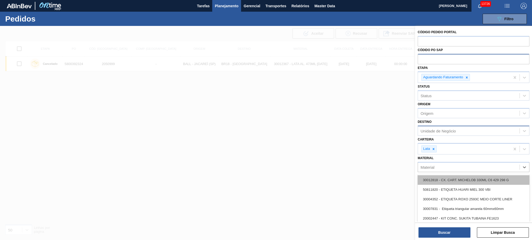
click at [441, 179] on div "30012818 - CX. CART. MICHELOB 330ML C6 429 298 G" at bounding box center [473, 180] width 112 height 10
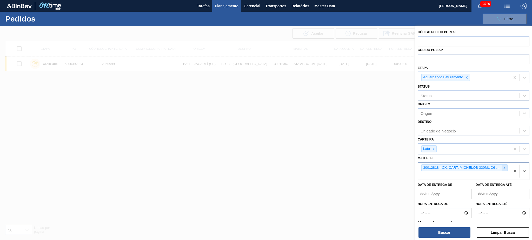
drag, startPoint x: 507, startPoint y: 164, endPoint x: 504, endPoint y: 165, distance: 3.1
click at [507, 164] on div "30012818 - CX. CART. MICHELOB 330ML C6 429 298 G" at bounding box center [464, 171] width 92 height 17
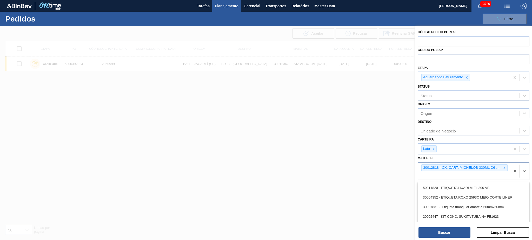
click at [503, 165] on div at bounding box center [504, 168] width 6 height 6
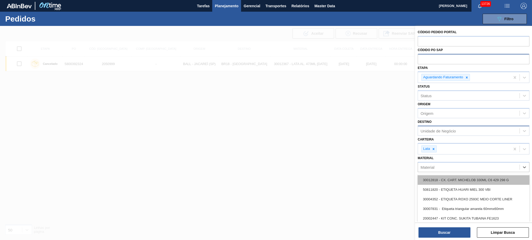
paste input "30017996"
type input "30017996"
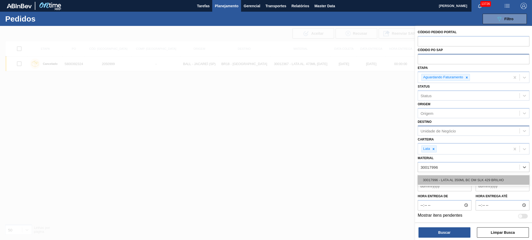
click at [451, 179] on div "30017996 - LATA AL 350ML BC DM SLK 429 BRILHO" at bounding box center [473, 180] width 112 height 10
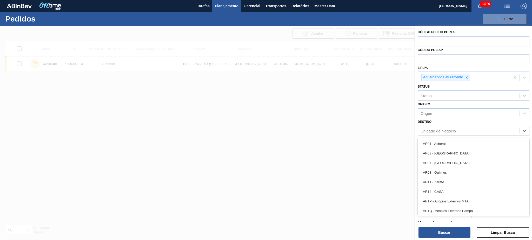
click at [456, 133] on div "Unidade de Negócio" at bounding box center [468, 131] width 101 height 8
type input "02"
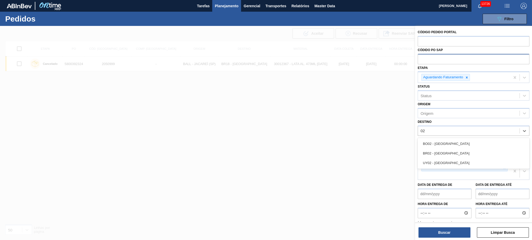
drag, startPoint x: 456, startPoint y: 153, endPoint x: 458, endPoint y: 173, distance: 19.8
click at [456, 153] on div "BR02 - Sergipe" at bounding box center [473, 154] width 112 height 10
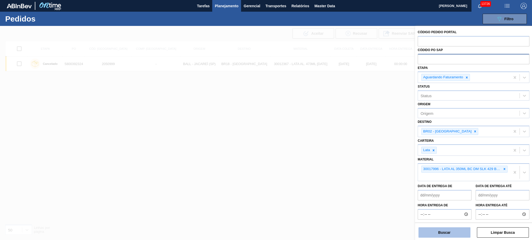
click at [448, 229] on button "Buscar" at bounding box center [444, 233] width 52 height 10
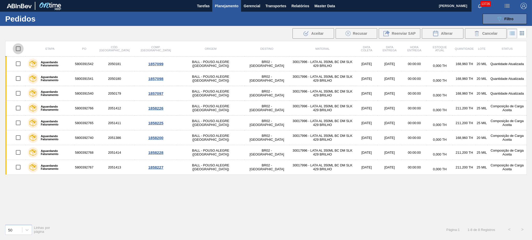
click at [19, 48] on input "checkbox" at bounding box center [18, 48] width 11 height 11
checkbox input "true"
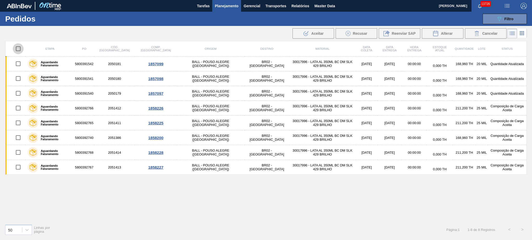
checkbox input "true"
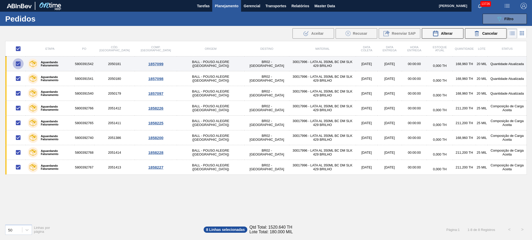
click at [21, 61] on input "checkbox" at bounding box center [18, 63] width 11 height 11
checkbox input "false"
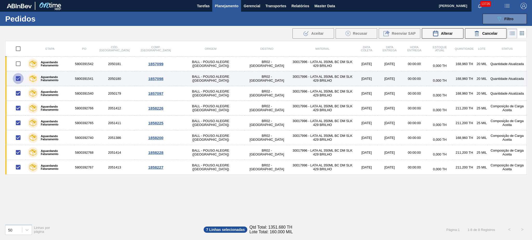
click at [19, 78] on input "checkbox" at bounding box center [18, 78] width 11 height 11
checkbox input "false"
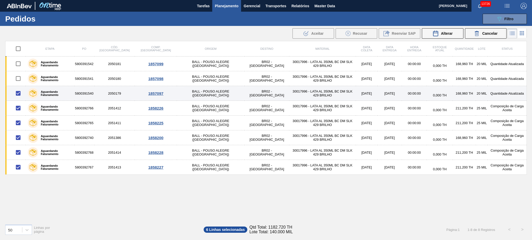
click at [19, 94] on input "checkbox" at bounding box center [18, 93] width 11 height 11
checkbox input "false"
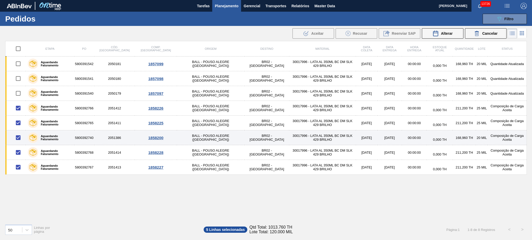
click at [20, 141] on input "checkbox" at bounding box center [18, 137] width 11 height 11
checkbox input "false"
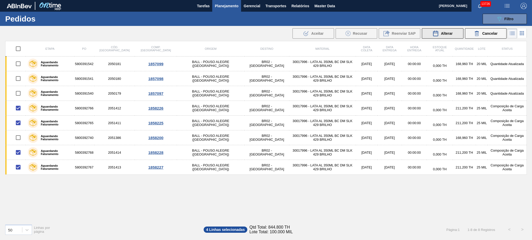
click at [450, 35] on span "Alterar" at bounding box center [446, 33] width 12 height 4
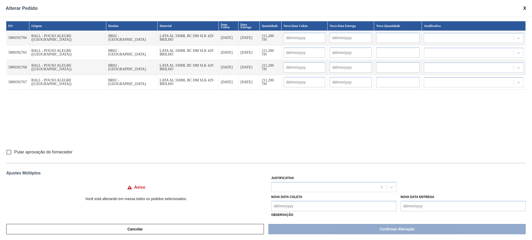
click at [382, 37] on input "text" at bounding box center [397, 38] width 43 height 10
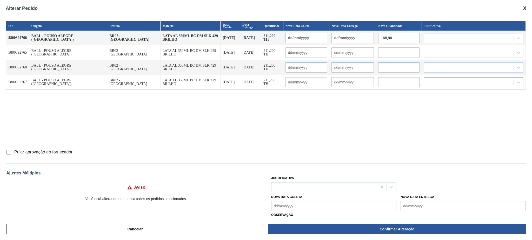
type input "168,96"
drag, startPoint x: 394, startPoint y: 62, endPoint x: 394, endPoint y: 58, distance: 3.4
click at [394, 61] on td at bounding box center [399, 67] width 46 height 15
click at [393, 52] on input "text" at bounding box center [398, 52] width 41 height 10
paste input "168,96"
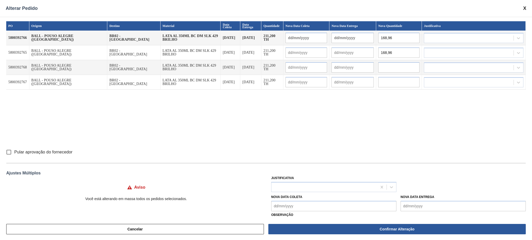
type input "168,96"
click at [388, 69] on input "text" at bounding box center [398, 67] width 41 height 10
paste input "168,96"
type input "168,96"
click at [389, 83] on input "text" at bounding box center [398, 82] width 41 height 10
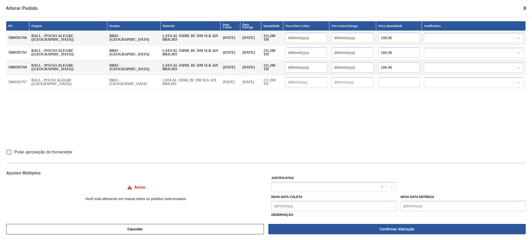
paste input "168,96"
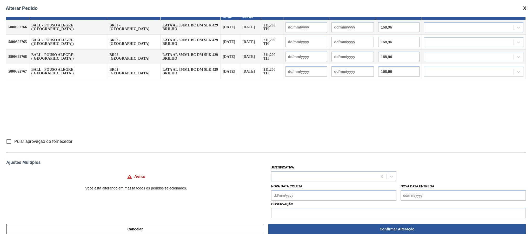
scroll to position [17, 0]
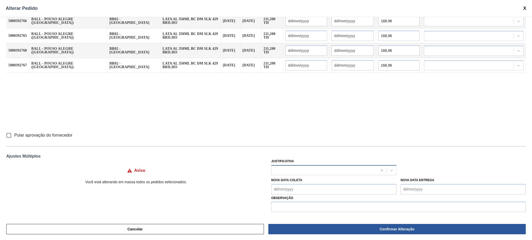
type input "168,96"
click at [316, 171] on div at bounding box center [324, 171] width 106 height 8
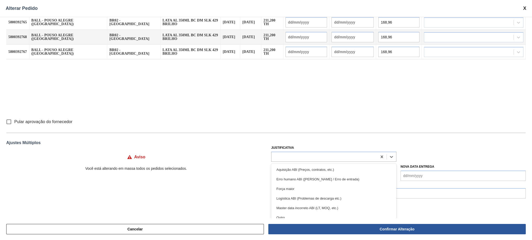
scroll to position [36, 0]
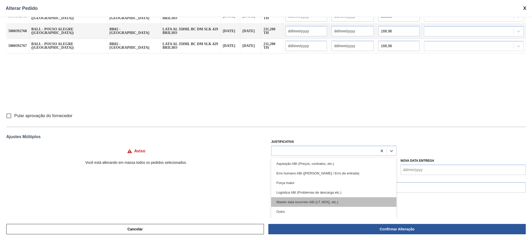
click at [345, 200] on div "Master data incorreto ABI (LT, MOQ, etc.)" at bounding box center [333, 203] width 125 height 10
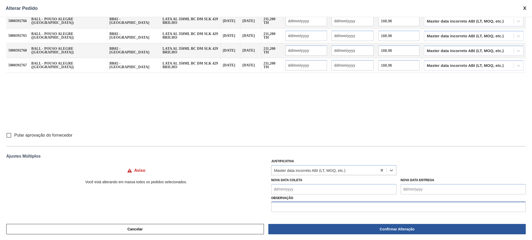
click at [308, 206] on input "text" at bounding box center [398, 207] width 254 height 10
type input "L"
type input "Paletização incorreta - trecho bitrem"
drag, startPoint x: 8, startPoint y: 137, endPoint x: 42, endPoint y: 141, distance: 33.7
click at [8, 137] on input "Pular aprovação do fornecedor" at bounding box center [8, 135] width 11 height 11
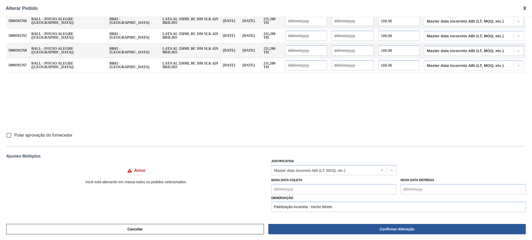
checkbox input "true"
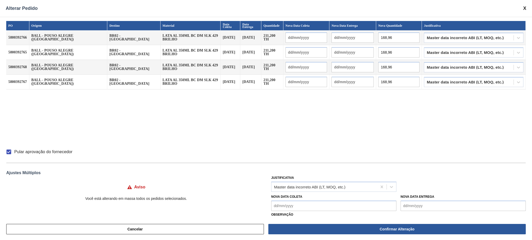
scroll to position [0, 0]
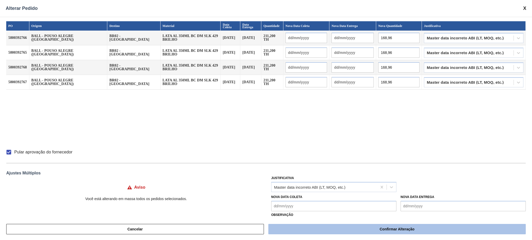
click at [371, 229] on button "Confirmar Alteração" at bounding box center [396, 229] width 257 height 10
checkbox input "false"
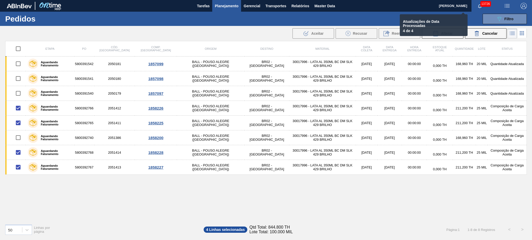
checkbox input "false"
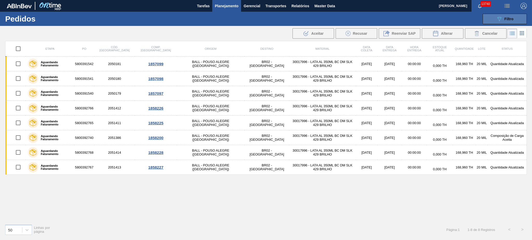
click at [504, 17] on span "Filtro" at bounding box center [508, 19] width 9 height 4
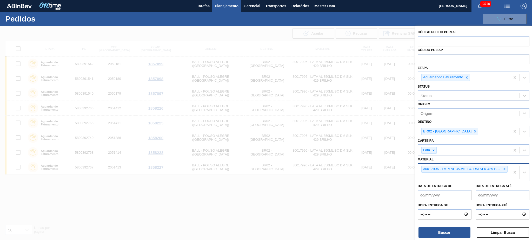
click at [507, 171] on div "30017996 - LATA AL 350ML BC DM SLK 429 BRILHO" at bounding box center [464, 172] width 92 height 17
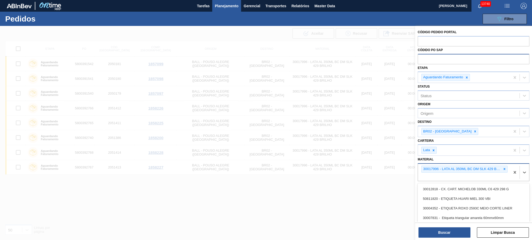
paste input "30002213"
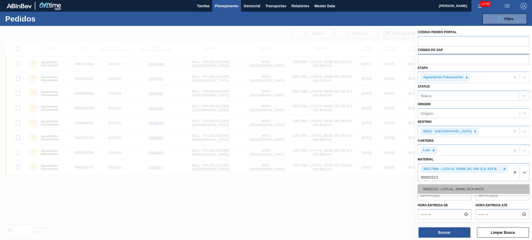
click at [477, 187] on div "30002213 - LATA AL. 350ML GCA NIV22" at bounding box center [473, 190] width 112 height 10
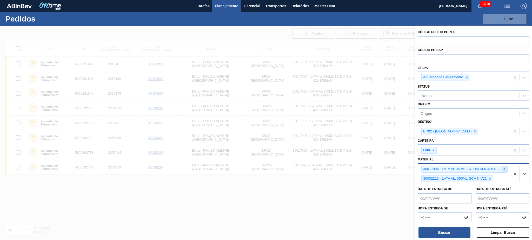
click at [503, 169] on icon at bounding box center [504, 169] width 2 height 2
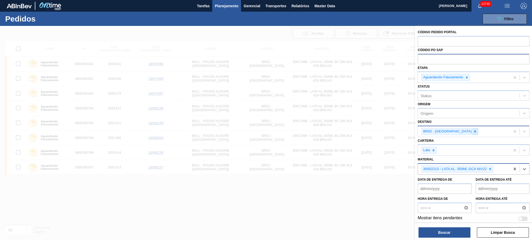
click at [473, 130] on icon at bounding box center [475, 132] width 4 height 4
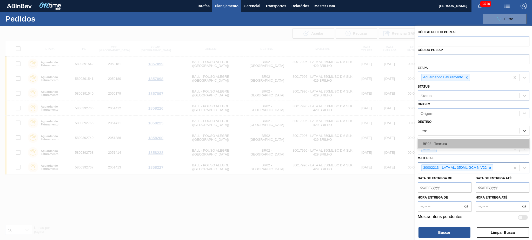
click at [458, 146] on div "BR08 - Teresina" at bounding box center [473, 144] width 112 height 10
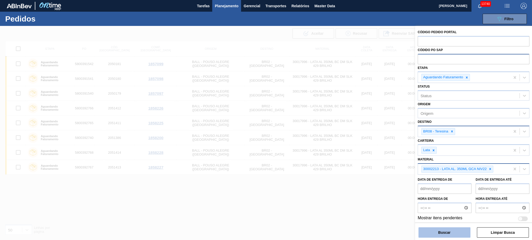
click at [439, 236] on button "Buscar" at bounding box center [444, 233] width 52 height 10
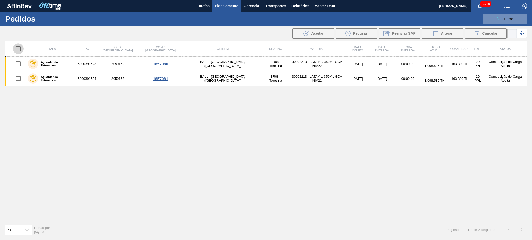
click at [19, 50] on input "checkbox" at bounding box center [18, 48] width 11 height 11
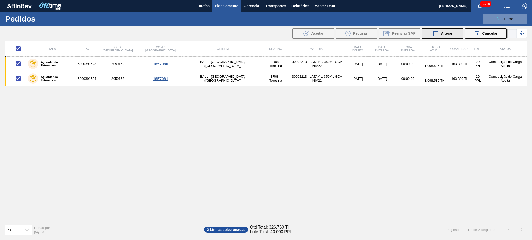
click at [452, 35] on span "Alterar" at bounding box center [446, 33] width 12 height 4
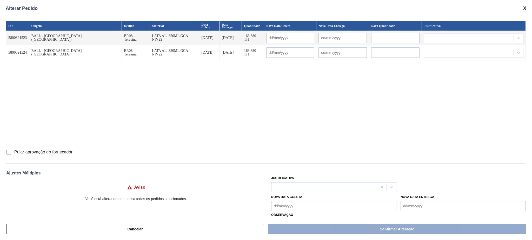
scroll to position [17, 0]
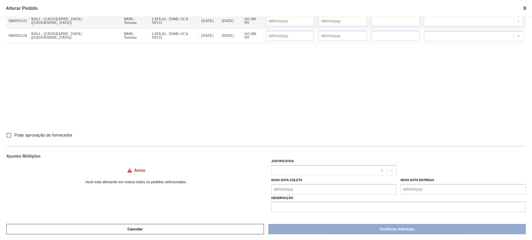
click at [429, 188] on Entrega "Nova Data Entrega" at bounding box center [462, 189] width 125 height 10
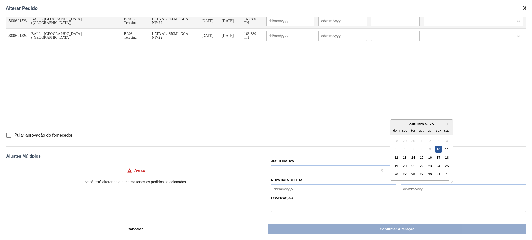
drag, startPoint x: 404, startPoint y: 168, endPoint x: 387, endPoint y: 193, distance: 30.4
click at [404, 168] on div "20" at bounding box center [404, 166] width 7 height 7
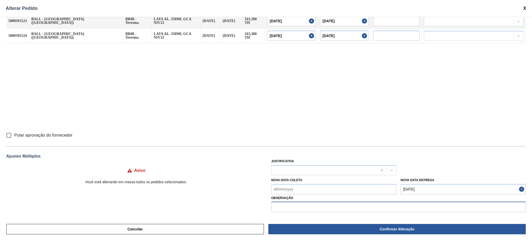
click at [341, 206] on input "text" at bounding box center [398, 207] width 254 height 10
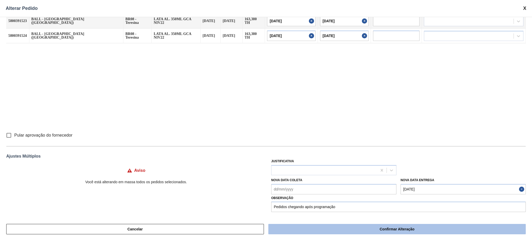
click at [377, 228] on button "Confirmar Alteração" at bounding box center [396, 229] width 257 height 10
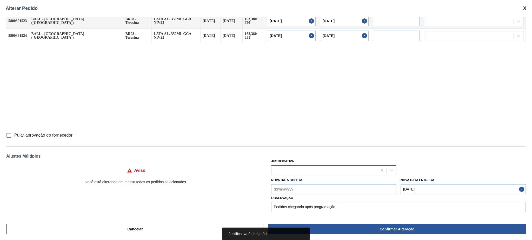
click at [320, 167] on div at bounding box center [324, 171] width 106 height 8
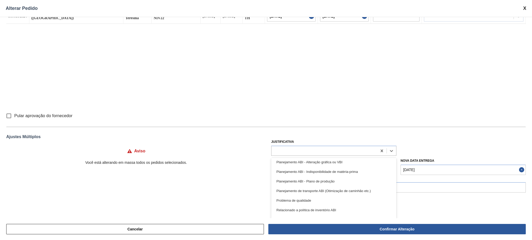
scroll to position [69, 0]
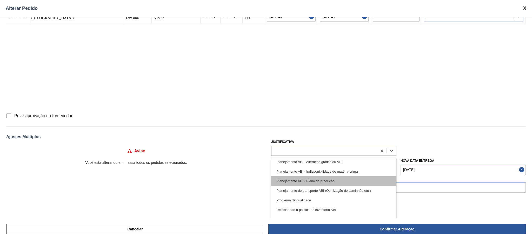
click at [325, 181] on div "Planejamento ABI - Plano de produção" at bounding box center [333, 181] width 125 height 10
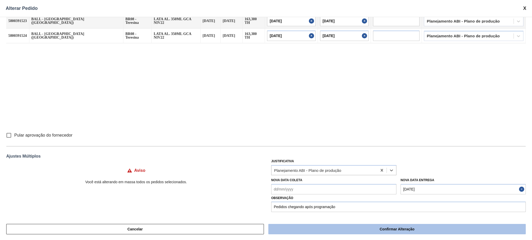
click at [346, 225] on button "Confirmar Alteração" at bounding box center [396, 229] width 257 height 10
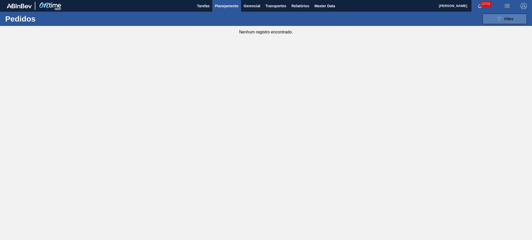
click at [506, 20] on span "Filtro" at bounding box center [508, 19] width 9 height 4
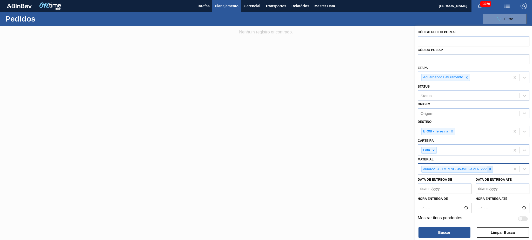
click at [490, 167] on icon at bounding box center [490, 169] width 4 height 4
paste input "30018526"
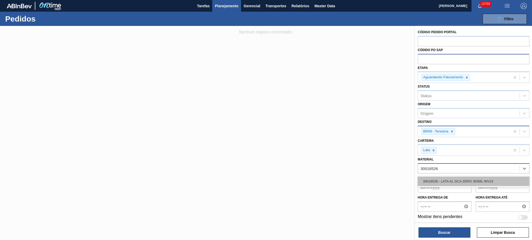
click at [458, 178] on div "30018526 - LATA AL GCA ZERO 350ML NIV23" at bounding box center [473, 182] width 112 height 10
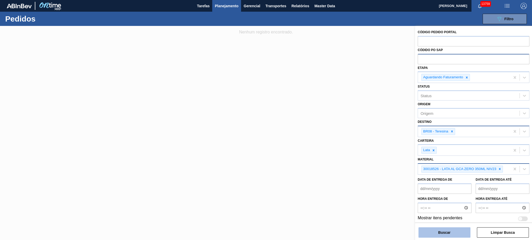
click at [449, 234] on button "Buscar" at bounding box center [444, 233] width 52 height 10
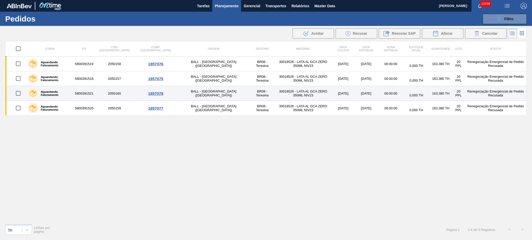
click at [19, 95] on input "checkbox" at bounding box center [18, 93] width 11 height 11
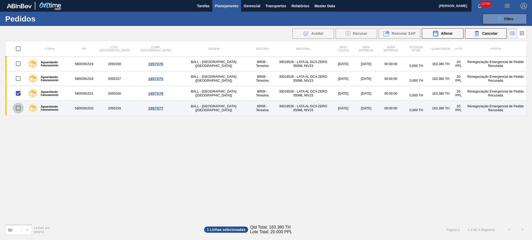
click at [19, 112] on input "checkbox" at bounding box center [18, 108] width 11 height 11
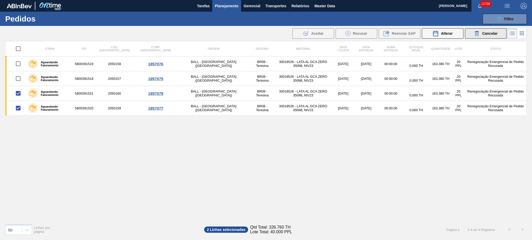
click at [482, 32] on span "Cancelar" at bounding box center [489, 33] width 15 height 4
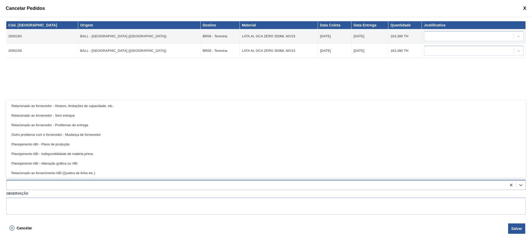
click at [56, 182] on div at bounding box center [256, 186] width 500 height 8
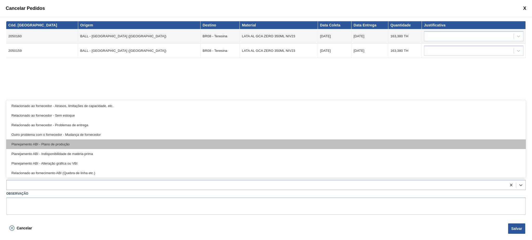
click at [138, 147] on div "Planejamento ABI - Plano de produção" at bounding box center [265, 145] width 519 height 10
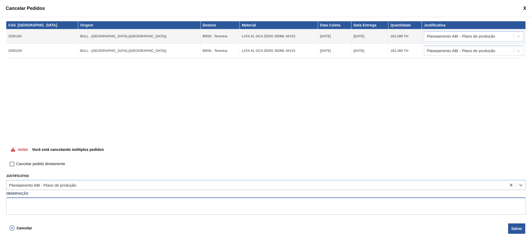
click at [60, 208] on textarea at bounding box center [265, 206] width 519 height 17
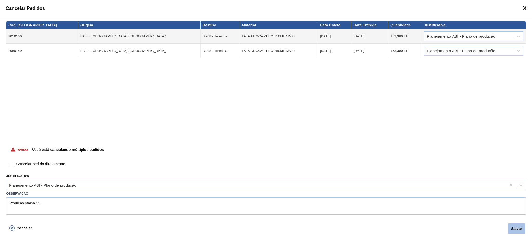
click at [521, 230] on button "Salvar" at bounding box center [516, 229] width 17 height 10
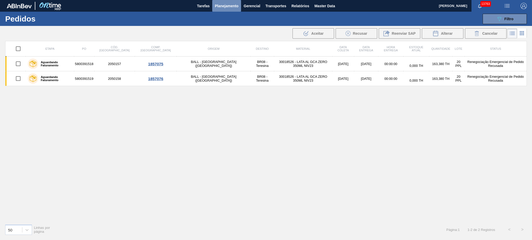
click at [216, 3] on span "Planejamento" at bounding box center [227, 6] width 24 height 6
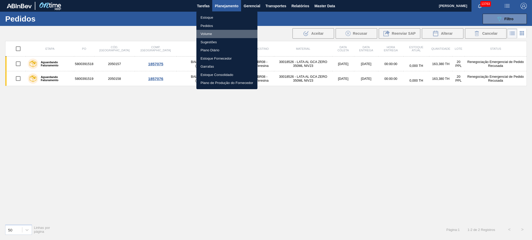
click at [212, 33] on li "Volume" at bounding box center [226, 34] width 61 height 8
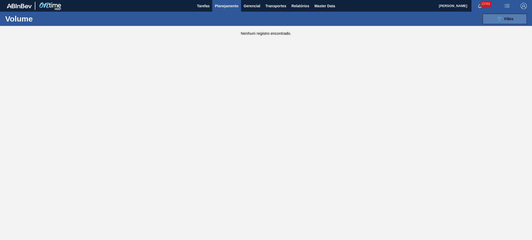
click at [502, 16] on div "089F7B8B-B2A5-4AFE-B5C0-19BA573D28AC Filtro" at bounding box center [504, 19] width 17 height 6
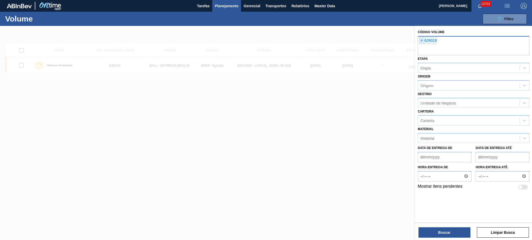
click at [422, 40] on span "×" at bounding box center [421, 41] width 5 height 6
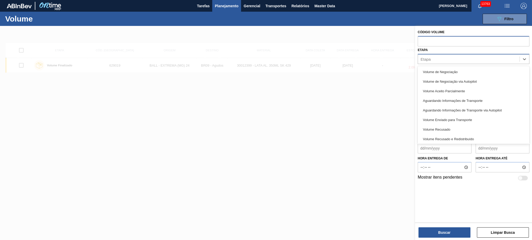
click at [443, 60] on div "Etapa" at bounding box center [468, 59] width 101 height 8
click at [445, 67] on div "Volume de Negociação" at bounding box center [473, 72] width 112 height 10
click at [477, 59] on div "Volume de Negociação" at bounding box center [464, 60] width 92 height 11
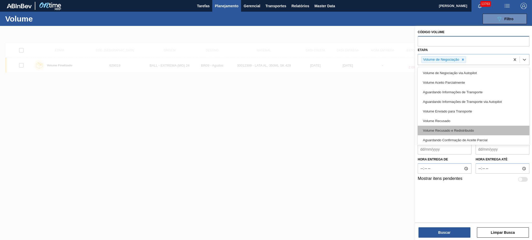
scroll to position [1, 0]
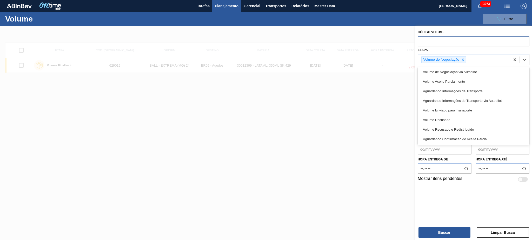
click at [447, 195] on div "Código Volume Etapa option Volume de Negociação, selected. option Aguardando Co…" at bounding box center [473, 124] width 117 height 196
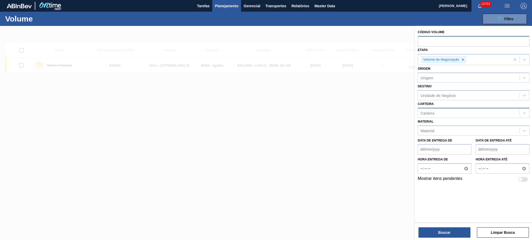
click at [440, 114] on div "Carteira" at bounding box center [468, 113] width 101 height 8
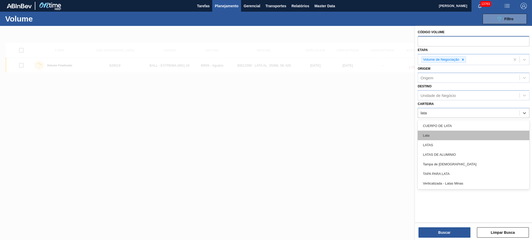
click at [441, 132] on div "Lata" at bounding box center [473, 136] width 112 height 10
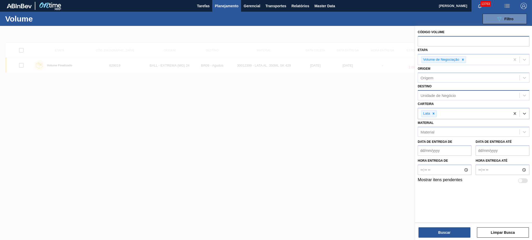
click at [448, 92] on div "Unidade de Negócio" at bounding box center [468, 96] width 101 height 8
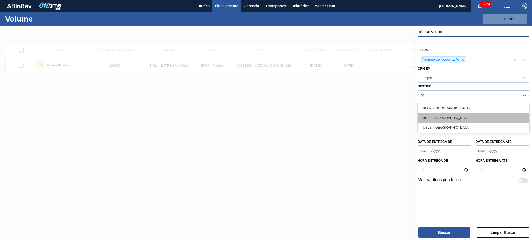
click at [447, 117] on div "BR02 - Sergipe" at bounding box center [473, 118] width 112 height 10
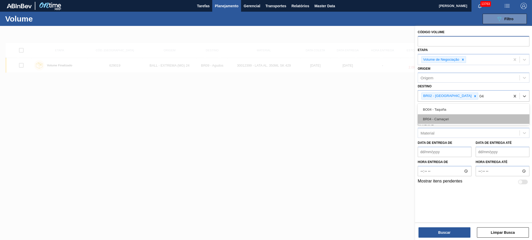
click at [449, 115] on div "BR04 - Camaçari" at bounding box center [473, 119] width 112 height 10
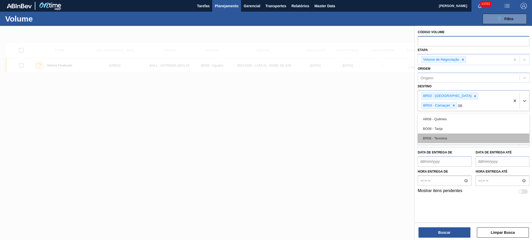
click at [450, 134] on div "BR08 - Teresina" at bounding box center [473, 139] width 112 height 10
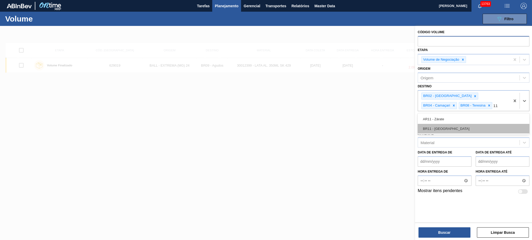
click at [450, 128] on div "BR11 - São Luís" at bounding box center [473, 129] width 112 height 10
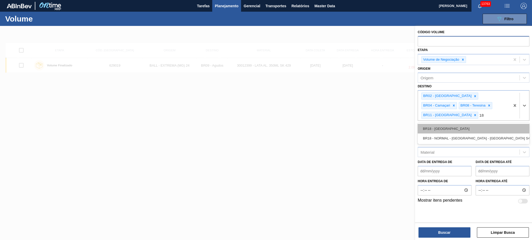
click at [450, 124] on div "BR18 - Pernambuco" at bounding box center [473, 129] width 112 height 10
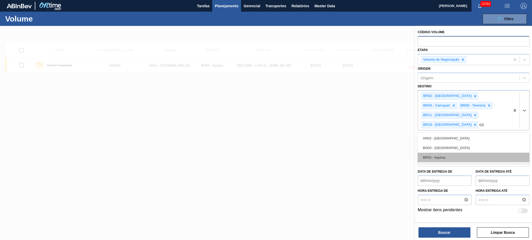
click at [446, 153] on div "BR03 - Aquiraz" at bounding box center [473, 158] width 112 height 10
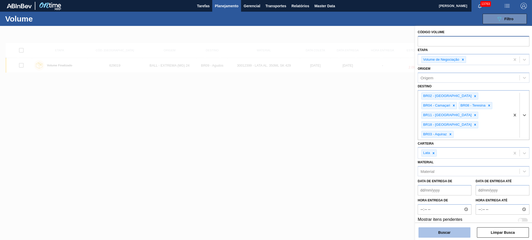
click at [451, 230] on button "Buscar" at bounding box center [444, 233] width 52 height 10
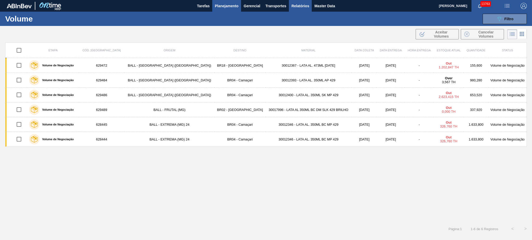
click at [300, 4] on span "Relatórios" at bounding box center [300, 6] width 18 height 6
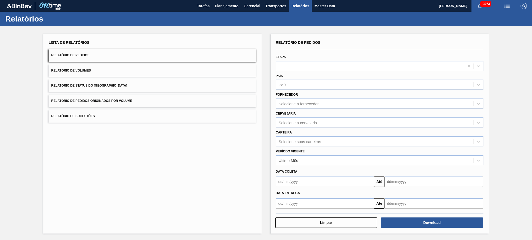
click at [99, 57] on button "Relatório de Pedidos" at bounding box center [152, 55] width 207 height 13
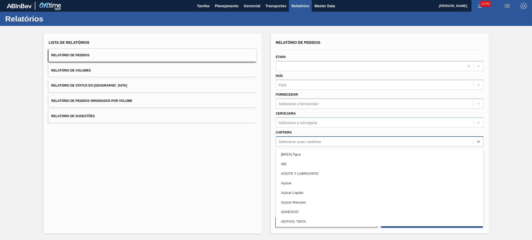
click at [296, 139] on div "Selecione suas carteiras" at bounding box center [299, 141] width 42 height 4
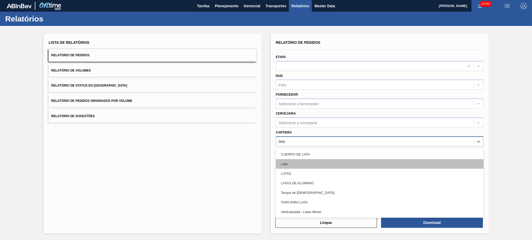
click at [311, 160] on div "Lata" at bounding box center [379, 164] width 207 height 10
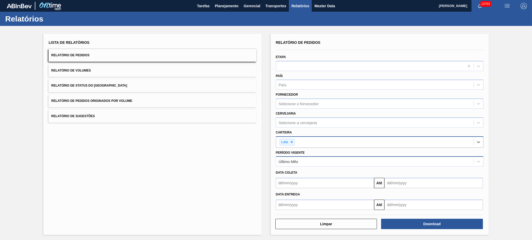
click at [308, 158] on div "Último Mês" at bounding box center [374, 162] width 197 height 8
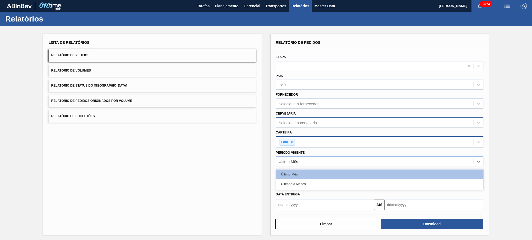
click at [324, 120] on div "Selecione a cervejaria" at bounding box center [374, 123] width 197 height 8
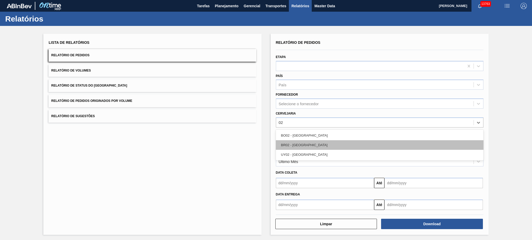
click at [317, 144] on div "BR02 - Sergipe" at bounding box center [379, 145] width 207 height 10
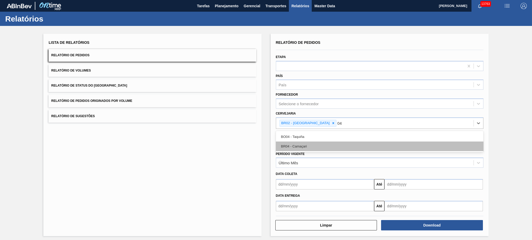
click at [320, 143] on div "BR04 - Camaçari" at bounding box center [379, 147] width 207 height 10
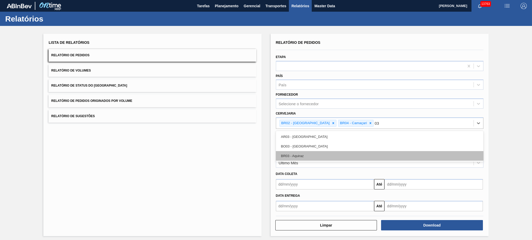
click at [327, 158] on div "BR03 - Aquiraz" at bounding box center [379, 156] width 207 height 10
click at [327, 157] on div "BR08 - Teresina" at bounding box center [379, 156] width 207 height 10
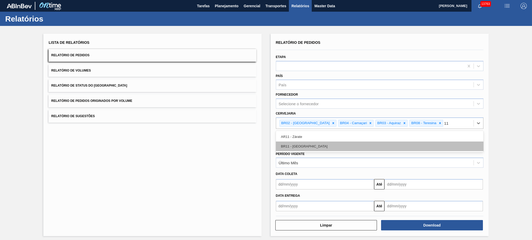
click at [331, 149] on div "BR11 - São Luís" at bounding box center [379, 147] width 207 height 10
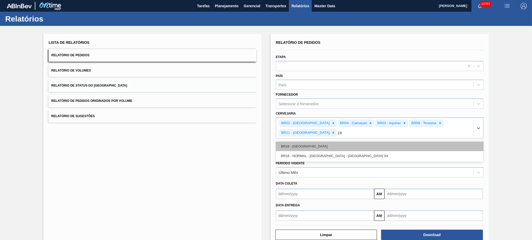
click at [334, 142] on div "BR18 - Pernambuco" at bounding box center [379, 147] width 207 height 10
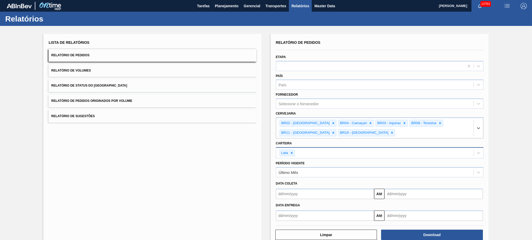
click at [308, 191] on input "text" at bounding box center [325, 194] width 98 height 10
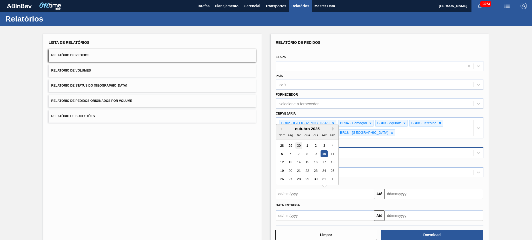
click at [299, 144] on div "30" at bounding box center [298, 145] width 7 height 7
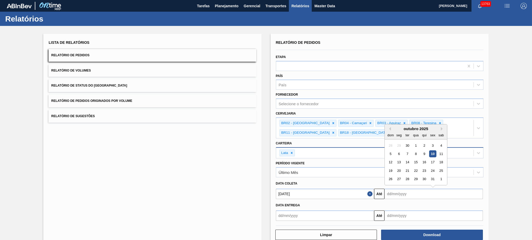
click at [409, 193] on input "text" at bounding box center [433, 194] width 98 height 10
click at [430, 180] on div "31" at bounding box center [432, 179] width 7 height 7
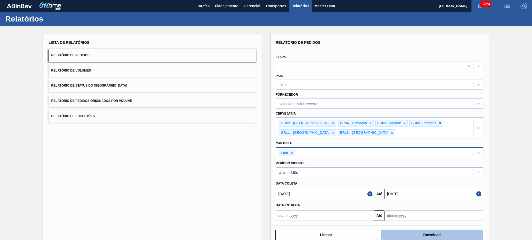
click at [463, 232] on button "Download" at bounding box center [432, 235] width 102 height 10
click at [114, 71] on button "Relatório de Volumes" at bounding box center [152, 70] width 207 height 13
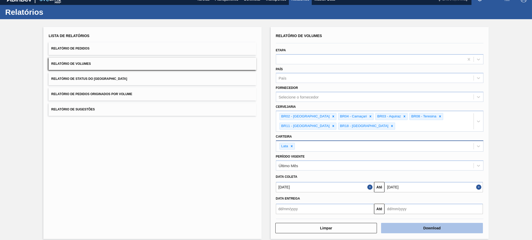
scroll to position [11, 0]
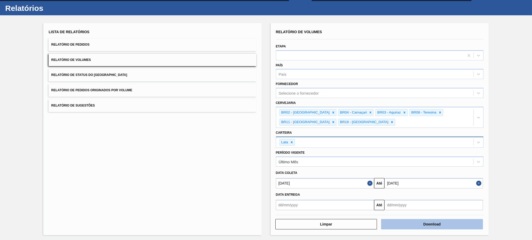
click at [451, 221] on button "Download" at bounding box center [432, 224] width 102 height 10
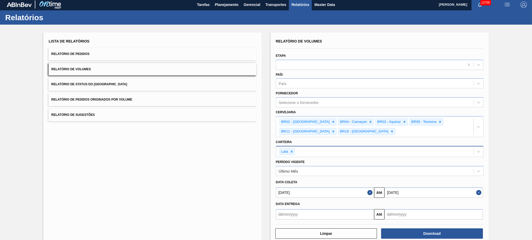
scroll to position [0, 0]
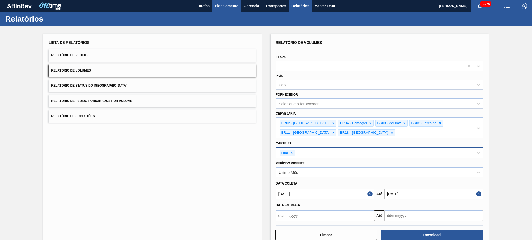
click at [222, 6] on span "Planejamento" at bounding box center [227, 6] width 24 height 6
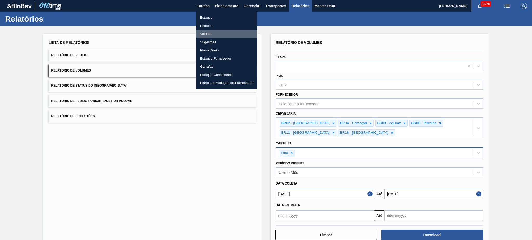
click at [212, 33] on li "Volume" at bounding box center [226, 34] width 61 height 8
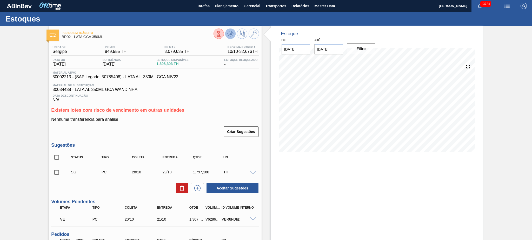
click at [229, 36] on icon at bounding box center [230, 34] width 6 height 6
drag, startPoint x: 55, startPoint y: 157, endPoint x: 80, endPoint y: 162, distance: 25.6
click at [55, 157] on input "checkbox" at bounding box center [56, 157] width 11 height 11
checkbox input "true"
click at [183, 185] on button at bounding box center [182, 188] width 12 height 10
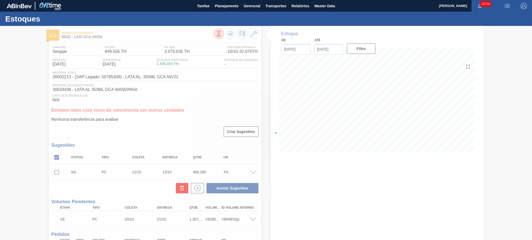
checkbox input "false"
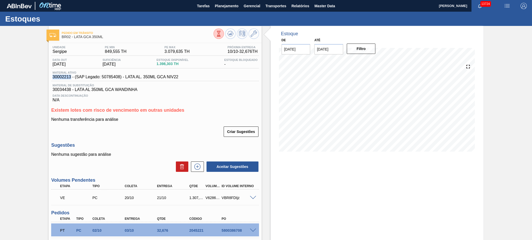
drag, startPoint x: 52, startPoint y: 77, endPoint x: 71, endPoint y: 77, distance: 18.9
click at [71, 77] on div "Material ativo 30002213 - (SAP Legado: 50785408) - LATA AL. 350ML GCA NIV22" at bounding box center [115, 75] width 128 height 8
copy span "30002213"
click at [230, 30] on button at bounding box center [230, 34] width 10 height 10
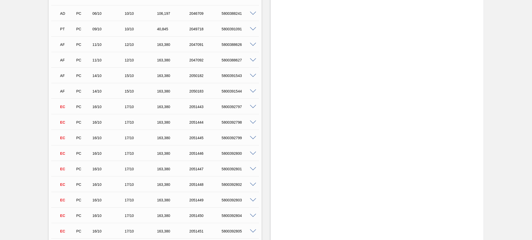
scroll to position [554, 0]
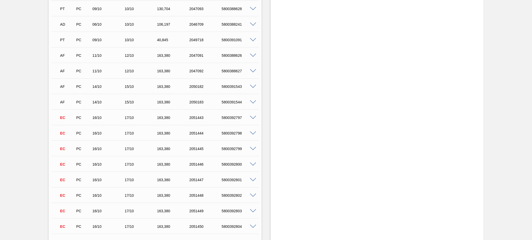
scroll to position [450, 0]
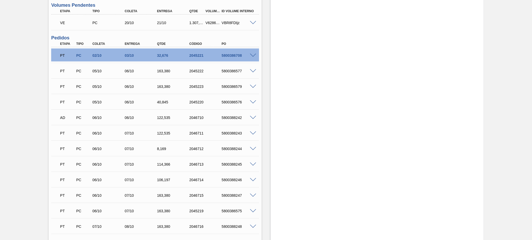
scroll to position [0, 0]
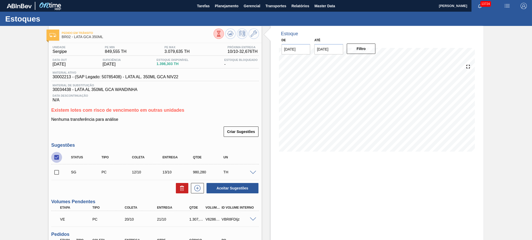
click at [54, 155] on input "checkbox" at bounding box center [56, 157] width 11 height 11
click at [55, 155] on input "checkbox" at bounding box center [56, 157] width 11 height 11
checkbox input "true"
click at [181, 190] on icon at bounding box center [181, 189] width 0 height 3
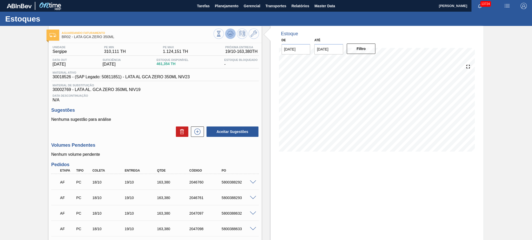
click at [232, 35] on icon at bounding box center [230, 34] width 6 height 6
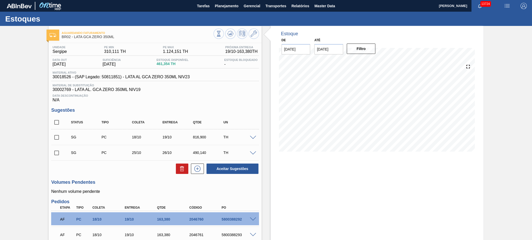
click at [56, 122] on input "checkbox" at bounding box center [56, 122] width 11 height 11
checkbox input "true"
click at [179, 168] on icon at bounding box center [182, 169] width 6 height 6
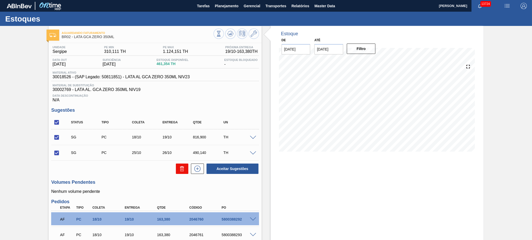
checkbox input "false"
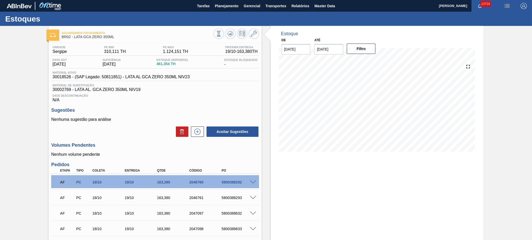
click at [327, 177] on div "Estoque De 10/10/2025 Até 24/10/2025 Filtro 22/10 Projeção de Estoque -313.702 …" at bounding box center [376, 199] width 213 height 346
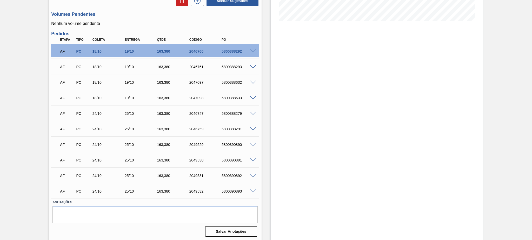
scroll to position [132, 0]
drag, startPoint x: 365, startPoint y: 151, endPoint x: 335, endPoint y: 134, distance: 34.4
click at [365, 150] on div "Estoque De 10/10/2025 Até 24/10/2025 Filtro 22/10 Projeção de Estoque -313.702 …" at bounding box center [376, 67] width 213 height 346
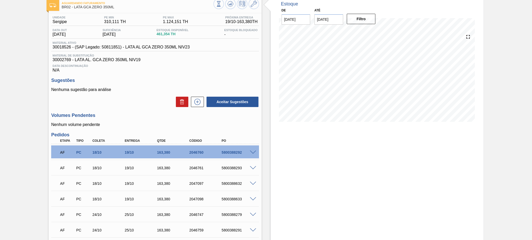
scroll to position [0, 0]
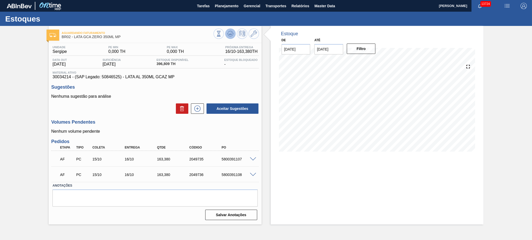
click at [229, 33] on icon at bounding box center [230, 34] width 6 height 6
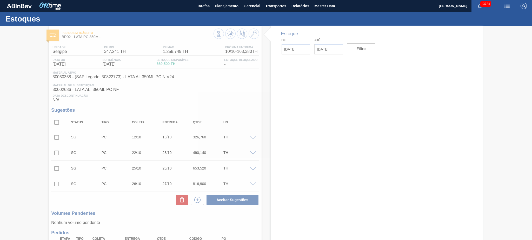
type input "[DATE]"
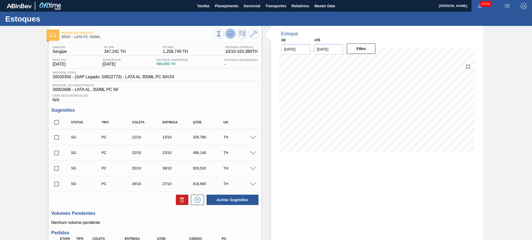
click at [231, 35] on icon at bounding box center [230, 34] width 6 height 6
drag, startPoint x: 53, startPoint y: 121, endPoint x: 59, endPoint y: 123, distance: 5.5
click at [53, 121] on input "checkbox" at bounding box center [56, 122] width 11 height 11
checkbox input "true"
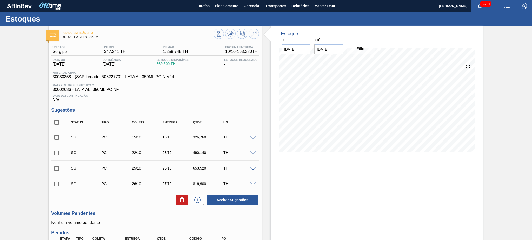
checkbox input "true"
click at [179, 198] on icon at bounding box center [182, 200] width 6 height 6
checkbox input "false"
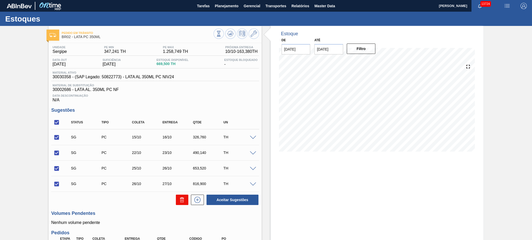
checkbox input "false"
click at [59, 122] on input "checkbox" at bounding box center [56, 122] width 11 height 11
checkbox input "true"
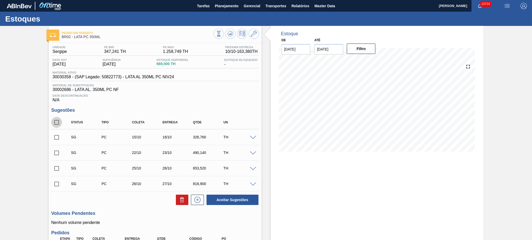
checkbox input "true"
click at [183, 198] on icon at bounding box center [182, 200] width 6 height 6
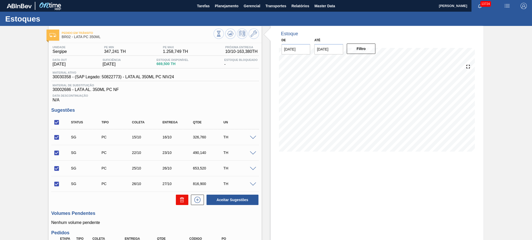
checkbox input "false"
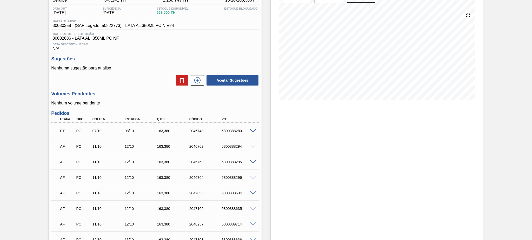
scroll to position [35, 0]
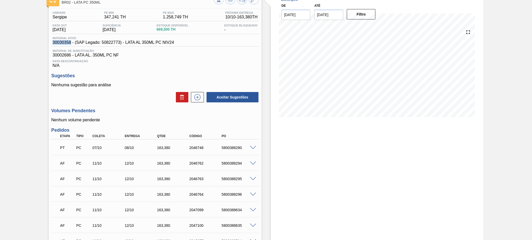
drag, startPoint x: 52, startPoint y: 43, endPoint x: 71, endPoint y: 41, distance: 19.0
click at [71, 41] on span "30030358 - (SAP Legado: 50822773) - LATA AL 350ML PC NIV24" at bounding box center [112, 42] width 121 height 5
copy span "30030358"
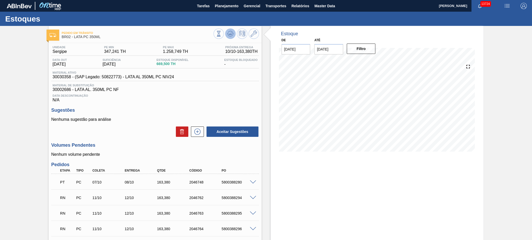
click at [229, 36] on icon at bounding box center [230, 34] width 6 height 6
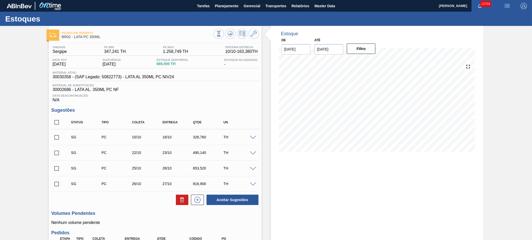
drag, startPoint x: 57, startPoint y: 122, endPoint x: 88, endPoint y: 134, distance: 33.0
click at [57, 122] on input "checkbox" at bounding box center [56, 122] width 11 height 11
checkbox input "true"
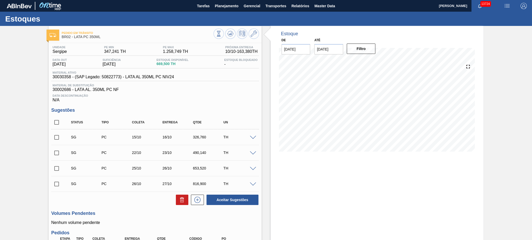
checkbox input "true"
click at [181, 202] on icon at bounding box center [182, 200] width 6 height 6
checkbox input "false"
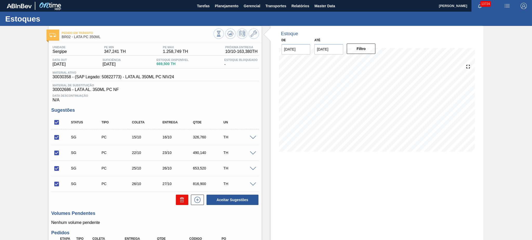
checkbox input "false"
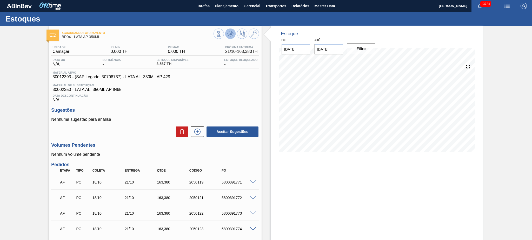
click at [232, 36] on icon at bounding box center [230, 34] width 6 height 6
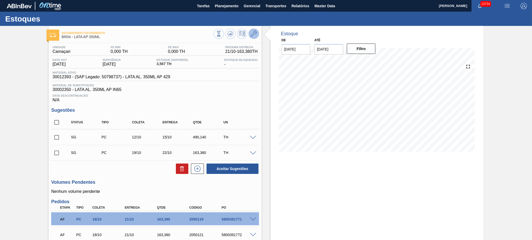
click at [248, 32] on button at bounding box center [253, 34] width 10 height 10
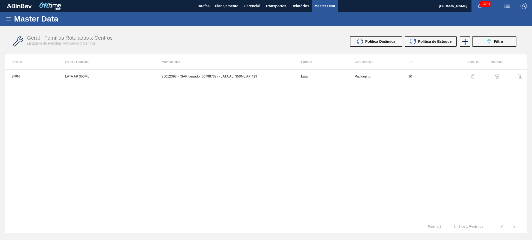
click at [472, 74] on img "button" at bounding box center [472, 76] width 5 height 5
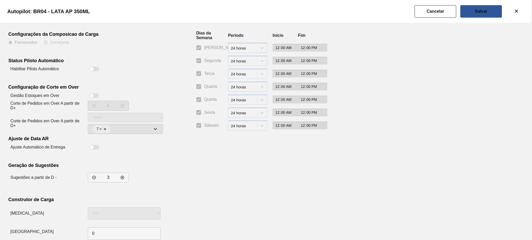
scroll to position [34, 0]
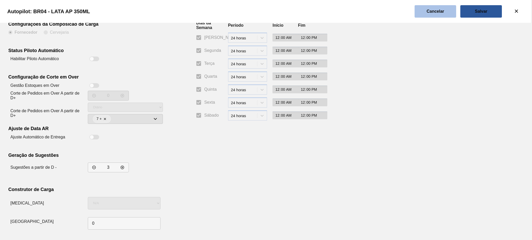
click at [439, 6] on button "Cancelar" at bounding box center [435, 11] width 42 height 12
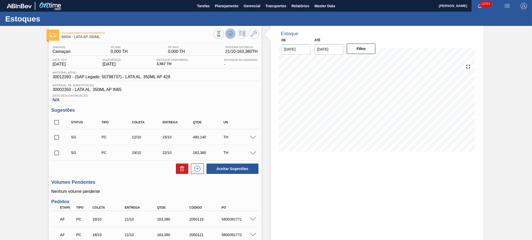
click at [231, 33] on icon at bounding box center [230, 34] width 6 height 6
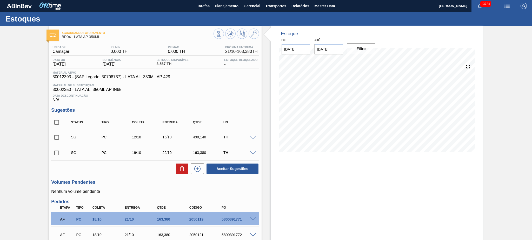
click at [252, 137] on span at bounding box center [253, 138] width 6 height 4
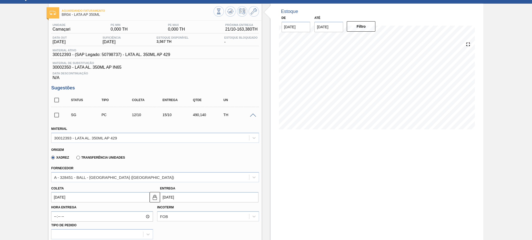
scroll to position [35, 0]
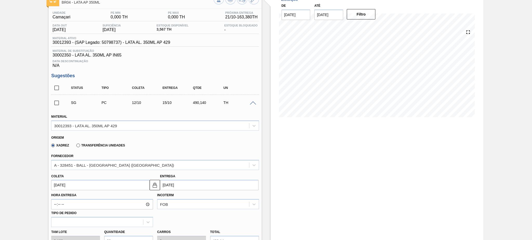
click at [213, 182] on input "[DATE]" at bounding box center [209, 185] width 98 height 10
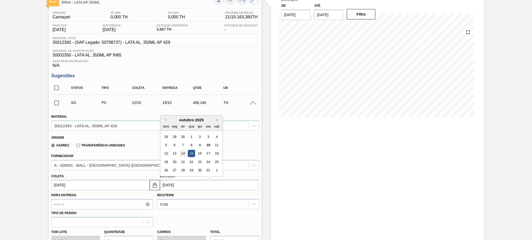
click at [185, 152] on div "14" at bounding box center [182, 153] width 7 height 7
type input "11/10/2025"
type input "14/10/2025"
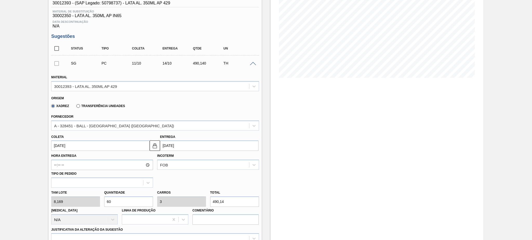
scroll to position [104, 0]
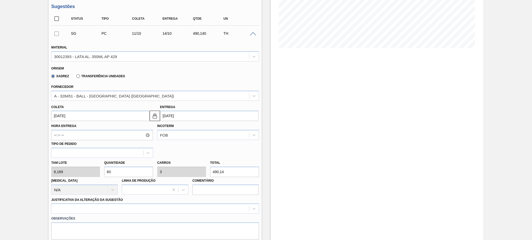
click at [76, 172] on div "Tam lote 8,169 Quantidade 60 Carros 3 Total 490,14 Doca N/A Linha de Produção C…" at bounding box center [155, 176] width 212 height 37
type input "1"
type input "0,05"
type input "8,169"
type input "12"
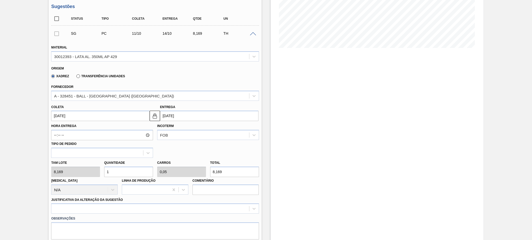
type input "0,6"
type input "98,028"
type input "120"
type input "6"
type input "980,28"
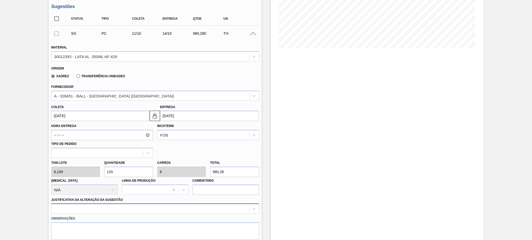
type input "120"
click at [92, 212] on div at bounding box center [154, 209] width 207 height 10
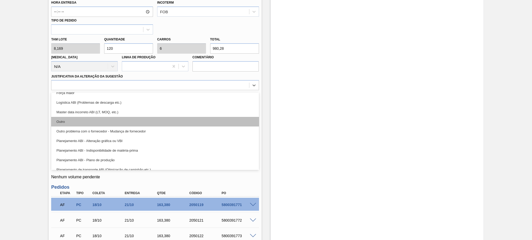
scroll to position [35, 0]
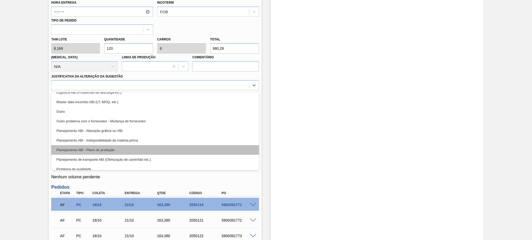
click at [138, 145] on div "Planejamento ABI - Plano de produção" at bounding box center [154, 150] width 207 height 10
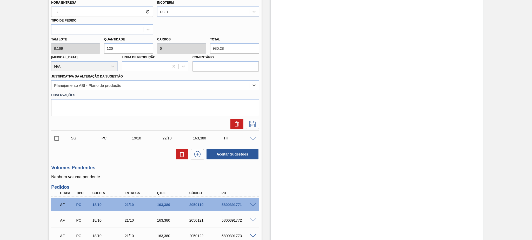
scroll to position [193, 0]
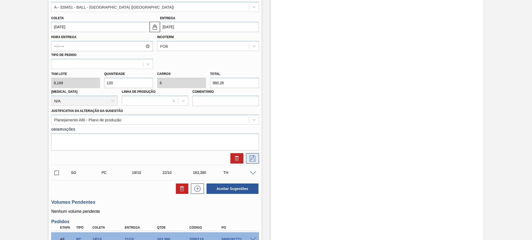
click at [249, 156] on icon at bounding box center [252, 158] width 8 height 6
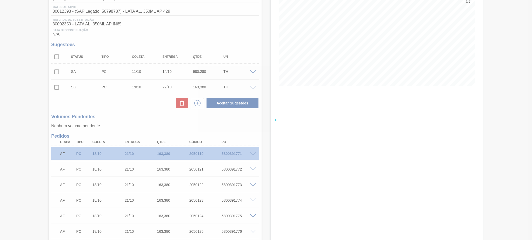
scroll to position [65, 0]
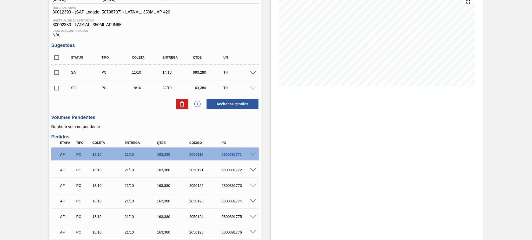
click at [252, 72] on span at bounding box center [253, 73] width 6 height 4
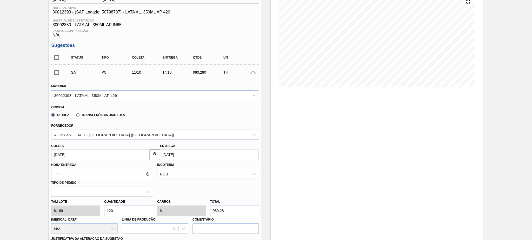
click at [252, 72] on span at bounding box center [253, 73] width 6 height 4
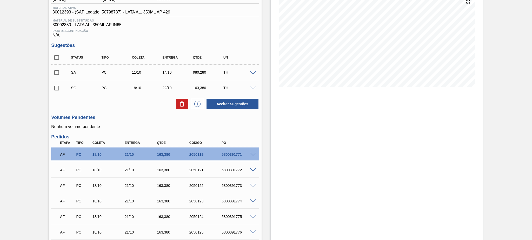
click at [56, 73] on input "checkbox" at bounding box center [56, 72] width 11 height 11
click at [233, 104] on button "Aceitar Sugestões" at bounding box center [232, 104] width 52 height 10
checkbox input "false"
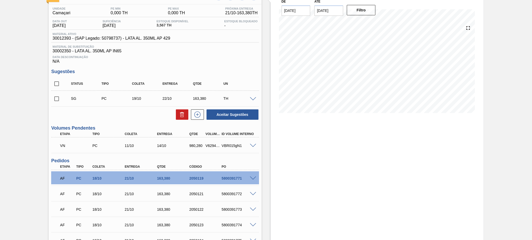
scroll to position [0, 0]
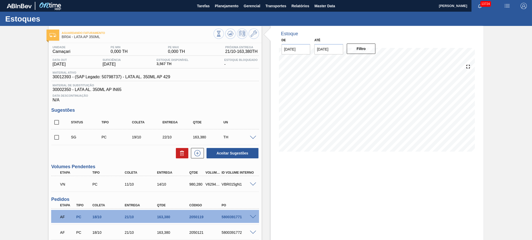
click at [252, 183] on span at bounding box center [253, 185] width 6 height 4
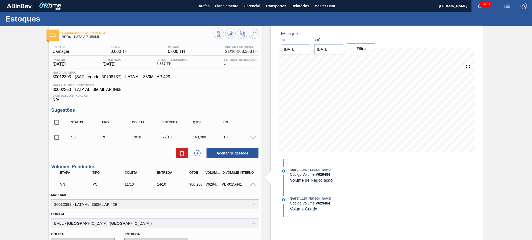
click at [252, 184] on span at bounding box center [253, 185] width 6 height 4
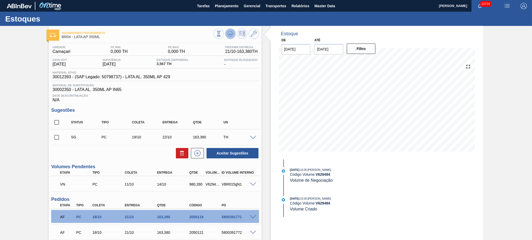
click at [229, 31] on icon at bounding box center [230, 34] width 6 height 6
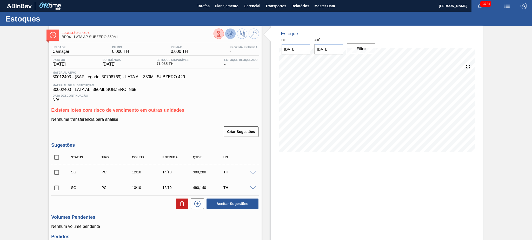
click at [229, 32] on icon at bounding box center [230, 34] width 6 height 6
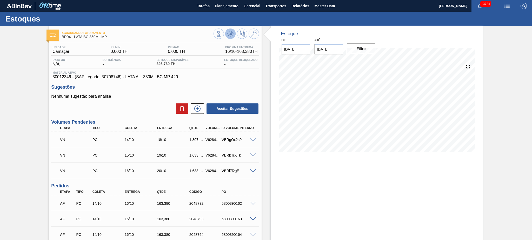
click at [231, 36] on icon at bounding box center [230, 34] width 6 height 6
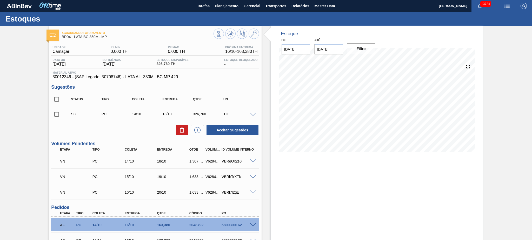
click at [55, 102] on input "checkbox" at bounding box center [56, 99] width 11 height 11
checkbox input "true"
click at [183, 130] on icon at bounding box center [182, 130] width 6 height 6
checkbox input "false"
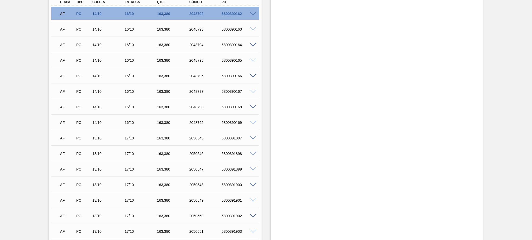
scroll to position [173, 0]
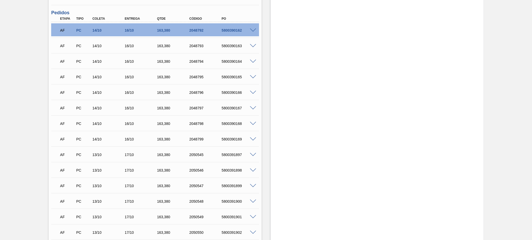
click at [375, 149] on div "Estoque De [DATE] Até [DATE] Filtro 13/10 Projeção de Estoque 326.76 [DOMAIN_NA…" at bounding box center [376, 99] width 213 height 492
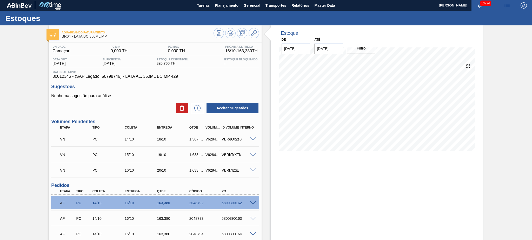
scroll to position [0, 0]
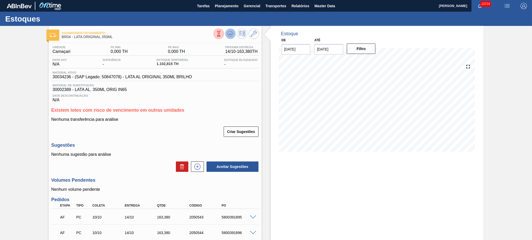
click at [230, 36] on icon at bounding box center [230, 34] width 6 height 6
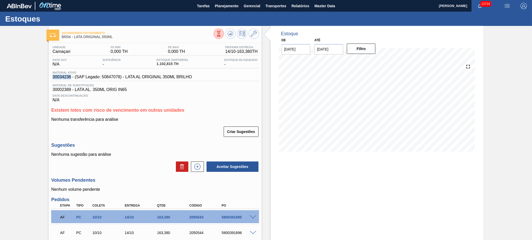
drag, startPoint x: 50, startPoint y: 77, endPoint x: 70, endPoint y: 77, distance: 20.2
click at [70, 77] on div "Unidade Camaçari PE MIN 0,000 TH PE MAX 0,000 TH Próxima Entrega 14/10 - 163,38…" at bounding box center [155, 177] width 213 height 268
copy span "30034236"
click at [332, 51] on input "24/10/2025" at bounding box center [328, 49] width 29 height 10
click at [361, 112] on div "31" at bounding box center [362, 111] width 7 height 7
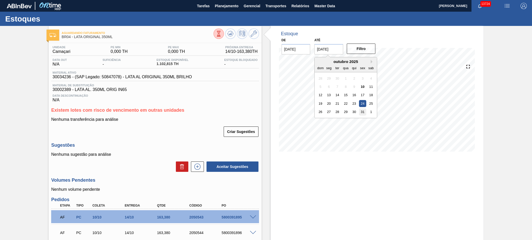
type input "31/10/2025"
click at [362, 52] on button "Filtro" at bounding box center [360, 49] width 29 height 10
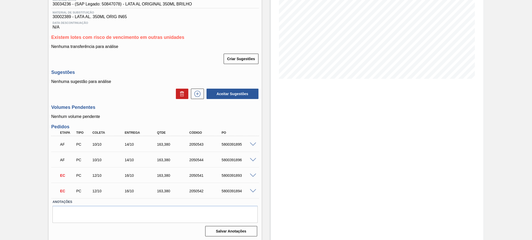
scroll to position [73, 0]
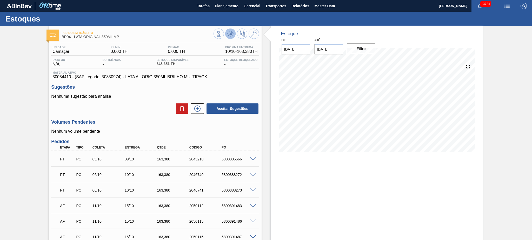
click at [230, 33] on icon at bounding box center [229, 33] width 3 height 2
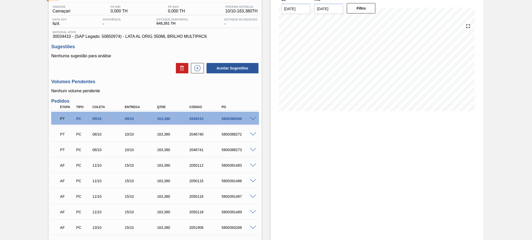
scroll to position [35, 0]
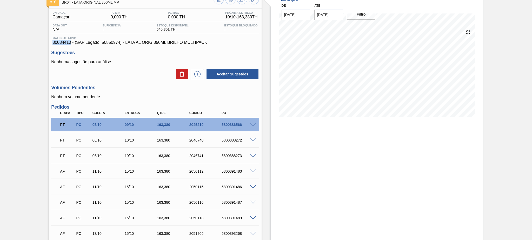
drag, startPoint x: 51, startPoint y: 44, endPoint x: 71, endPoint y: 43, distance: 20.0
click at [71, 43] on div "Material ativo 30034410 - (SAP Legado: 50850974) - LATA AL ORIG 350ML BRILHO MU…" at bounding box center [154, 41] width 207 height 8
copy span "30034410"
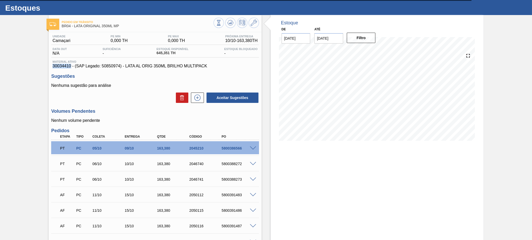
scroll to position [0, 0]
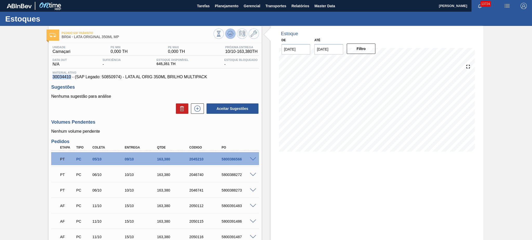
click at [227, 35] on icon at bounding box center [230, 34] width 6 height 6
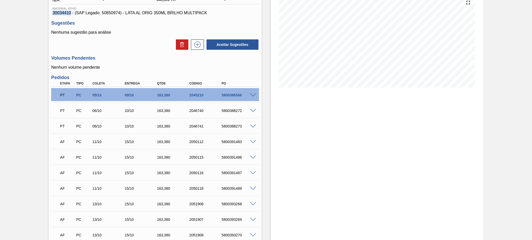
scroll to position [35, 0]
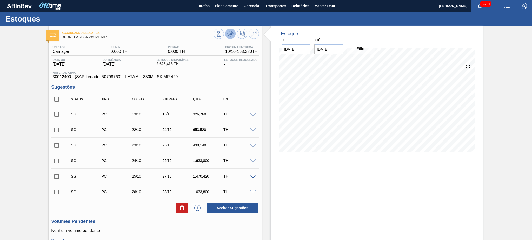
click at [229, 31] on icon at bounding box center [230, 34] width 6 height 6
drag, startPoint x: 55, startPoint y: 98, endPoint x: 66, endPoint y: 106, distance: 14.8
click at [55, 98] on input "checkbox" at bounding box center [56, 99] width 11 height 11
checkbox input "true"
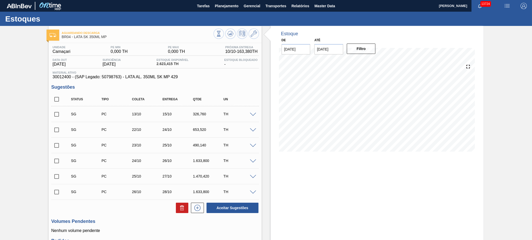
checkbox input "true"
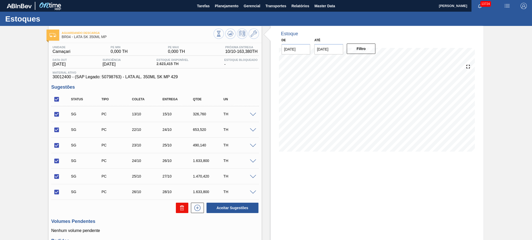
click at [178, 205] on button at bounding box center [182, 208] width 12 height 10
checkbox input "false"
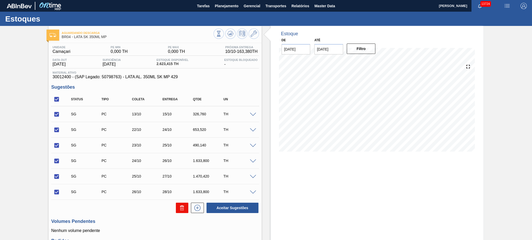
checkbox input "false"
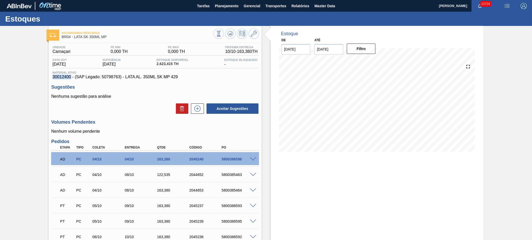
drag, startPoint x: 52, startPoint y: 78, endPoint x: 71, endPoint y: 77, distance: 18.4
click at [71, 77] on span "30012400 - (SAP Legado: 50798763) - LATA AL. 350ML SK MP 429" at bounding box center [154, 77] width 205 height 5
copy span "30012400"
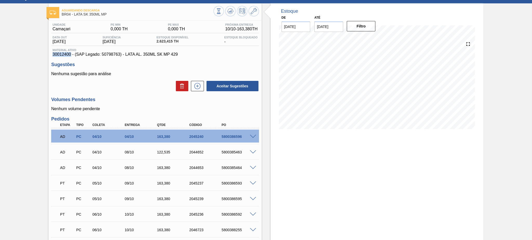
scroll to position [35, 0]
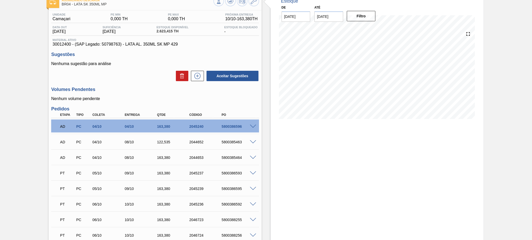
scroll to position [0, 0]
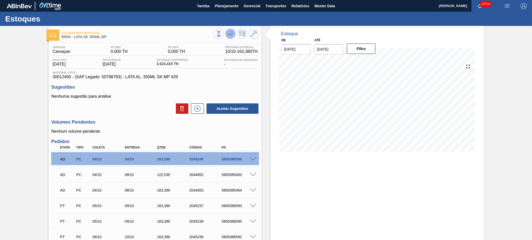
click at [233, 33] on icon at bounding box center [230, 34] width 6 height 6
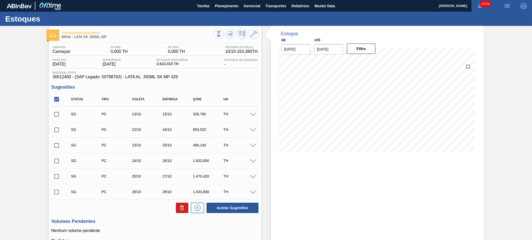
click at [253, 114] on span at bounding box center [253, 115] width 6 height 4
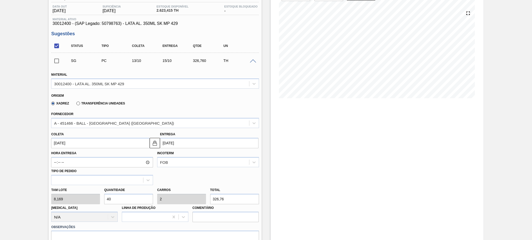
scroll to position [69, 0]
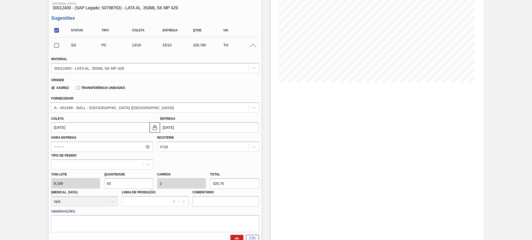
click at [191, 128] on input "15/10/2025" at bounding box center [209, 128] width 98 height 10
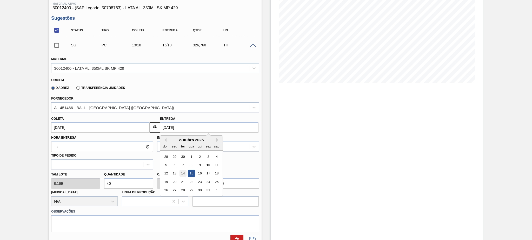
click at [182, 173] on div "14" at bounding box center [182, 173] width 7 height 7
type input "[DATE]"
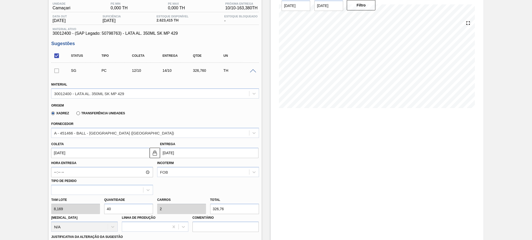
scroll to position [104, 0]
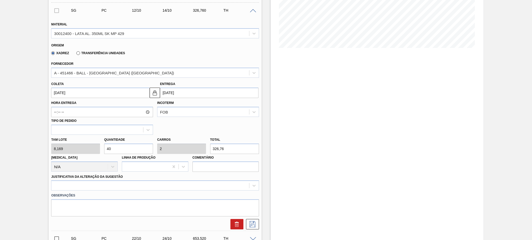
click at [97, 149] on div "Tam lote 8,169 Quantidade 40 Carros 2 Total 326,76 Doca N/A Linha de Produção C…" at bounding box center [155, 153] width 212 height 37
type input "8"
type input "0,4"
type input "65,352"
type input "80"
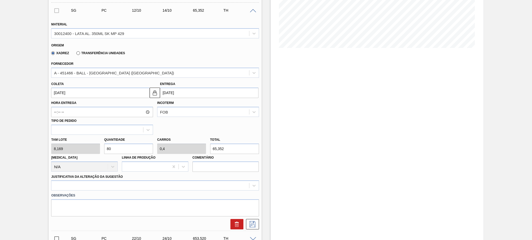
type input "4"
type input "653,52"
type input "80"
click at [165, 184] on div at bounding box center [154, 186] width 207 height 10
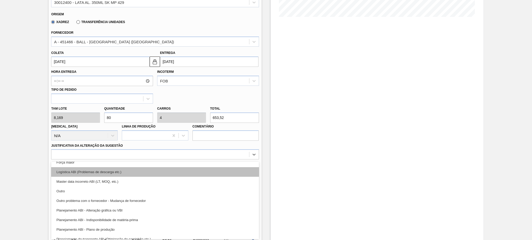
scroll to position [35, 0]
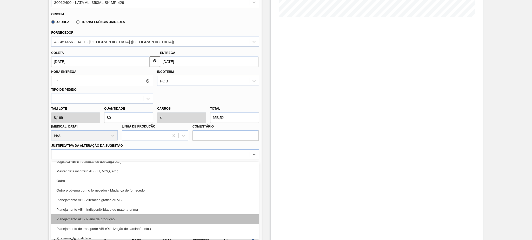
click at [168, 215] on div "Planejamento ABI - Plano de produção" at bounding box center [154, 220] width 207 height 10
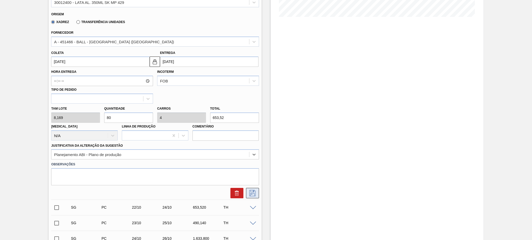
click at [252, 192] on icon at bounding box center [252, 193] width 8 height 6
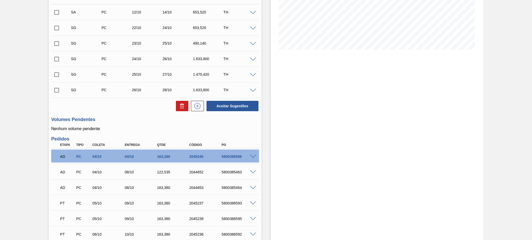
scroll to position [66, 0]
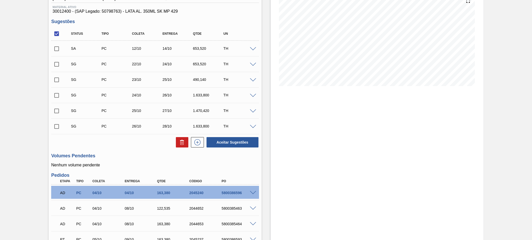
click at [250, 48] on span at bounding box center [253, 49] width 6 height 4
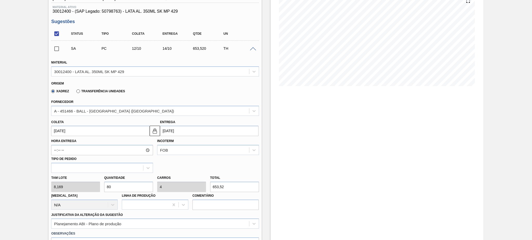
click at [250, 48] on span at bounding box center [253, 49] width 6 height 4
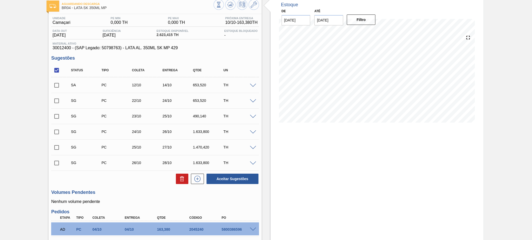
scroll to position [0, 0]
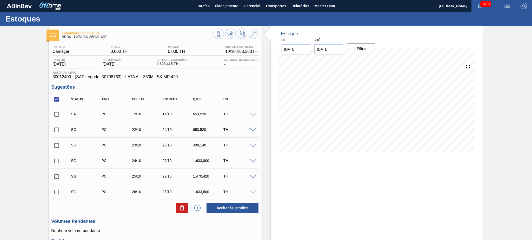
click at [253, 114] on span at bounding box center [253, 115] width 6 height 4
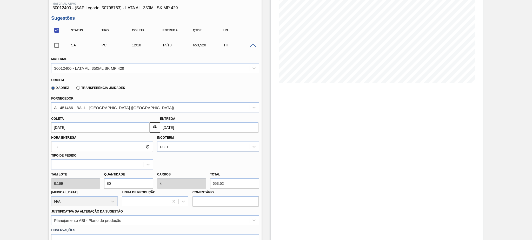
scroll to position [35, 0]
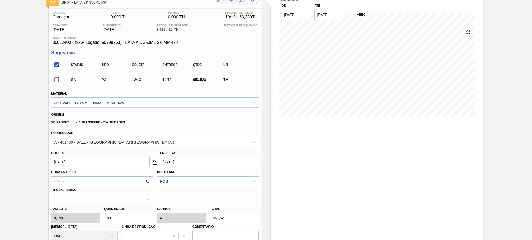
click at [250, 78] on div at bounding box center [253, 80] width 10 height 4
click at [251, 78] on span at bounding box center [253, 80] width 6 height 4
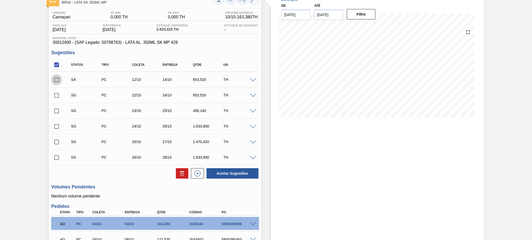
click at [56, 79] on input "checkbox" at bounding box center [56, 79] width 11 height 11
checkbox input "true"
click at [214, 172] on button "Aceitar Sugestões" at bounding box center [232, 173] width 52 height 10
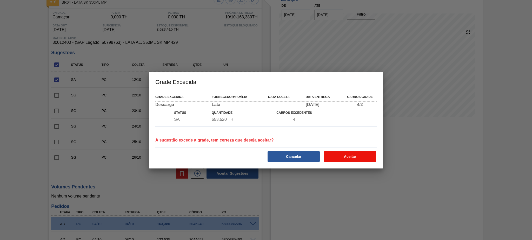
click at [337, 157] on button "Aceitar" at bounding box center [350, 157] width 52 height 10
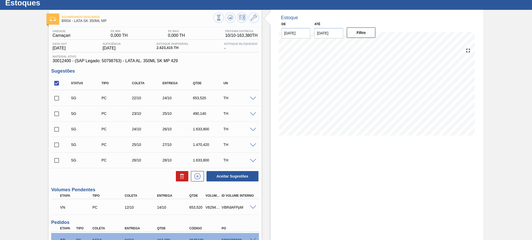
scroll to position [0, 0]
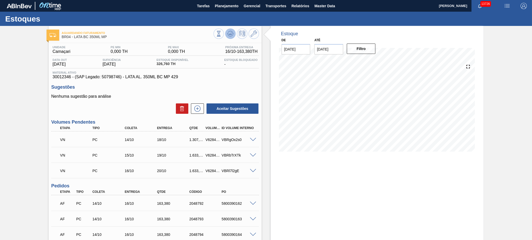
click at [226, 37] on button at bounding box center [230, 34] width 10 height 10
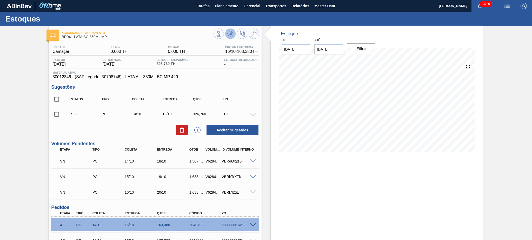
click at [232, 32] on icon at bounding box center [230, 34] width 6 height 6
click at [57, 102] on input "checkbox" at bounding box center [56, 99] width 11 height 11
checkbox input "true"
click at [180, 133] on icon at bounding box center [182, 130] width 6 height 6
checkbox input "false"
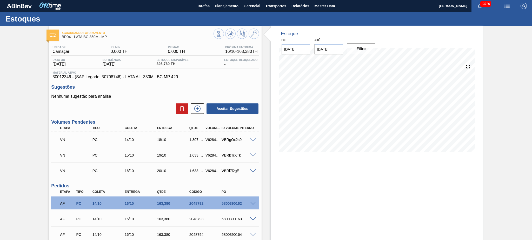
click at [252, 138] on div at bounding box center [253, 140] width 10 height 4
click at [251, 138] on span at bounding box center [253, 140] width 6 height 4
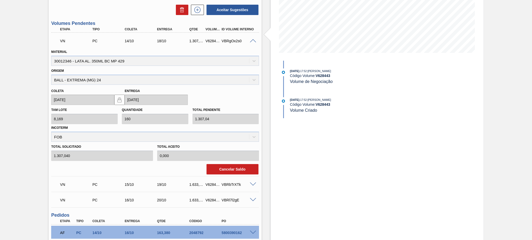
scroll to position [104, 0]
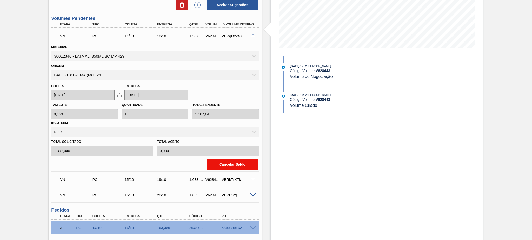
click at [242, 166] on button "Cancelar Saldo" at bounding box center [232, 164] width 52 height 10
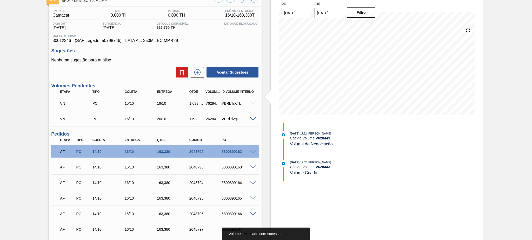
scroll to position [0, 0]
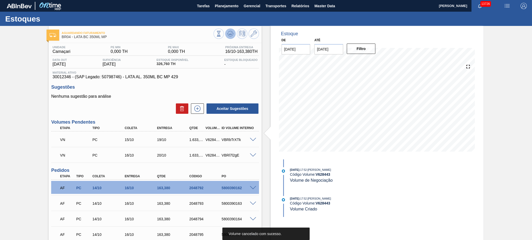
click at [232, 35] on icon at bounding box center [230, 34] width 6 height 6
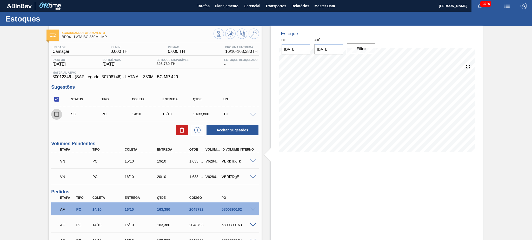
click at [56, 116] on input "checkbox" at bounding box center [56, 114] width 11 height 11
checkbox input "true"
click at [182, 130] on icon at bounding box center [182, 130] width 6 height 6
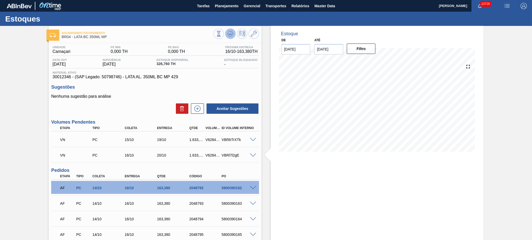
click at [227, 35] on icon at bounding box center [230, 34] width 6 height 6
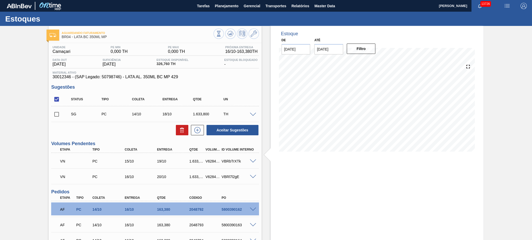
click at [55, 97] on input "checkbox" at bounding box center [56, 99] width 11 height 11
checkbox input "true"
click at [183, 134] on button at bounding box center [182, 130] width 12 height 10
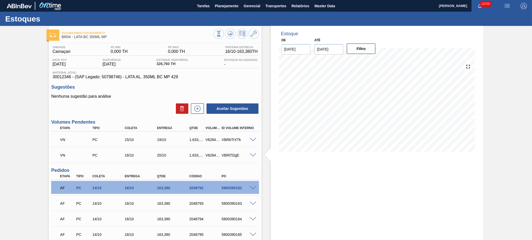
click at [250, 141] on span at bounding box center [253, 140] width 6 height 4
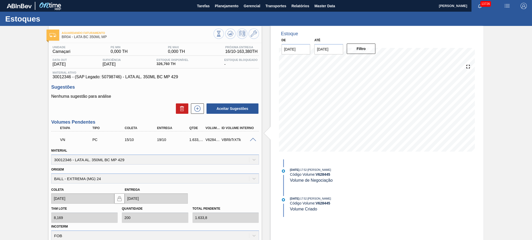
click at [250, 141] on span at bounding box center [253, 140] width 6 height 4
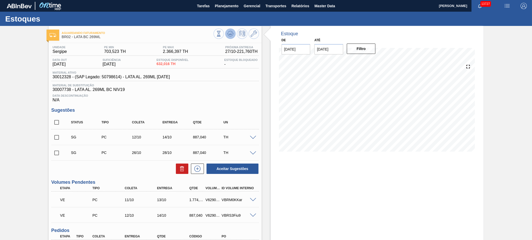
click at [231, 32] on icon at bounding box center [230, 34] width 6 height 6
click at [57, 122] on input "checkbox" at bounding box center [56, 122] width 11 height 11
checkbox input "true"
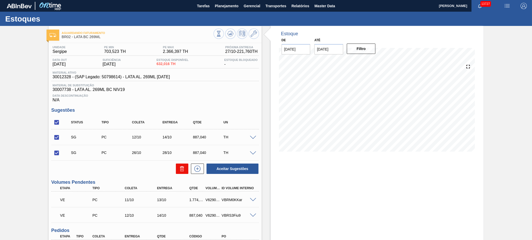
click at [181, 170] on icon at bounding box center [182, 169] width 6 height 6
checkbox input "false"
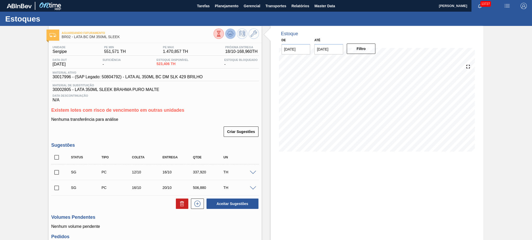
click at [230, 35] on icon at bounding box center [230, 33] width 1 height 1
click at [59, 159] on input "checkbox" at bounding box center [56, 157] width 11 height 11
checkbox input "true"
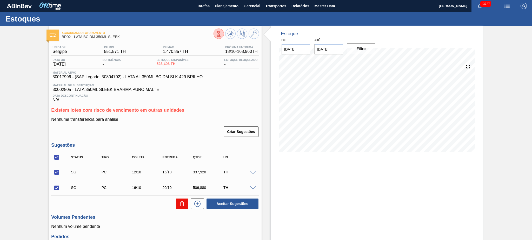
click at [181, 206] on icon at bounding box center [182, 204] width 6 height 6
checkbox input "false"
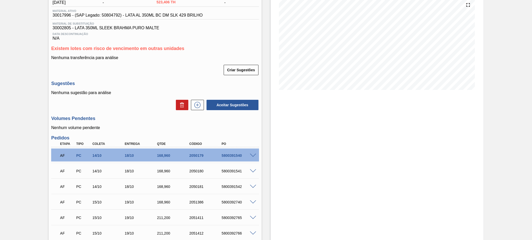
scroll to position [104, 0]
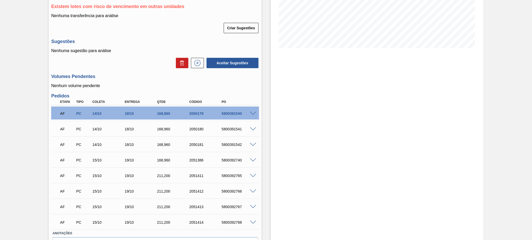
click at [252, 176] on span at bounding box center [253, 176] width 6 height 4
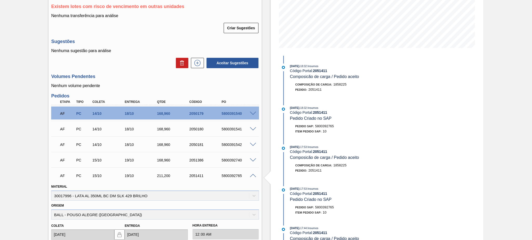
click at [252, 176] on span at bounding box center [253, 176] width 6 height 4
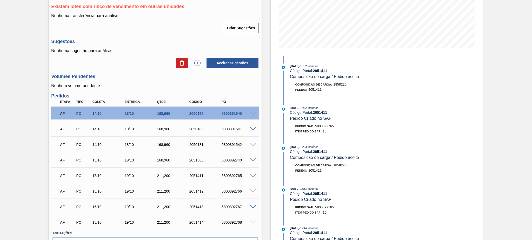
click at [252, 112] on span at bounding box center [253, 114] width 6 height 4
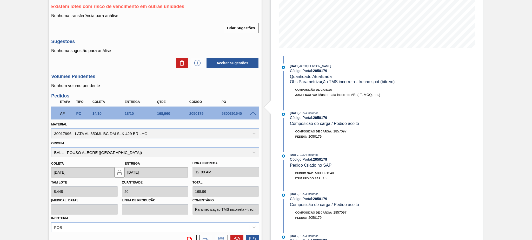
click at [252, 112] on span at bounding box center [253, 114] width 6 height 4
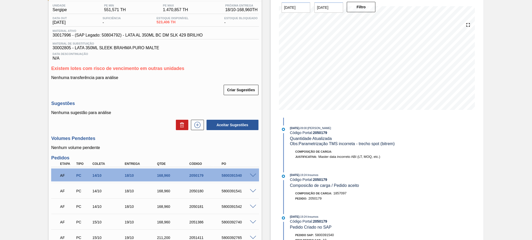
scroll to position [0, 0]
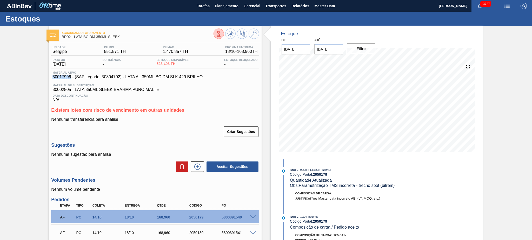
drag, startPoint x: 52, startPoint y: 76, endPoint x: 70, endPoint y: 78, distance: 17.5
click at [70, 78] on div "Material ativo 30017996 - (SAP Legado: 50804792) - LATA AL 350ML BC DM SLK 429 …" at bounding box center [127, 75] width 153 height 8
copy span "30017996"
click at [230, 36] on icon at bounding box center [230, 34] width 6 height 6
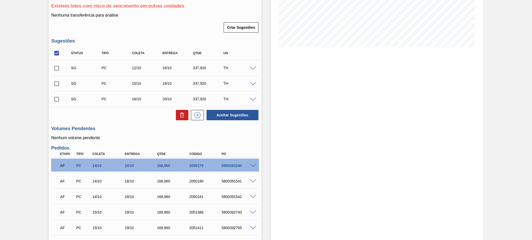
scroll to position [50, 0]
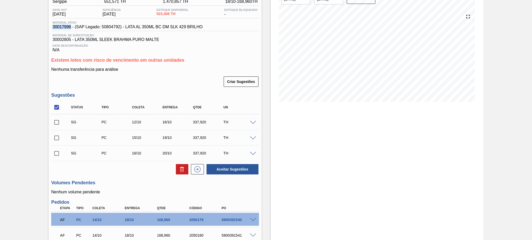
click at [57, 106] on input "checkbox" at bounding box center [56, 107] width 11 height 11
click at [56, 106] on input "checkbox" at bounding box center [56, 107] width 11 height 11
checkbox input "true"
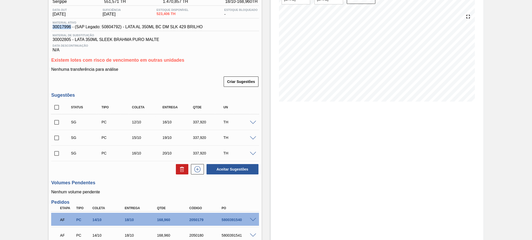
checkbox input "true"
click at [185, 167] on button at bounding box center [182, 169] width 12 height 10
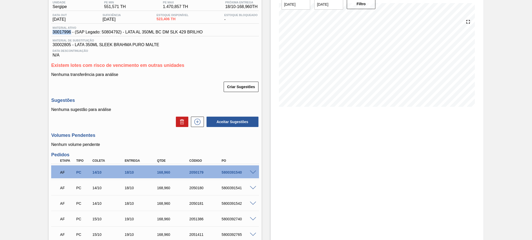
scroll to position [0, 0]
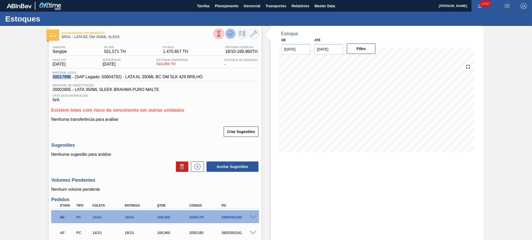
click at [227, 33] on icon at bounding box center [230, 34] width 6 height 6
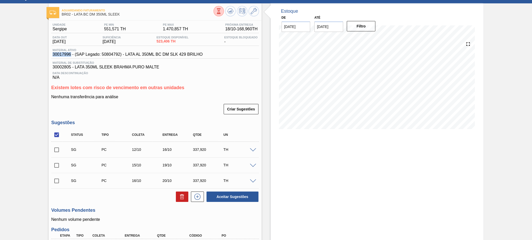
scroll to position [35, 0]
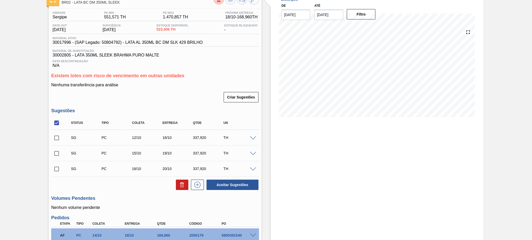
click at [254, 137] on span at bounding box center [253, 139] width 6 height 4
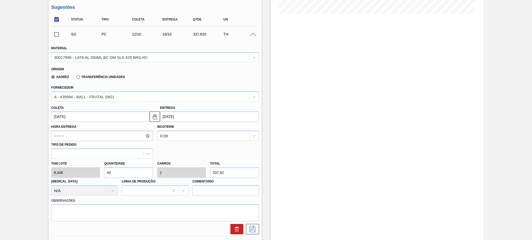
scroll to position [138, 0]
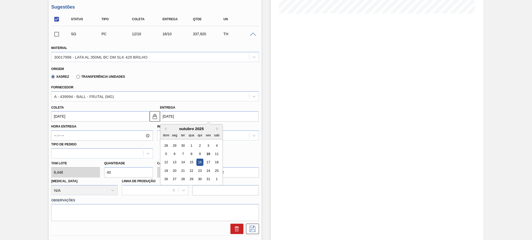
click at [192, 118] on input "[DATE]" at bounding box center [209, 116] width 98 height 10
click at [219, 162] on div "18" at bounding box center [216, 162] width 7 height 7
type input "[DATE]"
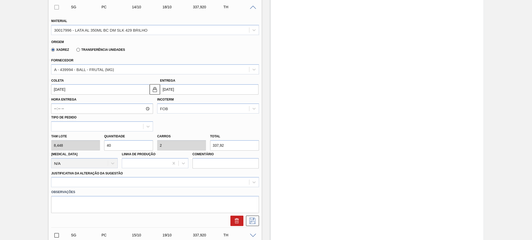
scroll to position [173, 0]
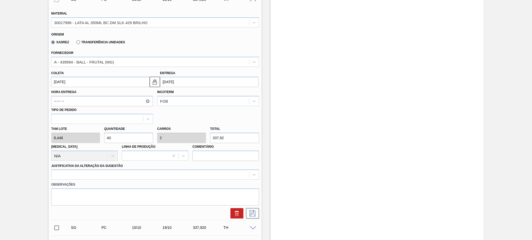
click at [148, 180] on div "Observações" at bounding box center [155, 193] width 212 height 26
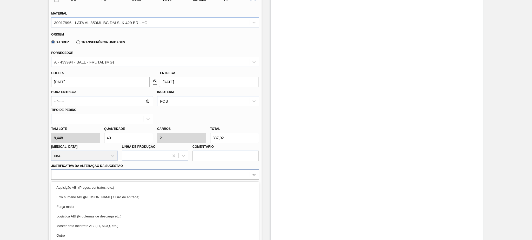
click at [148, 178] on div "option Erro humano ABI (Cálculo / Erro de entrada) focused, 2 of 18. 18 results…" at bounding box center [154, 175] width 207 height 10
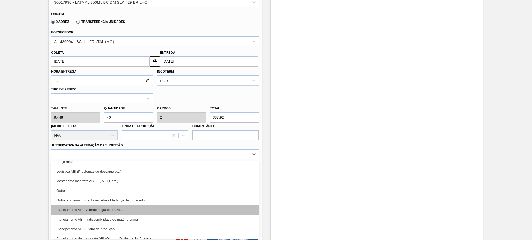
scroll to position [35, 0]
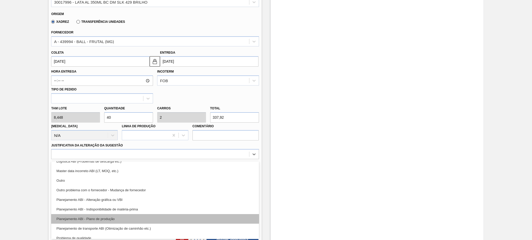
click at [120, 214] on div "Planejamento ABI - Plano de produção" at bounding box center [154, 219] width 207 height 10
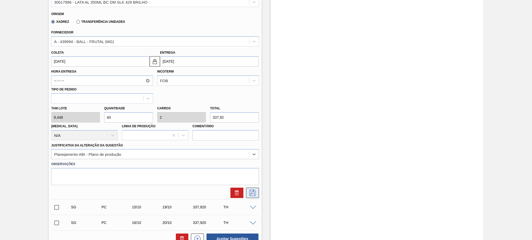
click at [255, 188] on button at bounding box center [252, 193] width 13 height 10
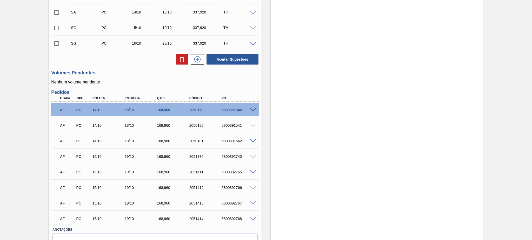
scroll to position [119, 0]
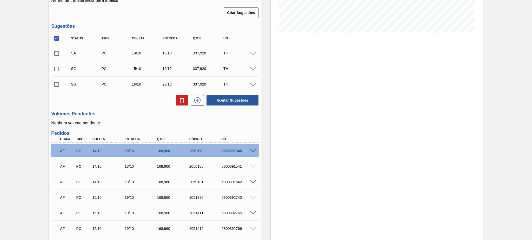
click at [57, 56] on input "checkbox" at bounding box center [56, 53] width 11 height 11
checkbox input "true"
click at [231, 103] on button "Aceitar Sugestões" at bounding box center [232, 100] width 52 height 10
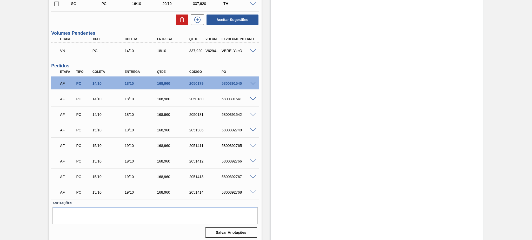
scroll to position [186, 0]
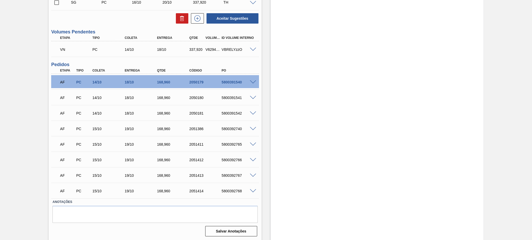
click at [250, 49] on span at bounding box center [253, 50] width 6 height 4
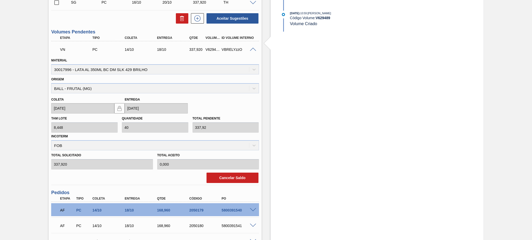
click at [250, 49] on span at bounding box center [253, 50] width 6 height 4
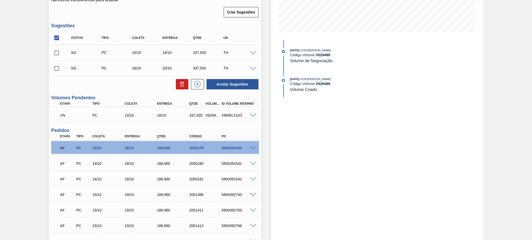
scroll to position [117, 0]
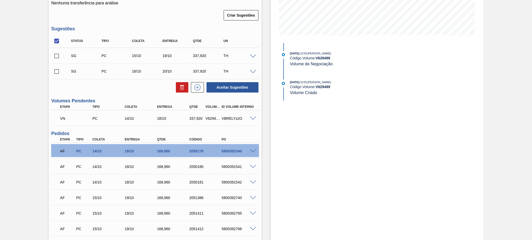
click at [250, 154] on div "AF PC 14/10 18/10 168,[PHONE_NUMBER] 5800391540" at bounding box center [154, 150] width 207 height 13
click at [250, 151] on span at bounding box center [253, 151] width 6 height 4
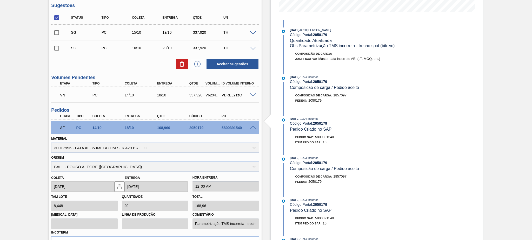
scroll to position [151, 0]
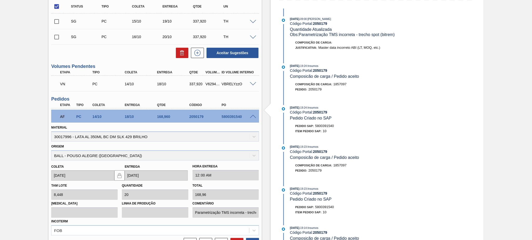
click at [251, 115] on span at bounding box center [253, 117] width 6 height 4
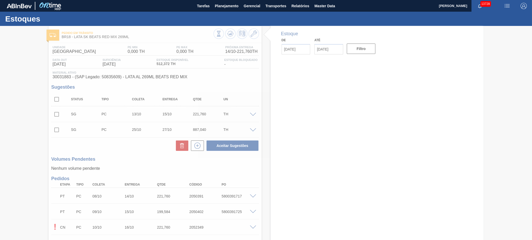
type input "[DATE]"
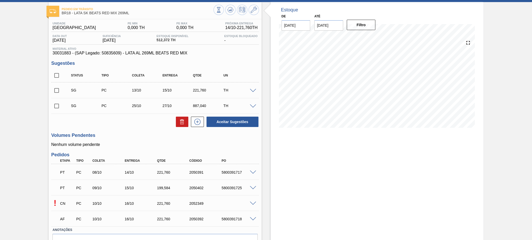
scroll to position [52, 0]
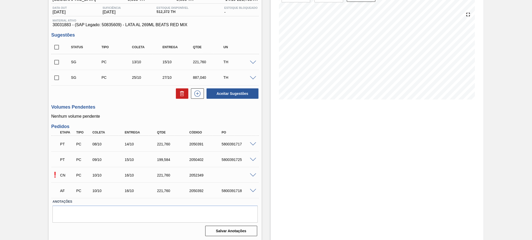
click at [250, 174] on span at bounding box center [253, 176] width 6 height 4
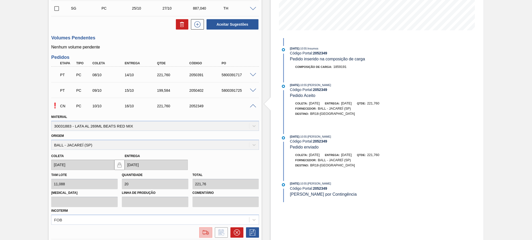
click at [205, 231] on img at bounding box center [205, 233] width 8 height 6
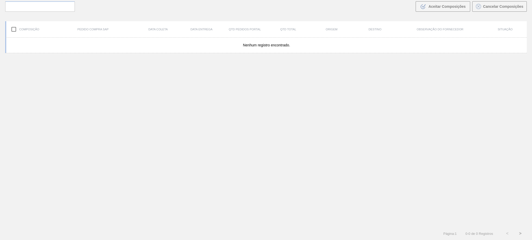
scroll to position [37, 0]
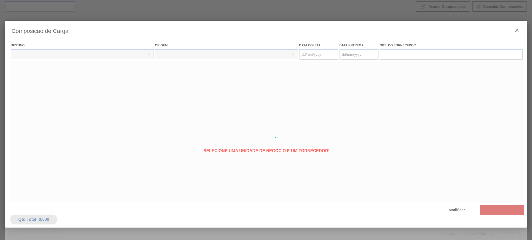
type coleta "[DATE]"
type Entrega "[DATE]"
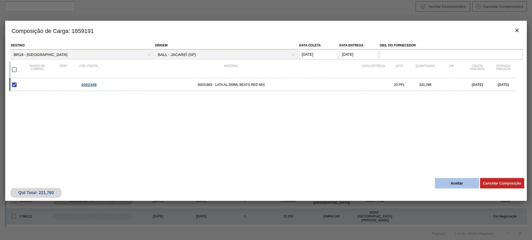
click at [449, 182] on button "Aceitar" at bounding box center [456, 183] width 44 height 10
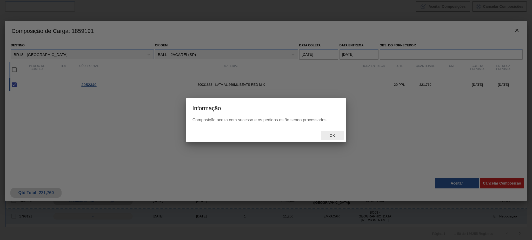
click at [327, 139] on div "Ok" at bounding box center [332, 136] width 23 height 10
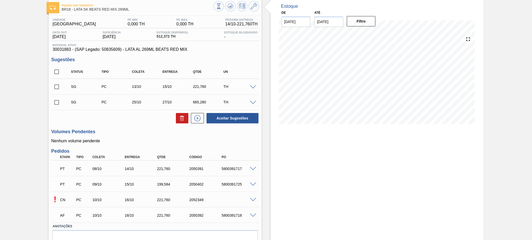
scroll to position [52, 0]
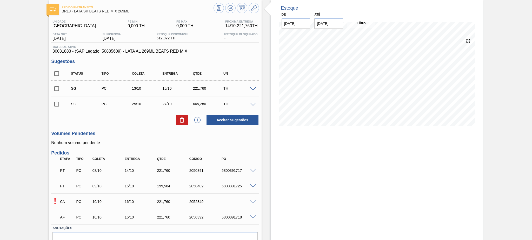
scroll to position [52, 0]
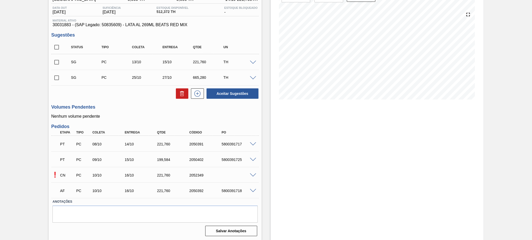
click at [251, 176] on span at bounding box center [253, 176] width 6 height 4
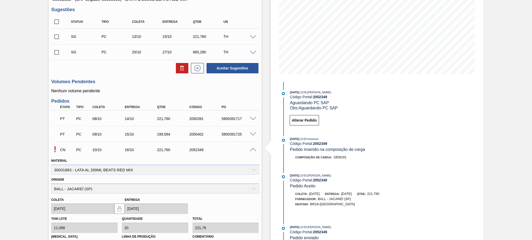
scroll to position [121, 0]
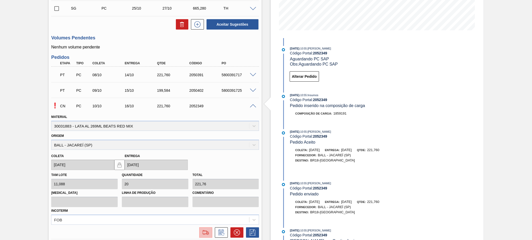
click at [205, 231] on img at bounding box center [205, 233] width 8 height 6
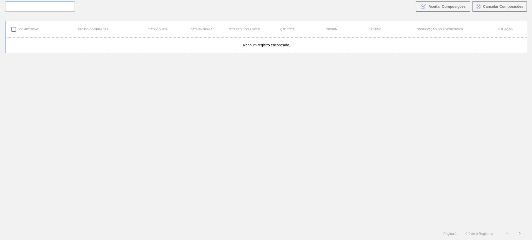
scroll to position [37, 0]
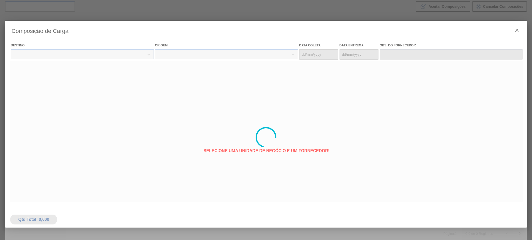
type coleta "[DATE]"
type Entrega "[DATE]"
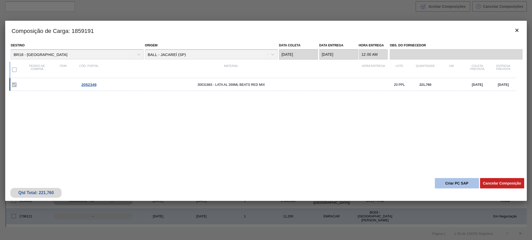
click at [451, 184] on button "Criar PC SAP" at bounding box center [456, 183] width 44 height 10
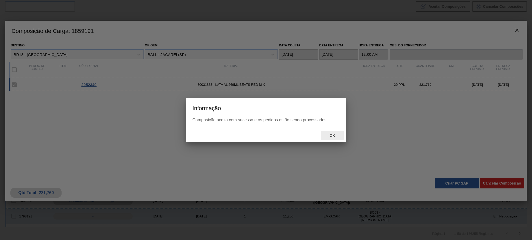
click at [329, 133] on div "Ok" at bounding box center [332, 136] width 23 height 10
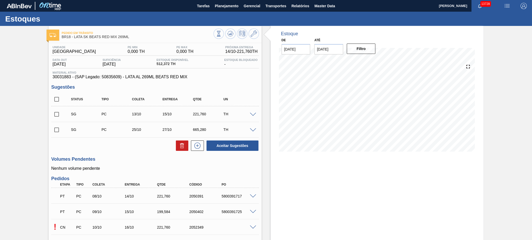
scroll to position [52, 0]
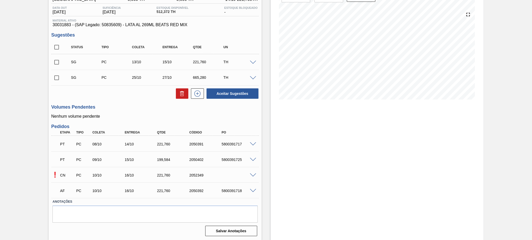
click at [246, 160] on div "5800391725" at bounding box center [238, 160] width 36 height 4
click at [251, 160] on span at bounding box center [253, 160] width 6 height 4
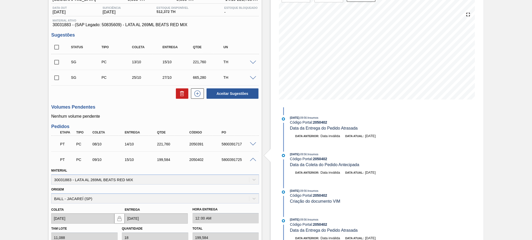
click at [251, 160] on span at bounding box center [253, 160] width 6 height 4
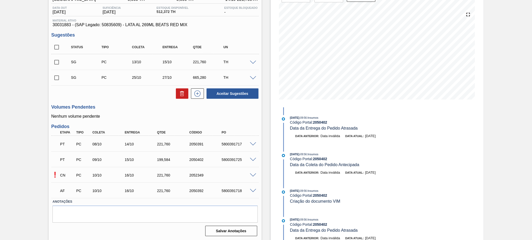
click at [253, 176] on span at bounding box center [253, 176] width 6 height 4
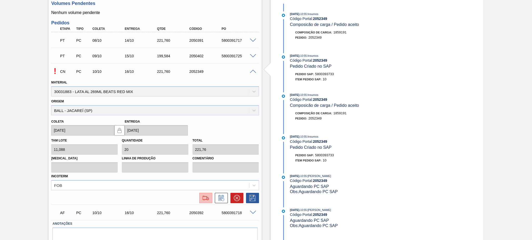
click at [208, 195] on img at bounding box center [205, 198] width 8 height 6
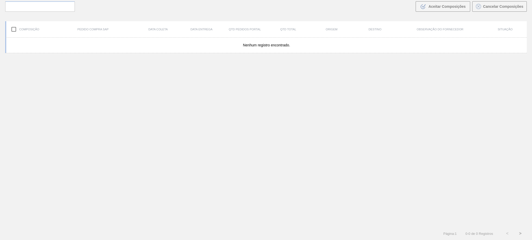
scroll to position [37, 0]
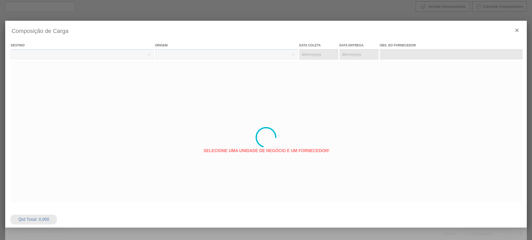
type coleta "[DATE]"
type Entrega "[DATE]"
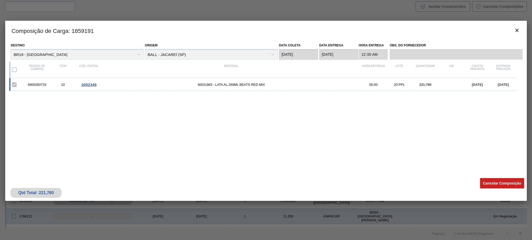
click at [38, 85] on div "5800393733" at bounding box center [37, 85] width 26 height 4
copy div "5800393733"
click at [514, 32] on icon "botão de ícone" at bounding box center [516, 30] width 6 height 6
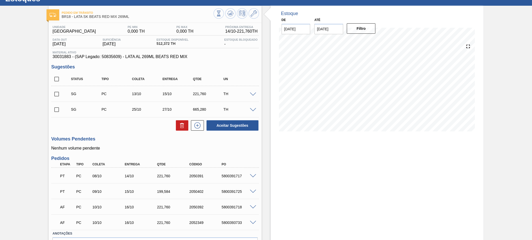
scroll to position [52, 0]
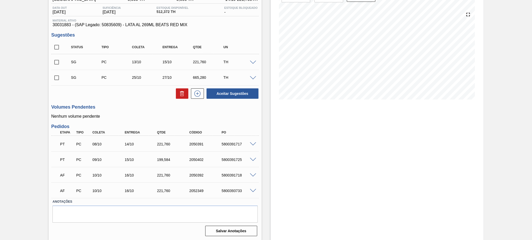
click at [236, 175] on div "5800391718" at bounding box center [238, 175] width 36 height 4
drag, startPoint x: 236, startPoint y: 175, endPoint x: 277, endPoint y: 181, distance: 41.7
click at [238, 174] on div "5800391718" at bounding box center [238, 175] width 36 height 4
copy div "5800391718"
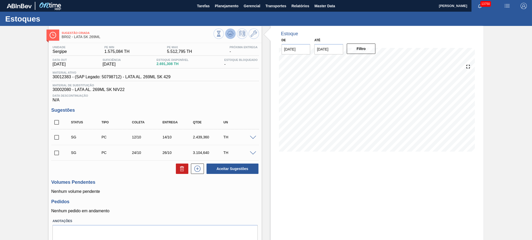
click at [229, 35] on icon at bounding box center [230, 34] width 6 height 6
click at [60, 124] on input "checkbox" at bounding box center [56, 122] width 11 height 11
checkbox input "true"
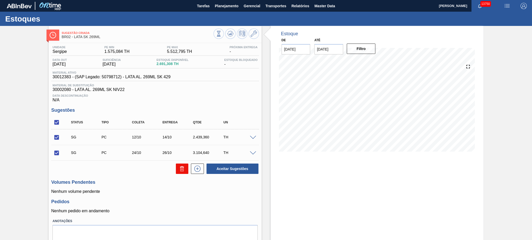
click at [181, 169] on icon at bounding box center [182, 169] width 6 height 6
checkbox input "false"
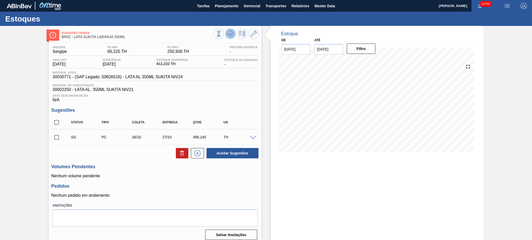
click at [229, 34] on icon at bounding box center [229, 33] width 3 height 2
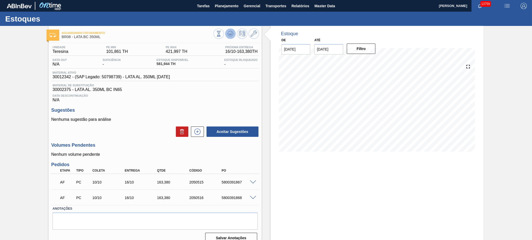
click at [229, 31] on icon at bounding box center [230, 34] width 6 height 6
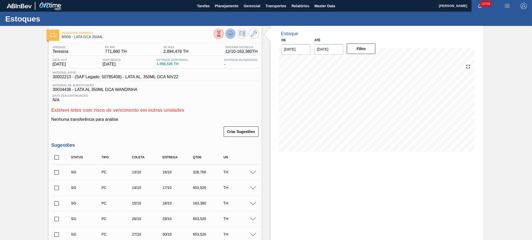
click at [228, 36] on icon at bounding box center [229, 35] width 5 height 3
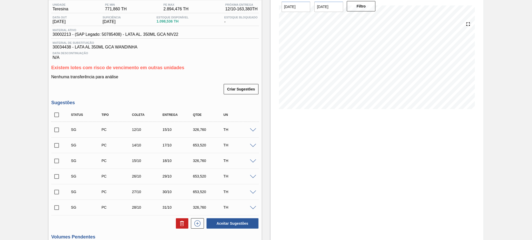
scroll to position [69, 0]
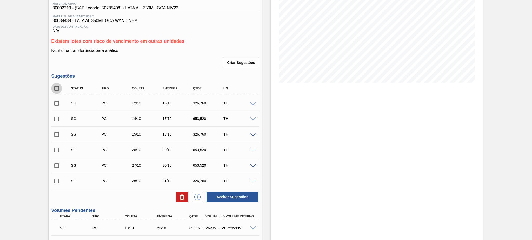
click at [55, 85] on input "checkbox" at bounding box center [56, 88] width 11 height 11
checkbox input "true"
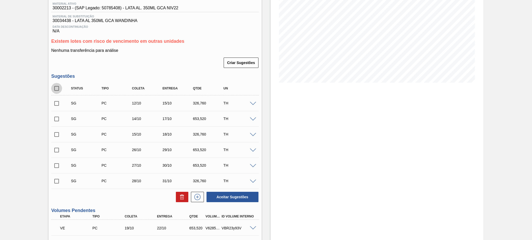
checkbox input "true"
click at [178, 198] on button at bounding box center [182, 197] width 12 height 10
checkbox input "false"
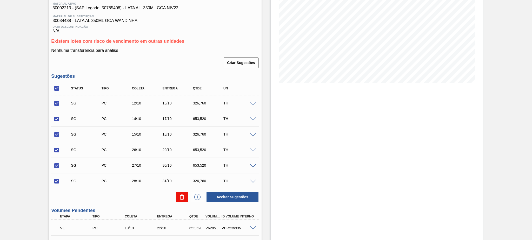
checkbox input "false"
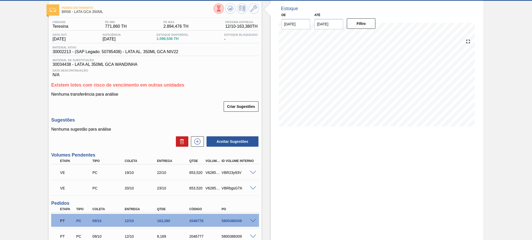
scroll to position [0, 0]
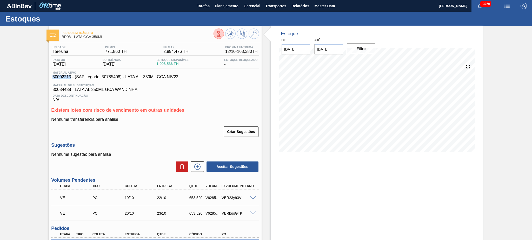
drag, startPoint x: 52, startPoint y: 78, endPoint x: 71, endPoint y: 79, distance: 19.2
click at [71, 79] on div "Material ativo 30002213 - (SAP Legado: 50785408) - LATA AL. 350ML GCA NIV22" at bounding box center [154, 76] width 207 height 10
copy span "30002213"
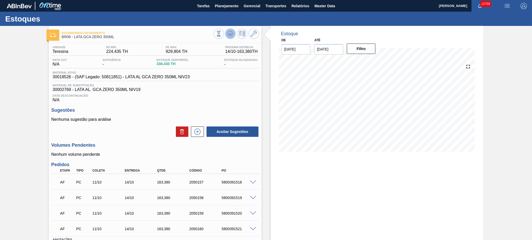
click at [229, 31] on icon at bounding box center [230, 32] width 5 height 3
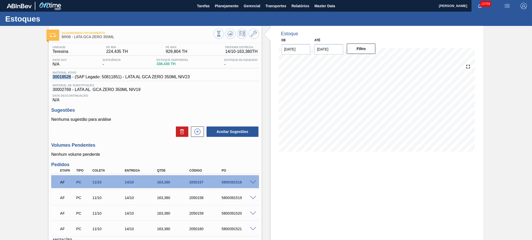
drag, startPoint x: 52, startPoint y: 75, endPoint x: 71, endPoint y: 78, distance: 18.8
click at [71, 78] on div "Material ativo 30018526 - (SAP Legado: 50811851) - LATA AL GCA ZERO 350ML NIV23" at bounding box center [121, 75] width 140 height 8
copy span "30018526"
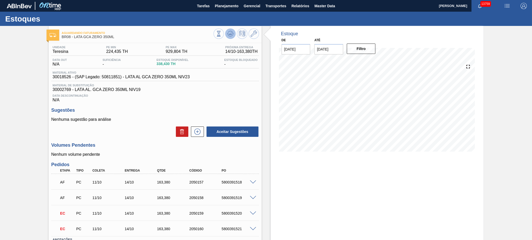
click at [231, 31] on icon at bounding box center [230, 34] width 6 height 6
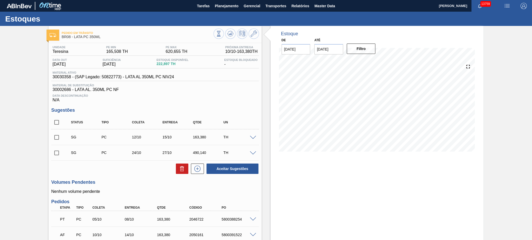
drag, startPoint x: 56, startPoint y: 123, endPoint x: 69, endPoint y: 128, distance: 13.4
click at [56, 123] on input "checkbox" at bounding box center [56, 122] width 11 height 11
checkbox input "true"
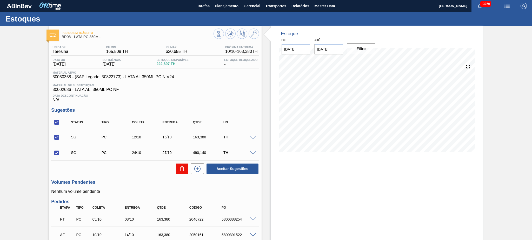
click at [185, 169] on button at bounding box center [182, 169] width 12 height 10
checkbox input "false"
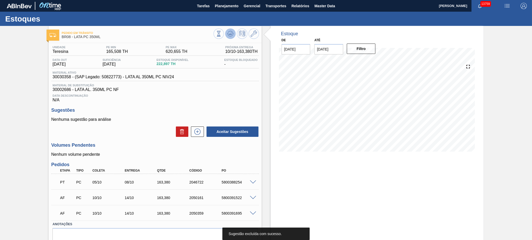
click at [230, 36] on icon at bounding box center [230, 34] width 6 height 6
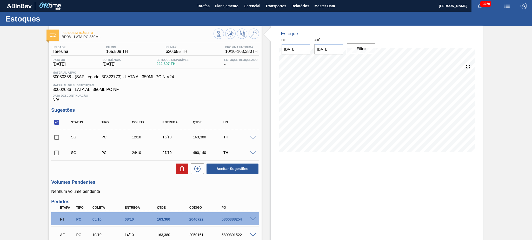
click at [58, 120] on input "checkbox" at bounding box center [56, 122] width 11 height 11
checkbox input "true"
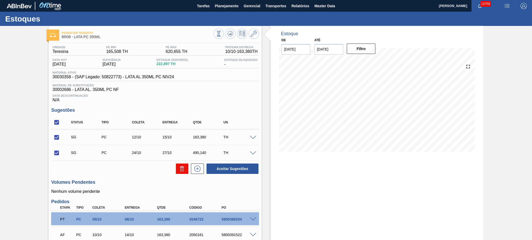
click at [183, 168] on icon at bounding box center [181, 170] width 3 height 4
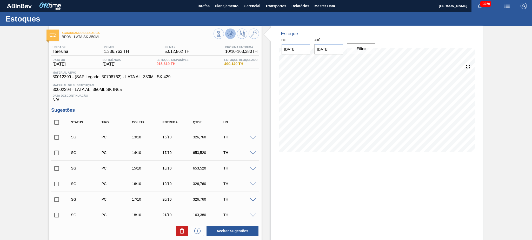
click at [229, 36] on icon at bounding box center [229, 35] width 5 height 3
click at [58, 120] on input "checkbox" at bounding box center [56, 122] width 11 height 11
checkbox input "true"
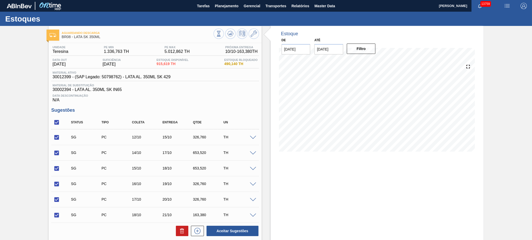
checkbox input "true"
click at [178, 232] on button at bounding box center [182, 231] width 12 height 10
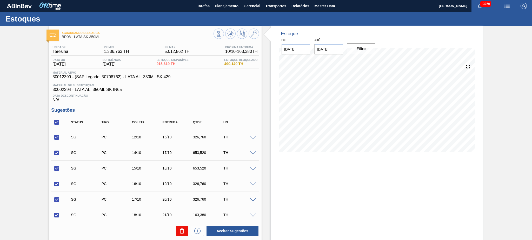
checkbox input "false"
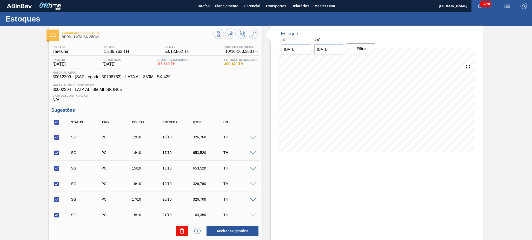
checkbox input "false"
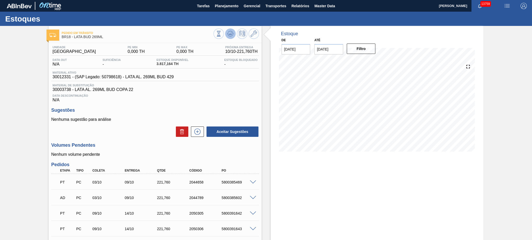
click at [227, 32] on icon at bounding box center [230, 34] width 6 height 6
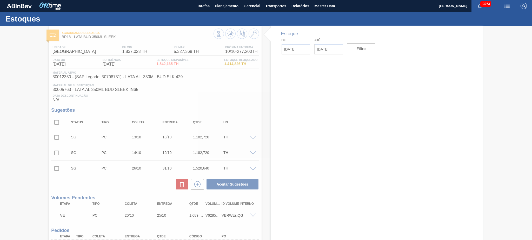
type input "[DATE]"
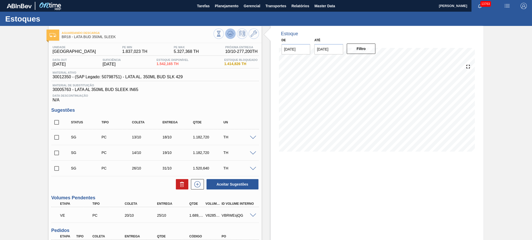
click at [232, 32] on icon at bounding box center [230, 34] width 6 height 6
click at [56, 122] on input "checkbox" at bounding box center [56, 122] width 11 height 11
checkbox input "true"
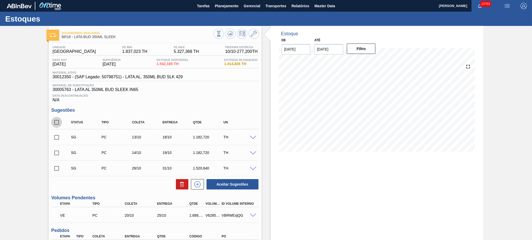
checkbox input "true"
click at [184, 183] on icon at bounding box center [182, 184] width 6 height 6
checkbox input "false"
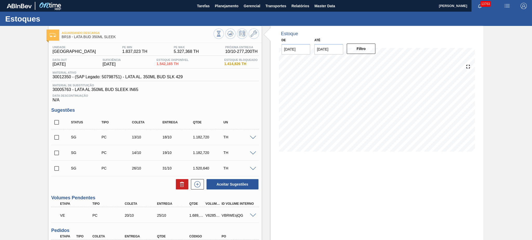
drag, startPoint x: 54, startPoint y: 120, endPoint x: 86, endPoint y: 128, distance: 33.2
click at [54, 120] on input "checkbox" at bounding box center [56, 122] width 11 height 11
checkbox input "true"
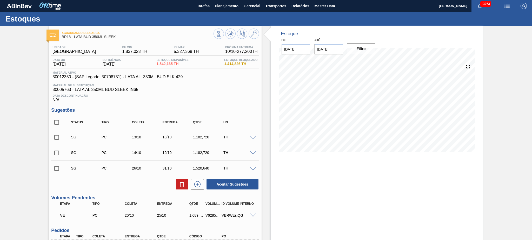
checkbox input "true"
click at [180, 182] on icon at bounding box center [182, 184] width 6 height 6
checkbox input "false"
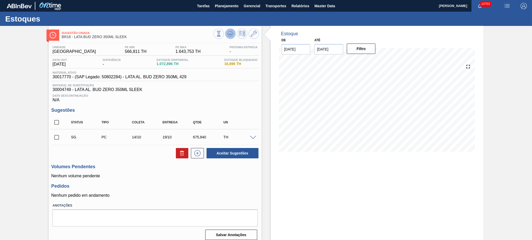
click at [228, 34] on icon at bounding box center [230, 34] width 6 height 6
drag, startPoint x: 56, startPoint y: 124, endPoint x: 65, endPoint y: 124, distance: 9.1
click at [56, 124] on input "checkbox" at bounding box center [56, 122] width 11 height 11
checkbox input "true"
click at [185, 155] on button at bounding box center [182, 153] width 12 height 10
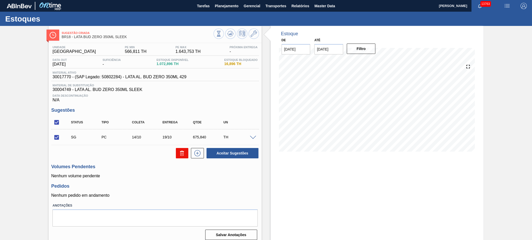
checkbox input "false"
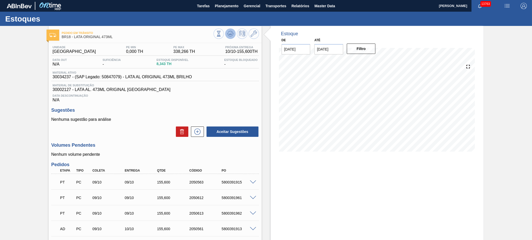
click at [230, 36] on icon at bounding box center [230, 34] width 6 height 6
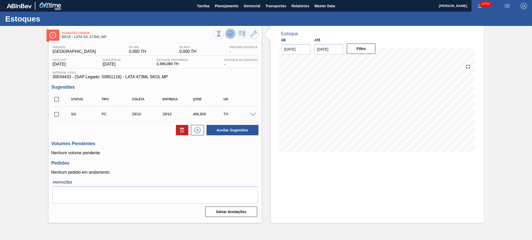
click at [233, 37] on button at bounding box center [230, 34] width 10 height 10
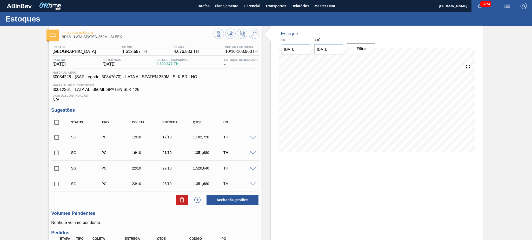
click at [225, 30] on div at bounding box center [235, 35] width 45 height 12
click at [227, 31] on icon at bounding box center [230, 34] width 6 height 6
click at [57, 123] on input "checkbox" at bounding box center [56, 122] width 11 height 11
checkbox input "true"
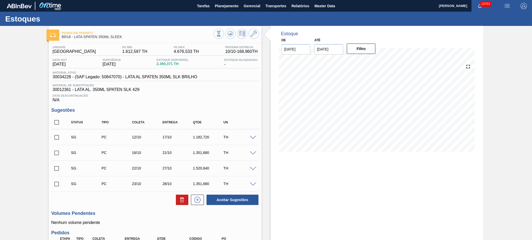
checkbox input "true"
click at [181, 201] on icon at bounding box center [182, 200] width 6 height 6
checkbox input "false"
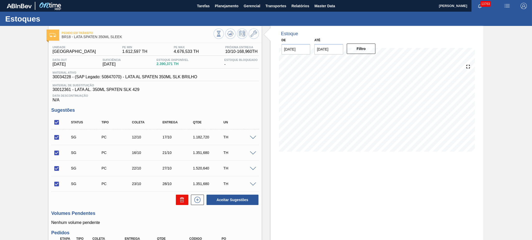
checkbox input "false"
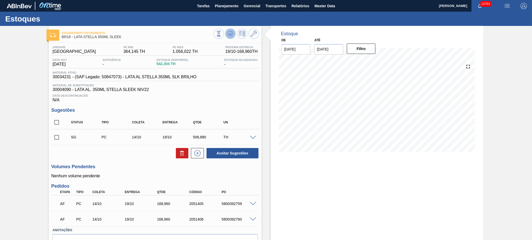
click at [228, 35] on icon at bounding box center [230, 34] width 6 height 6
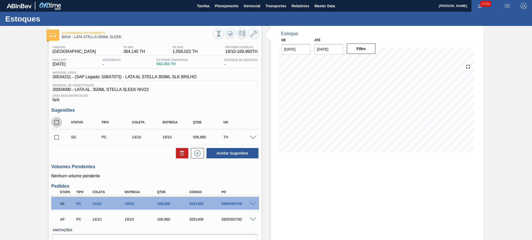
click at [55, 119] on input "checkbox" at bounding box center [56, 122] width 11 height 11
checkbox input "true"
click at [182, 152] on icon at bounding box center [182, 153] width 6 height 6
checkbox input "false"
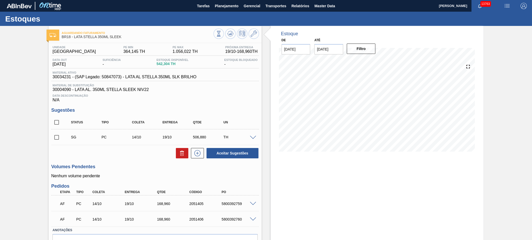
drag, startPoint x: 58, startPoint y: 121, endPoint x: 132, endPoint y: 141, distance: 76.7
click at [60, 121] on input "checkbox" at bounding box center [56, 122] width 11 height 11
checkbox input "true"
click at [184, 153] on icon at bounding box center [182, 153] width 6 height 6
checkbox input "false"
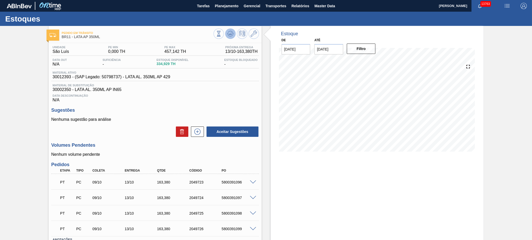
click at [229, 35] on icon at bounding box center [230, 34] width 6 height 6
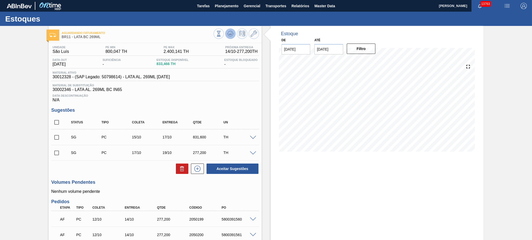
click at [232, 32] on icon at bounding box center [230, 34] width 6 height 6
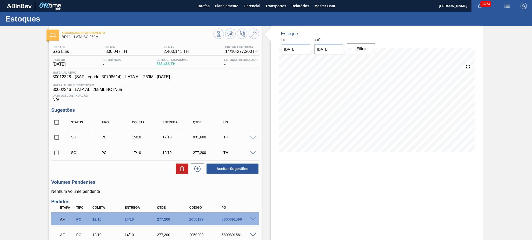
click at [58, 124] on input "checkbox" at bounding box center [56, 122] width 11 height 11
checkbox input "true"
click at [182, 168] on icon at bounding box center [182, 169] width 0 height 3
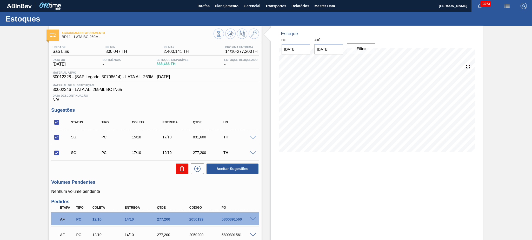
checkbox input "false"
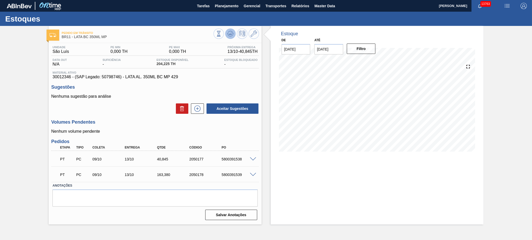
click at [233, 34] on icon at bounding box center [232, 34] width 1 height 1
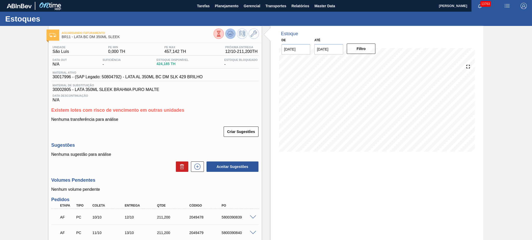
click at [232, 31] on icon at bounding box center [230, 34] width 6 height 6
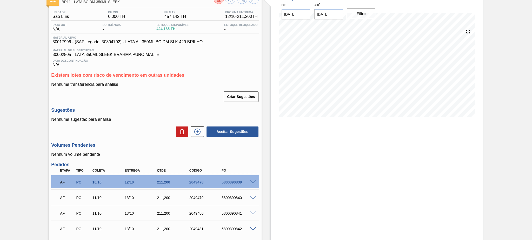
scroll to position [69, 0]
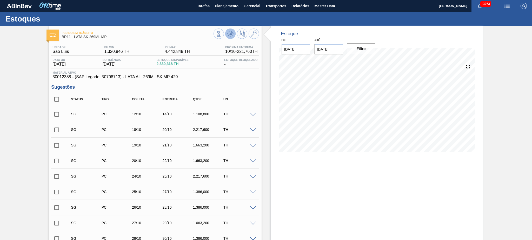
click at [232, 33] on icon at bounding box center [230, 34] width 6 height 6
drag, startPoint x: 57, startPoint y: 97, endPoint x: 255, endPoint y: 153, distance: 205.7
click at [57, 97] on input "checkbox" at bounding box center [56, 99] width 11 height 11
checkbox input "true"
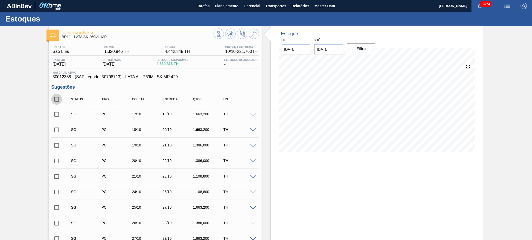
checkbox input "true"
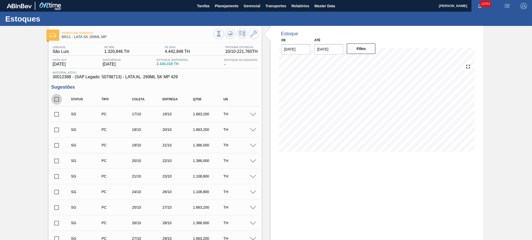
checkbox input "true"
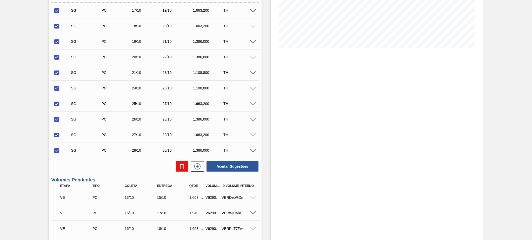
click at [177, 166] on button at bounding box center [182, 166] width 12 height 10
checkbox input "false"
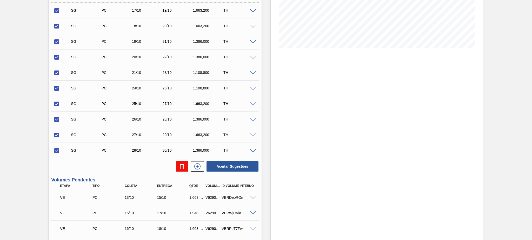
checkbox input "false"
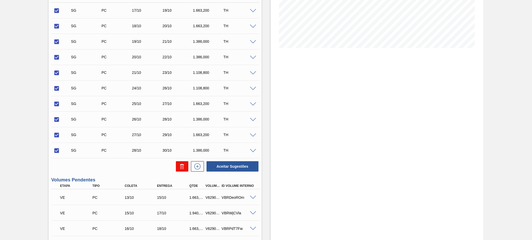
checkbox input "false"
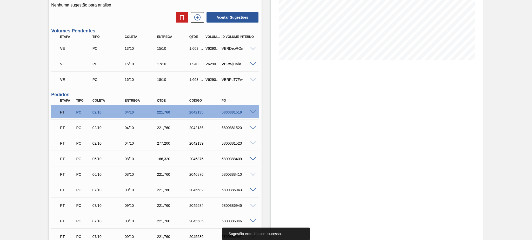
scroll to position [22, 0]
